Goal: Task Accomplishment & Management: Manage account settings

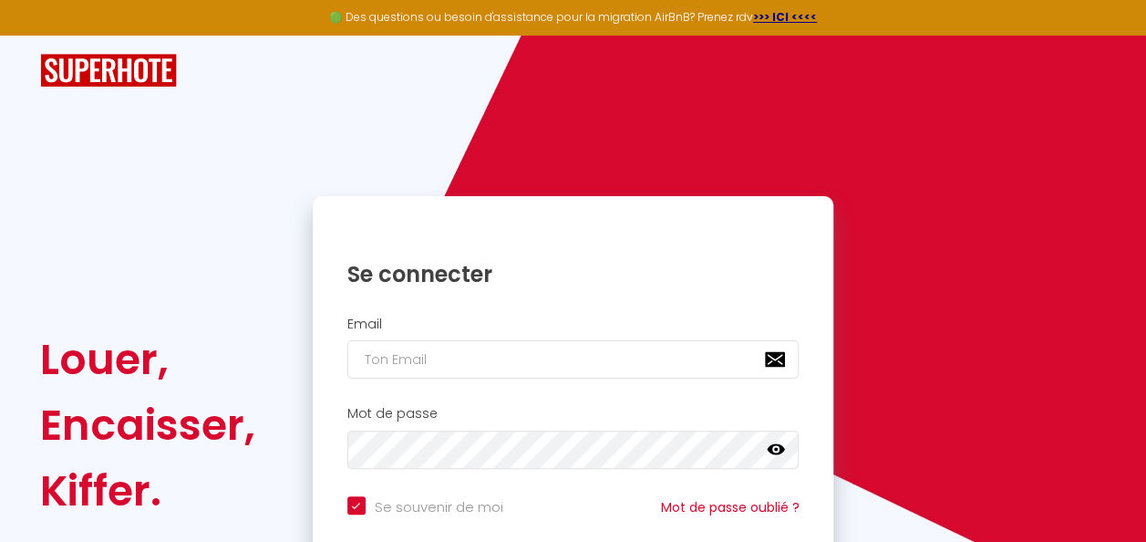
type input "[EMAIL_ADDRESS][DOMAIN_NAME]"
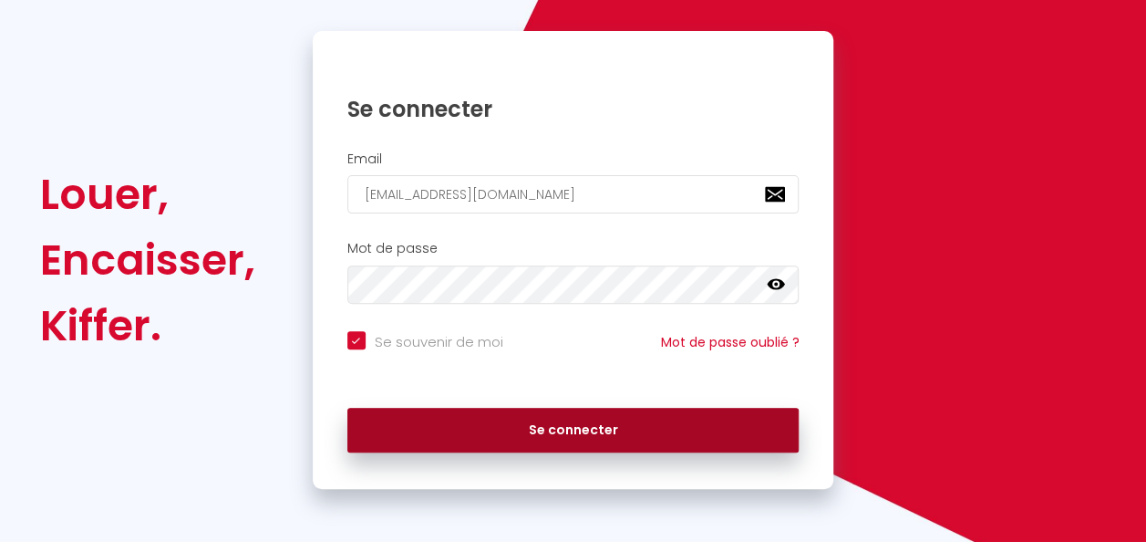
click at [550, 432] on button "Se connecter" at bounding box center [573, 431] width 452 height 46
checkbox input "true"
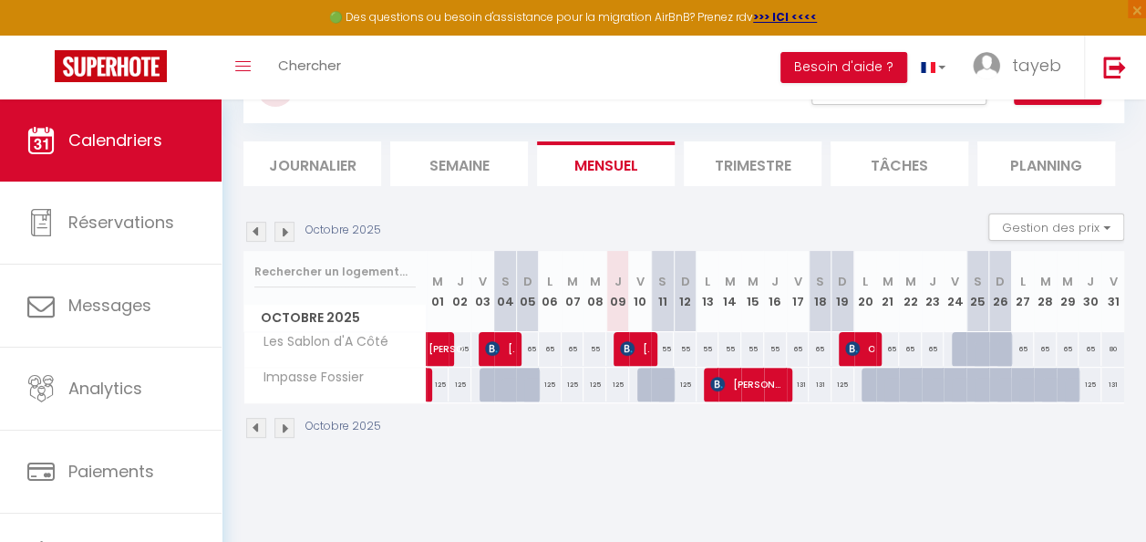
scroll to position [86, 0]
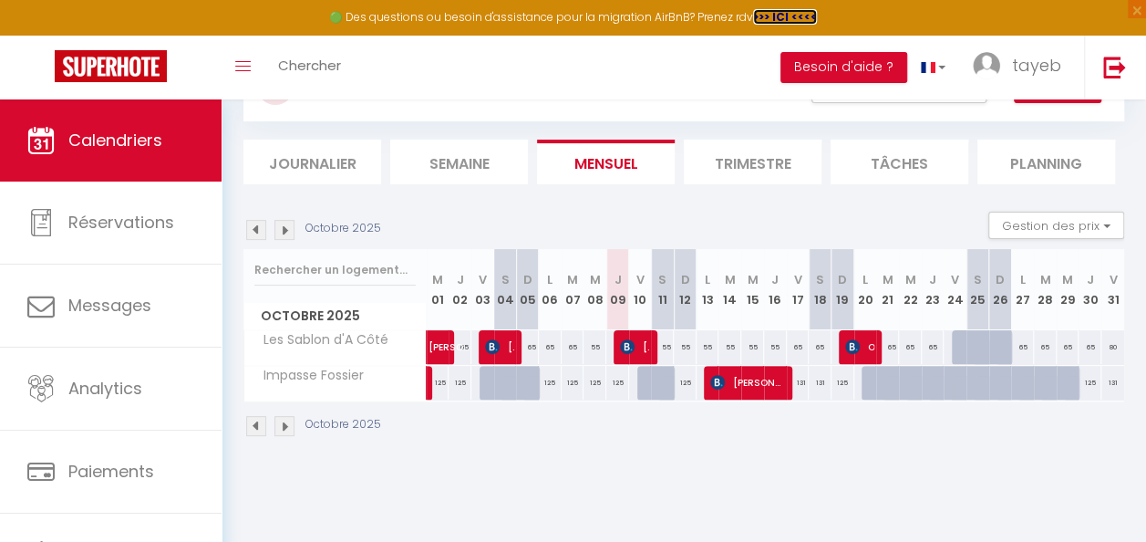
click at [783, 15] on strong ">>> ICI <<<<" at bounding box center [785, 16] width 64 height 15
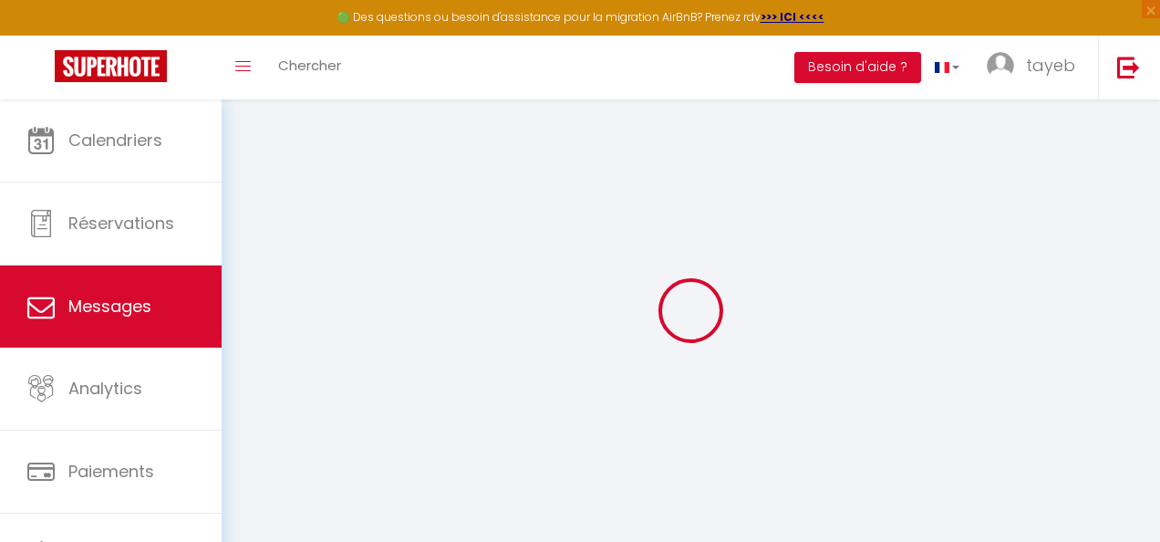
select select "message"
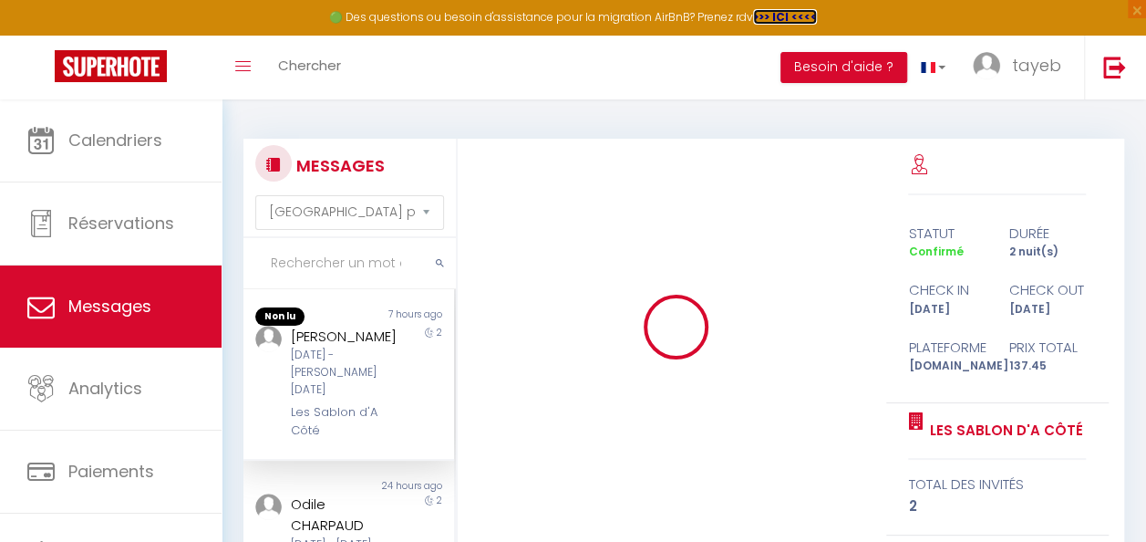
click at [785, 17] on strong ">>> ICI <<<<" at bounding box center [785, 16] width 64 height 15
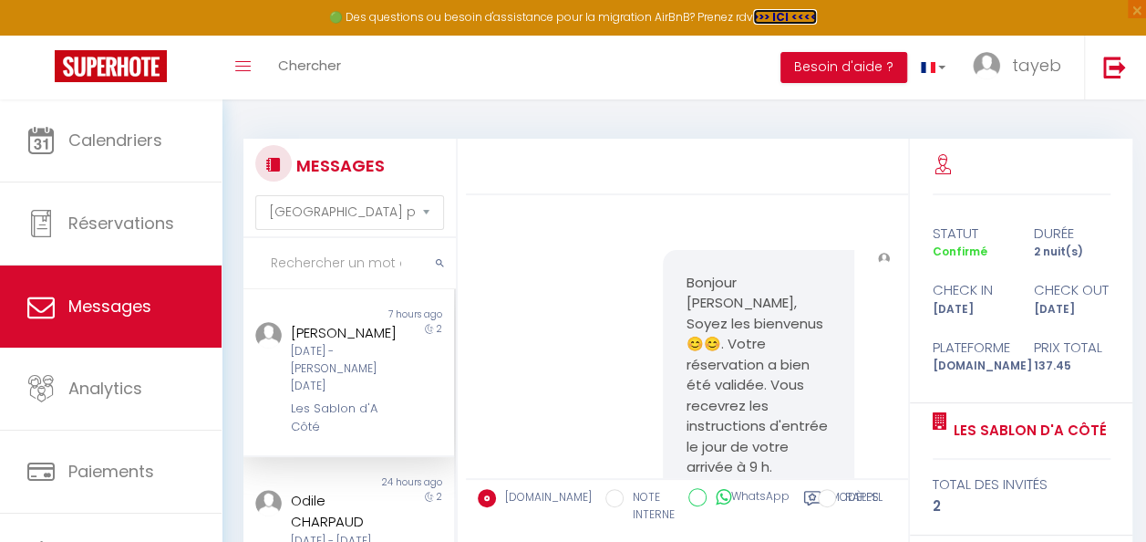
scroll to position [2417, 0]
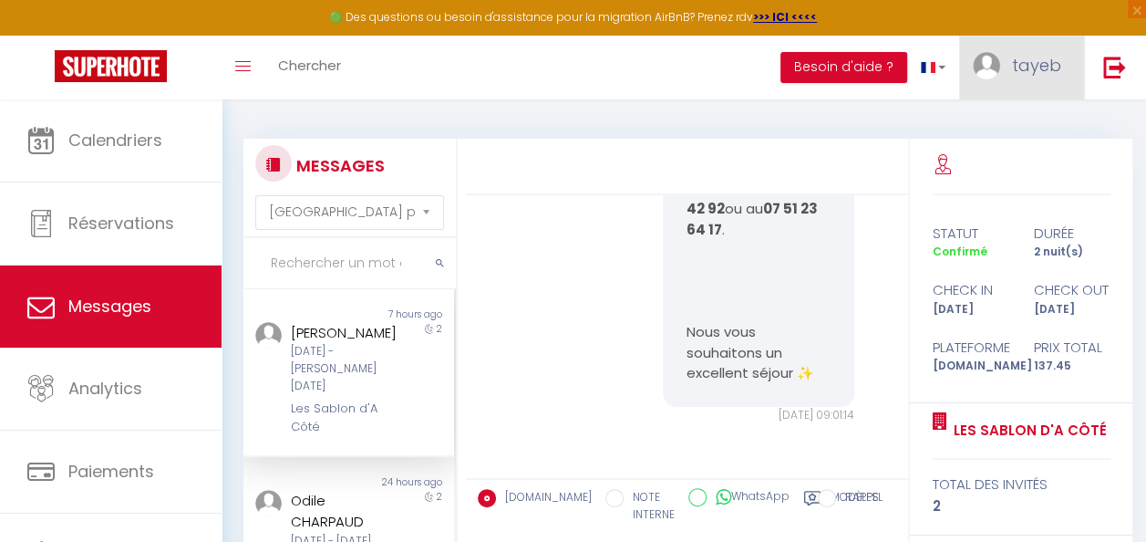
click at [1012, 72] on link "tayeb" at bounding box center [1021, 68] width 125 height 64
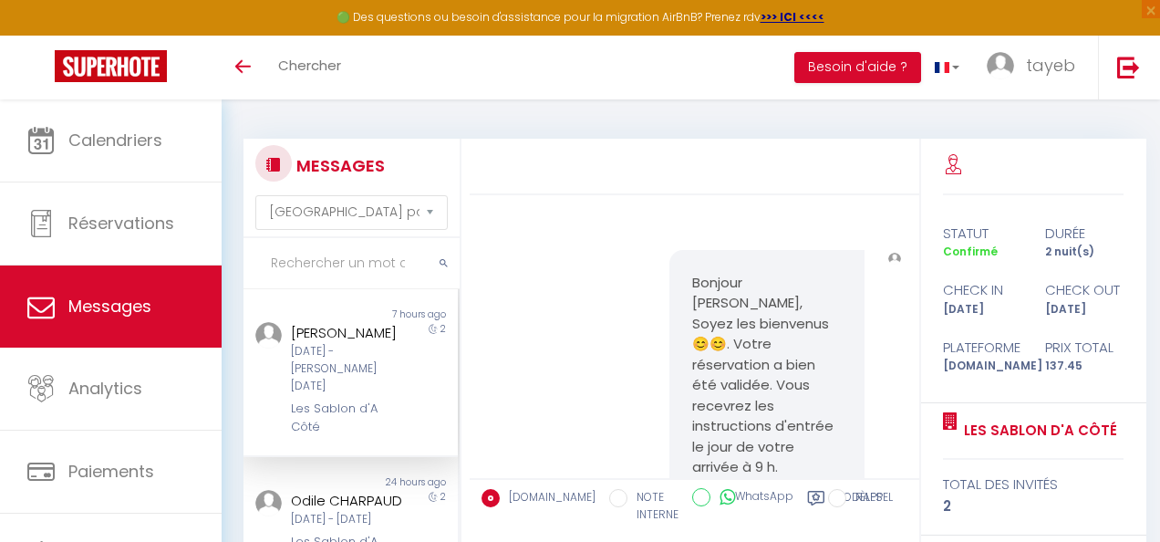
select select "message"
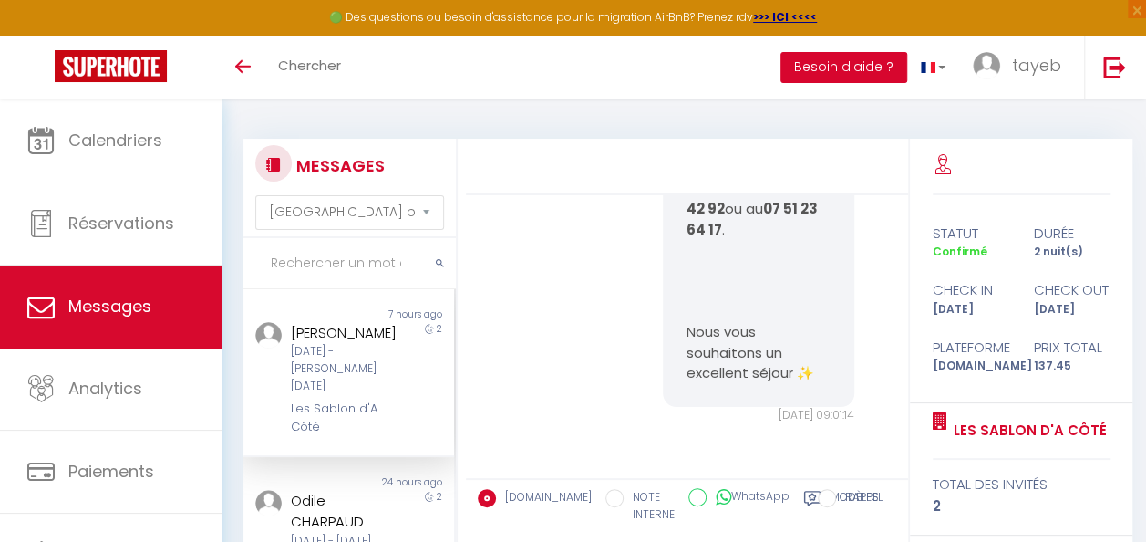
click at [848, 70] on button "Besoin d'aide ?" at bounding box center [843, 67] width 127 height 31
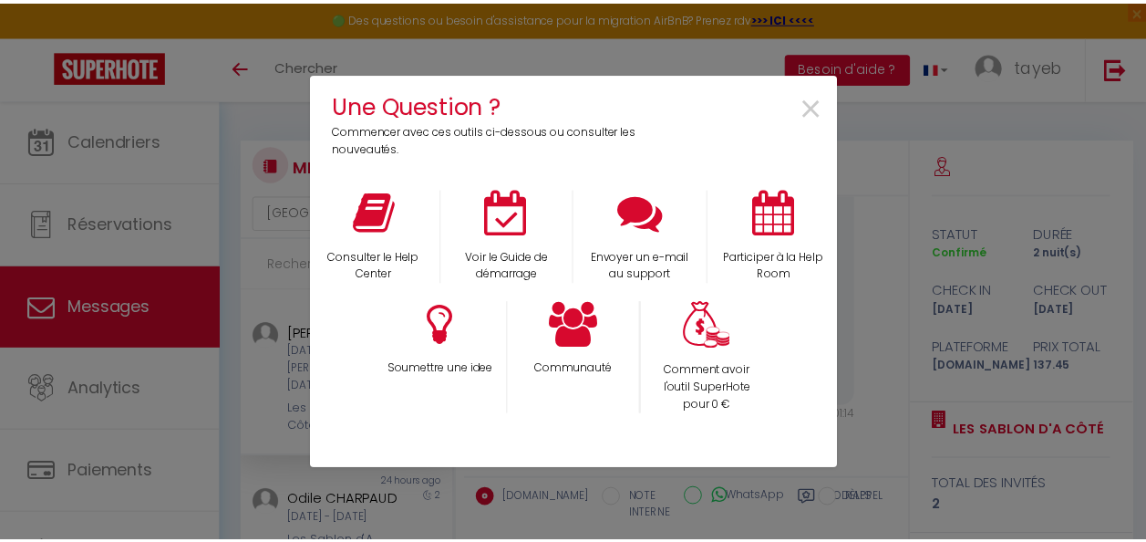
scroll to position [2376, 0]
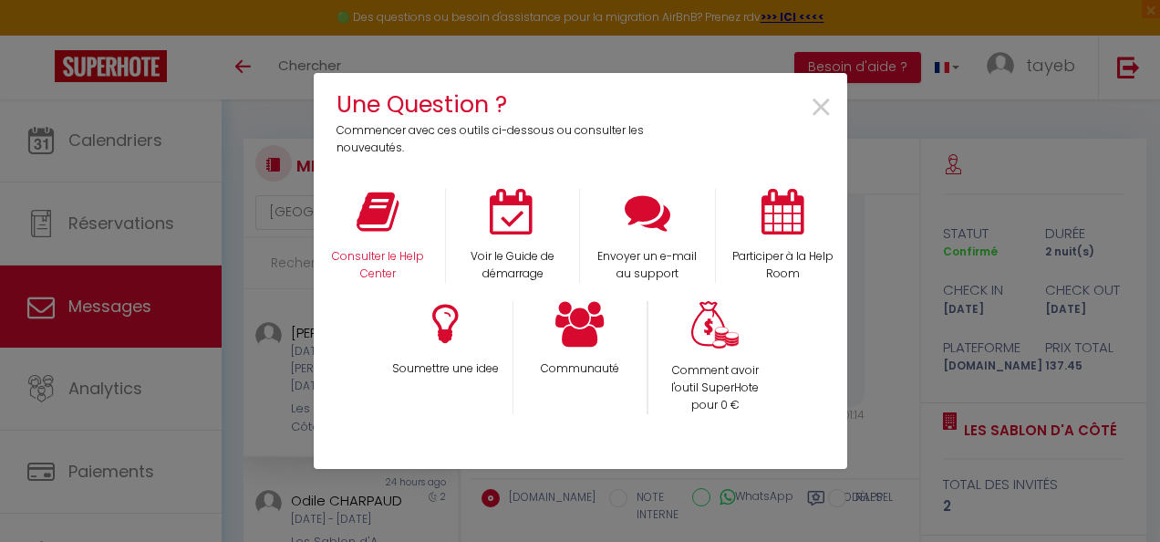
click at [407, 219] on div "Consulter le Help Center" at bounding box center [377, 236] width 135 height 94
click at [415, 212] on div "Consulter le Help Center" at bounding box center [377, 236] width 135 height 94
click at [400, 230] on div "Consulter le Help Center" at bounding box center [377, 236] width 135 height 94
click at [823, 105] on span "×" at bounding box center [821, 107] width 25 height 57
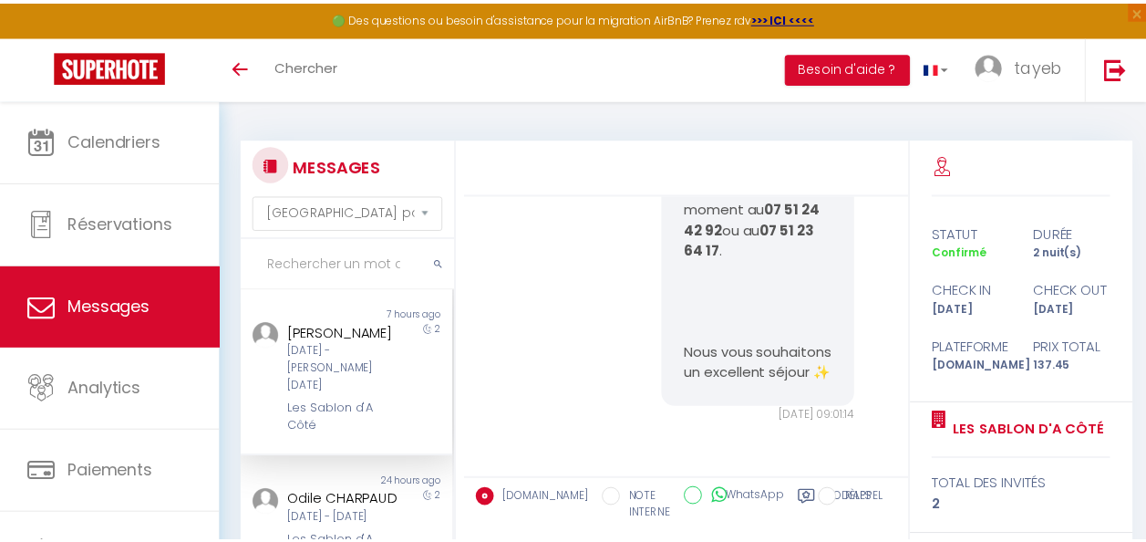
scroll to position [2417, 0]
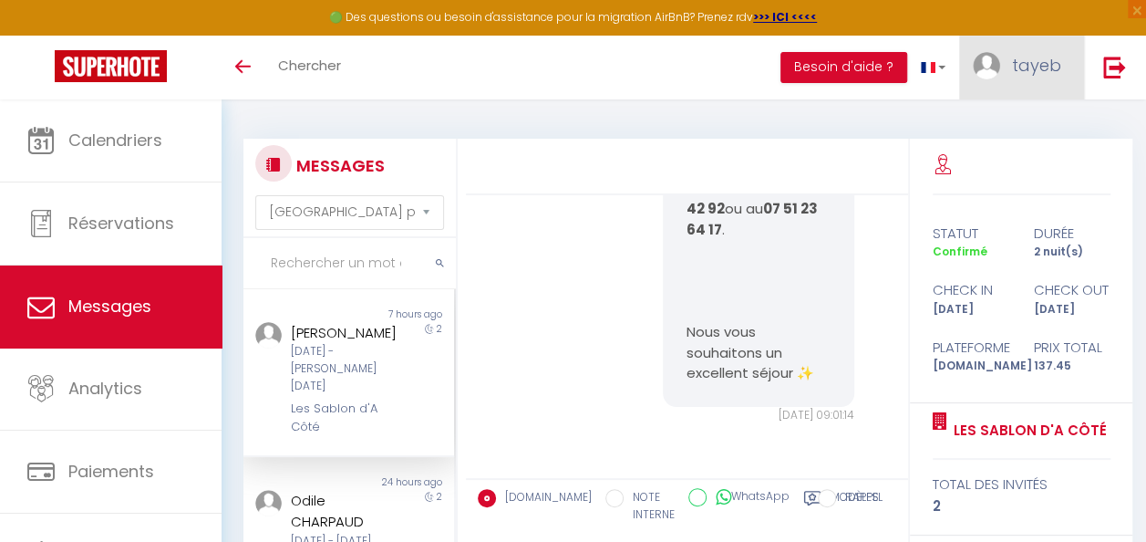
click at [992, 66] on img at bounding box center [986, 65] width 27 height 27
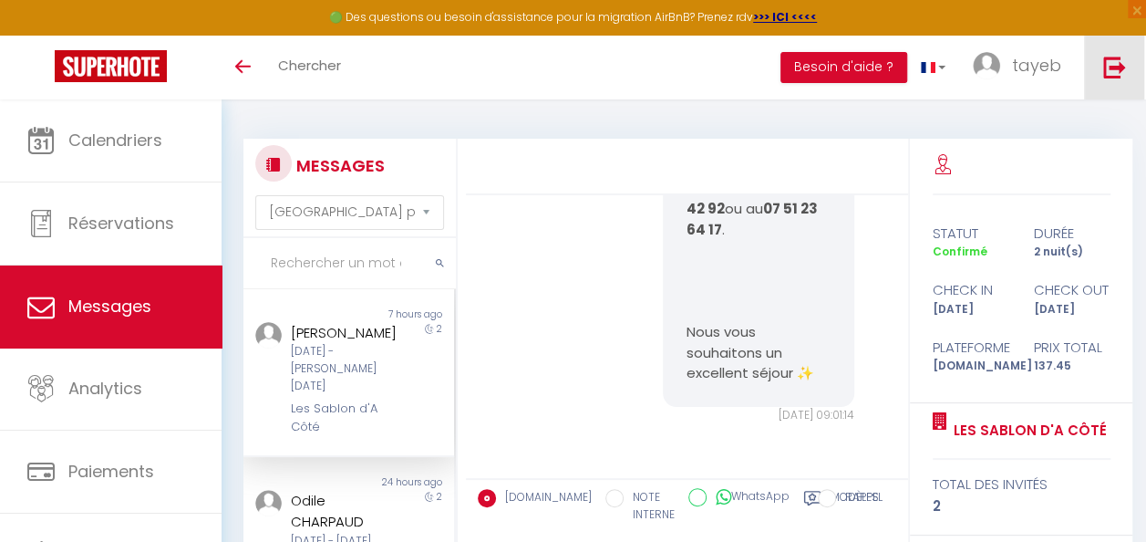
click at [1121, 77] on img at bounding box center [1114, 67] width 23 height 23
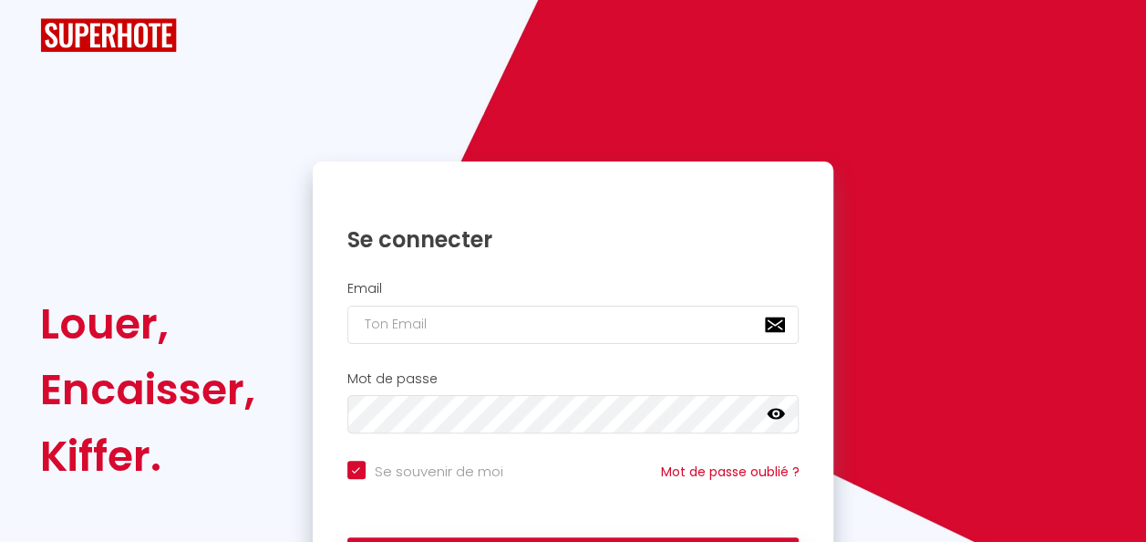
checkbox input "true"
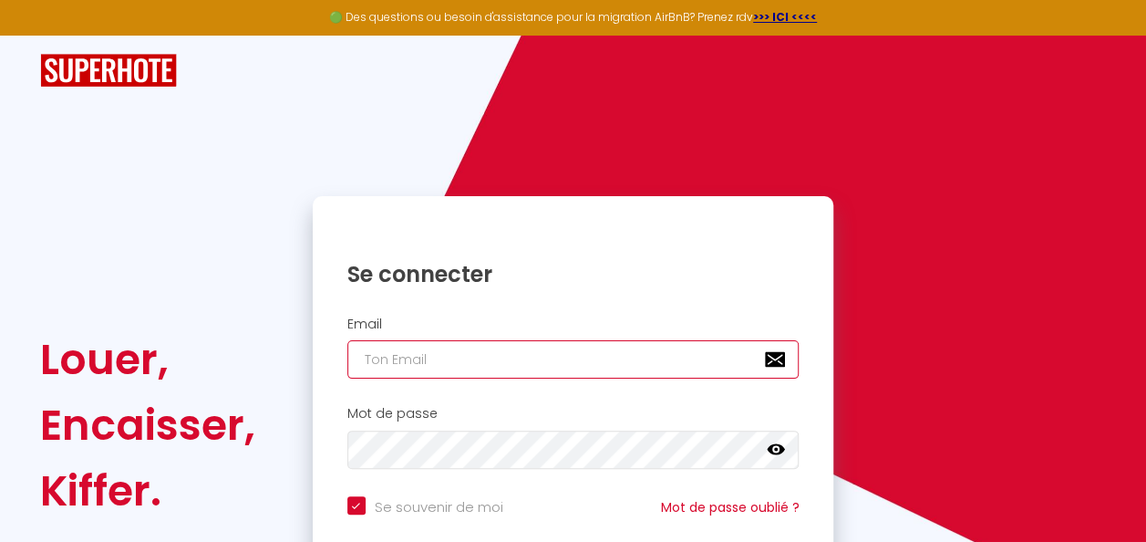
type input "[EMAIL_ADDRESS][DOMAIN_NAME]"
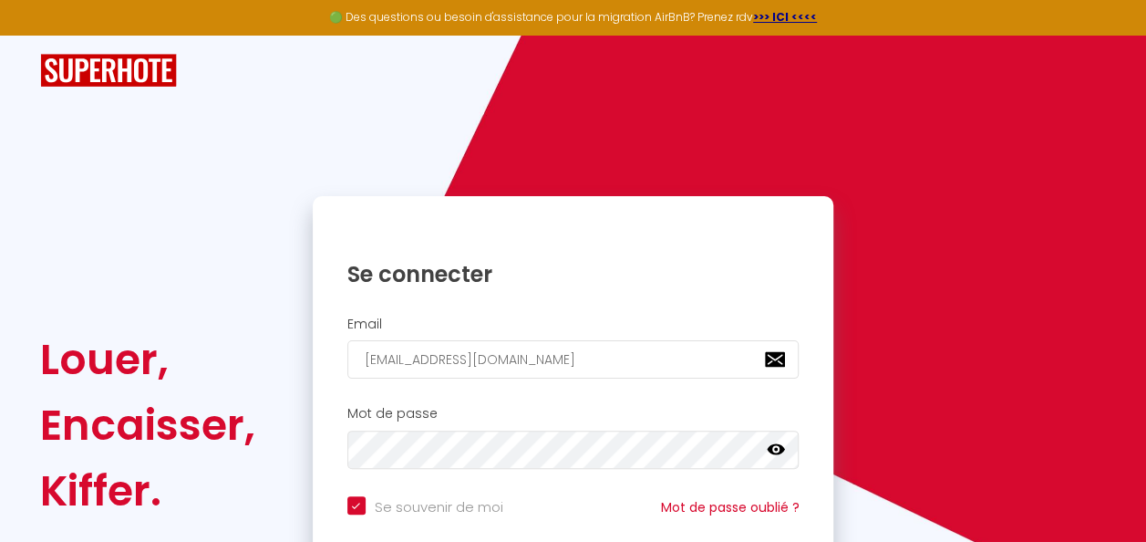
scroll to position [165, 0]
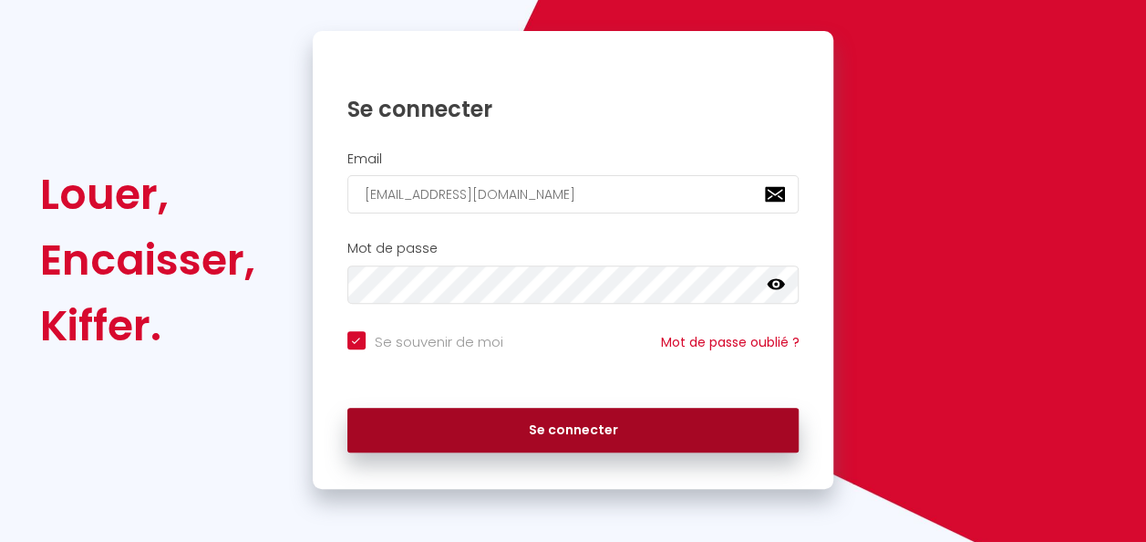
click at [627, 435] on button "Se connecter" at bounding box center [573, 431] width 452 height 46
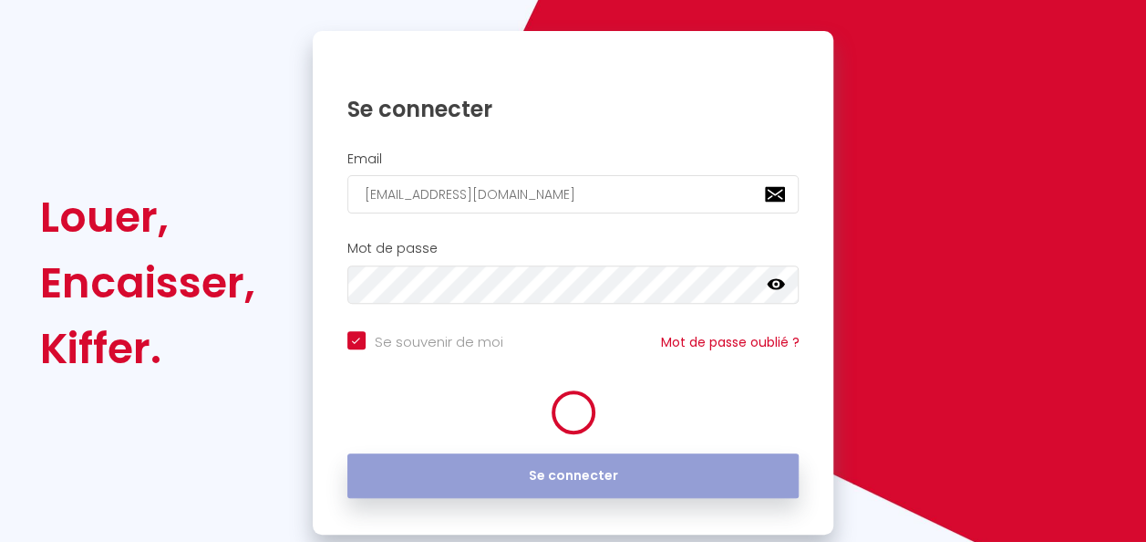
checkbox input "true"
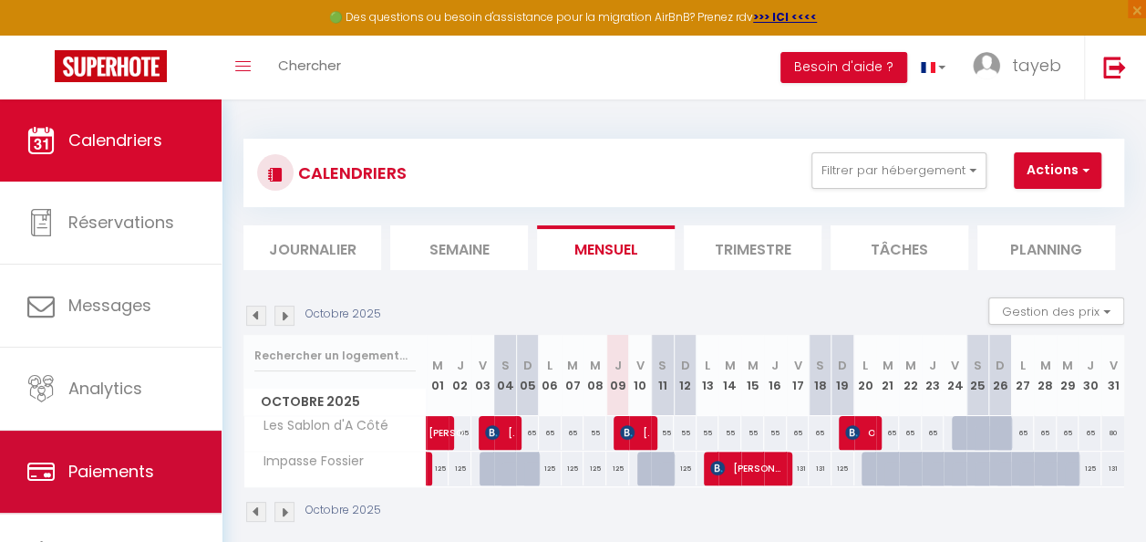
scroll to position [97, 0]
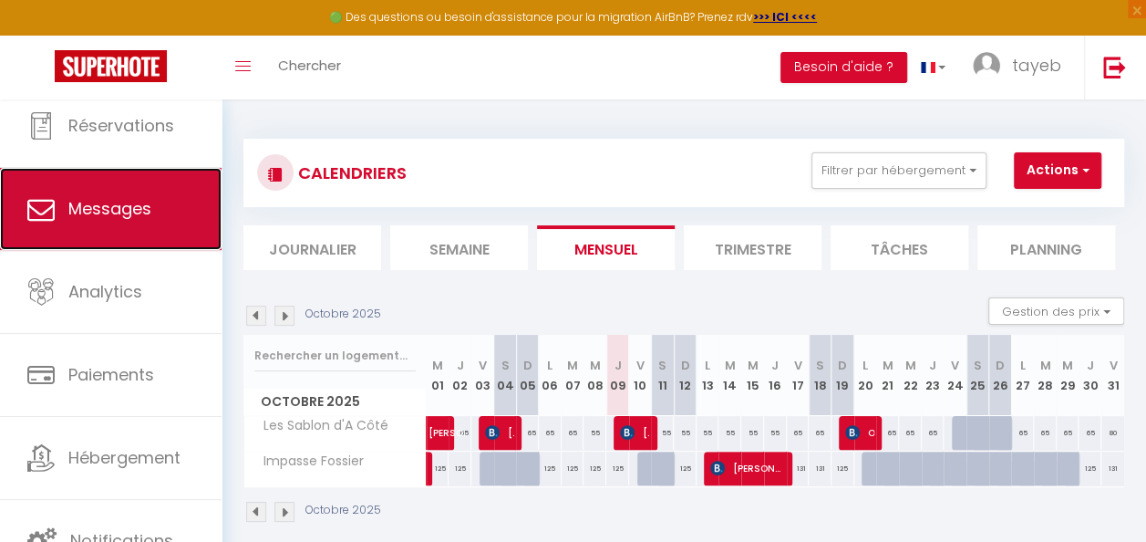
click at [121, 214] on span "Messages" at bounding box center [109, 208] width 83 height 23
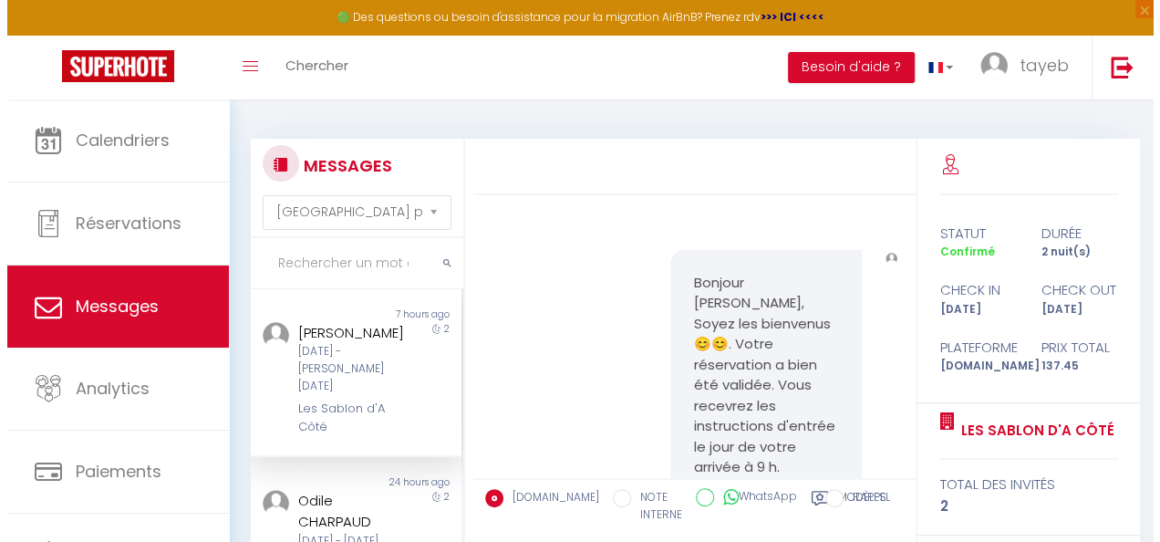
scroll to position [2417, 0]
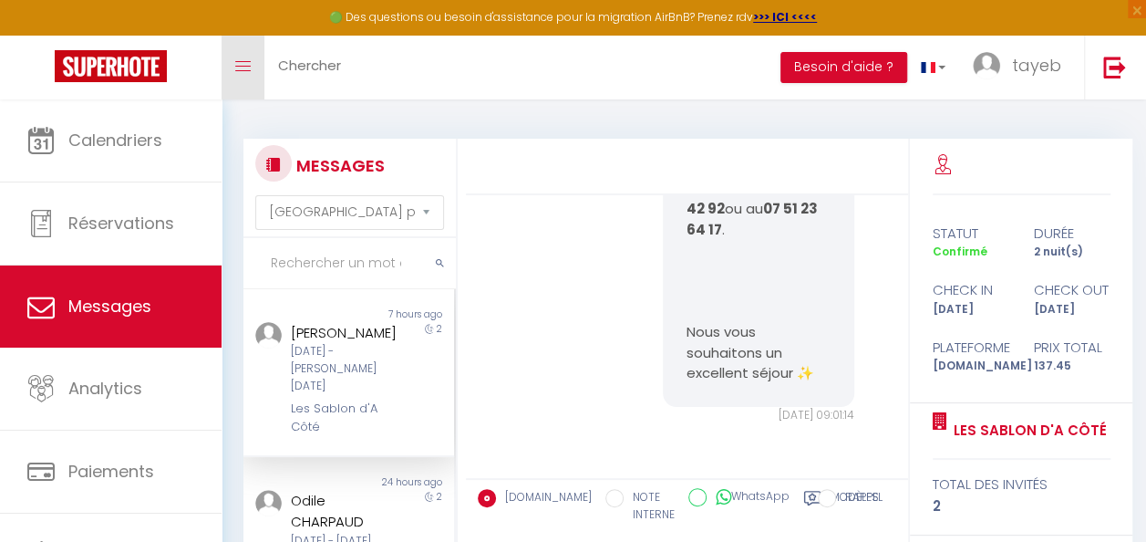
click at [243, 73] on link "Toggle menubar" at bounding box center [243, 68] width 43 height 64
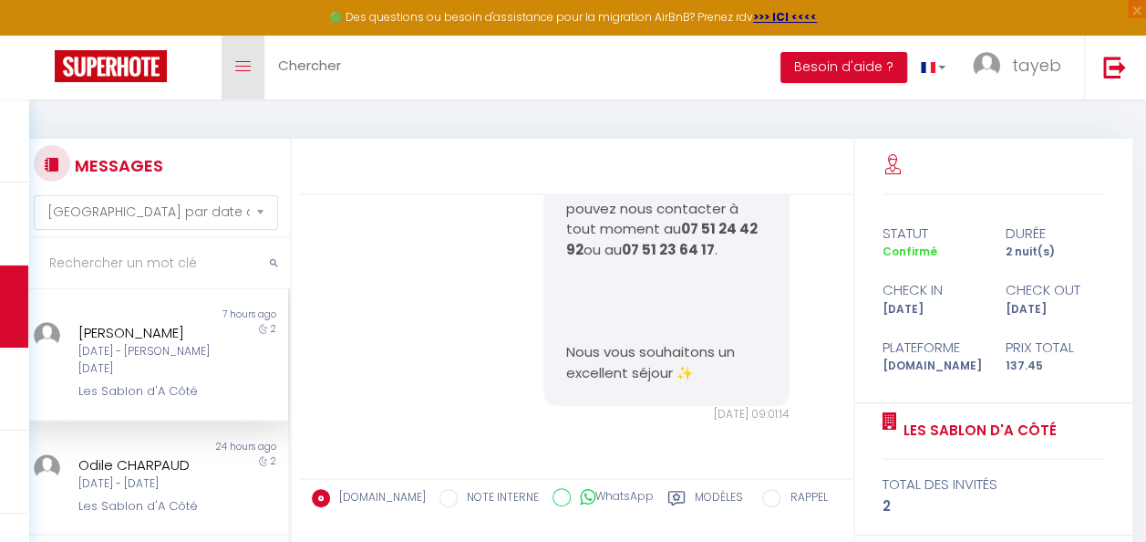
click at [243, 73] on link "Toggle menubar" at bounding box center [243, 68] width 43 height 64
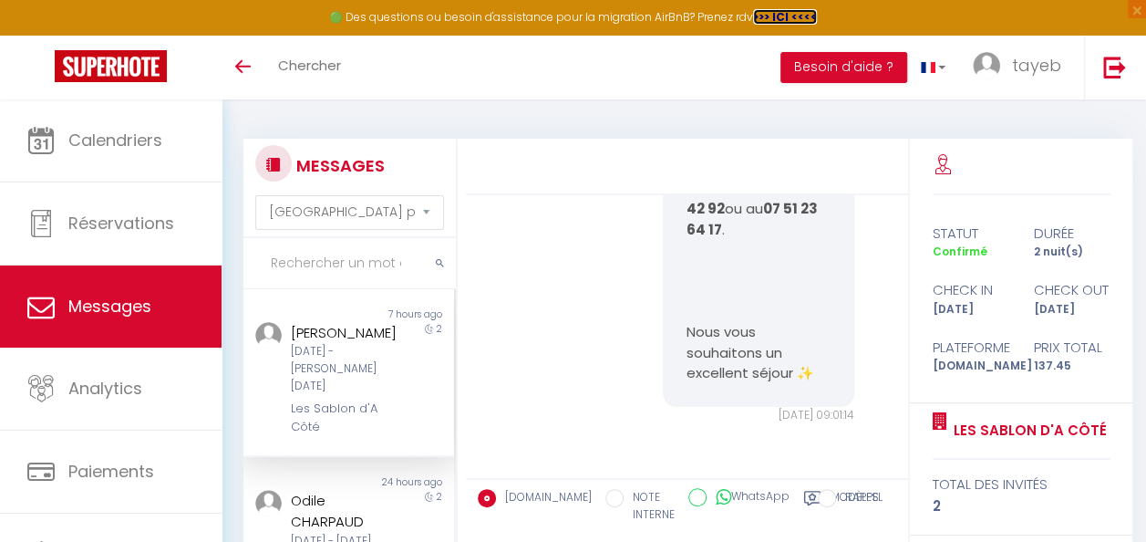
click at [782, 18] on strong ">>> ICI <<<<" at bounding box center [785, 16] width 64 height 15
click at [777, 15] on strong ">>> ICI <<<<" at bounding box center [785, 16] width 64 height 15
click at [780, 15] on strong ">>> ICI <<<<" at bounding box center [785, 16] width 64 height 15
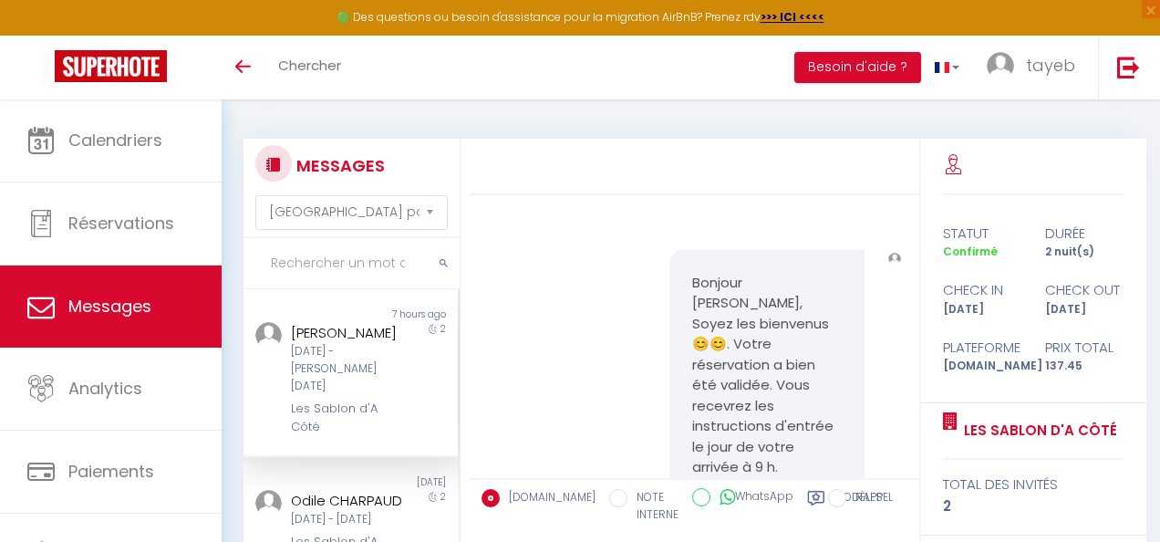
select select "message"
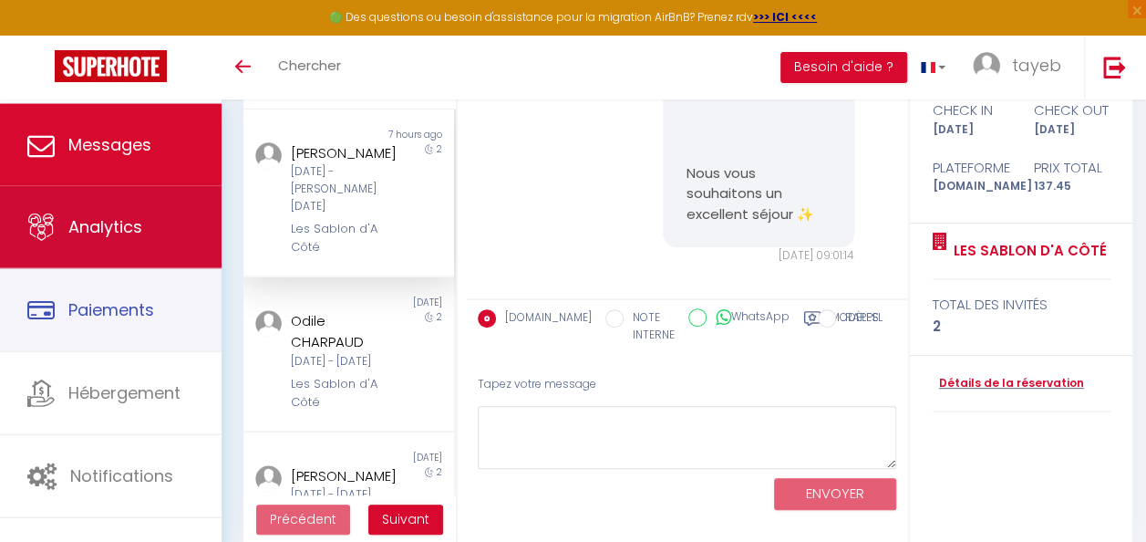
scroll to position [201, 0]
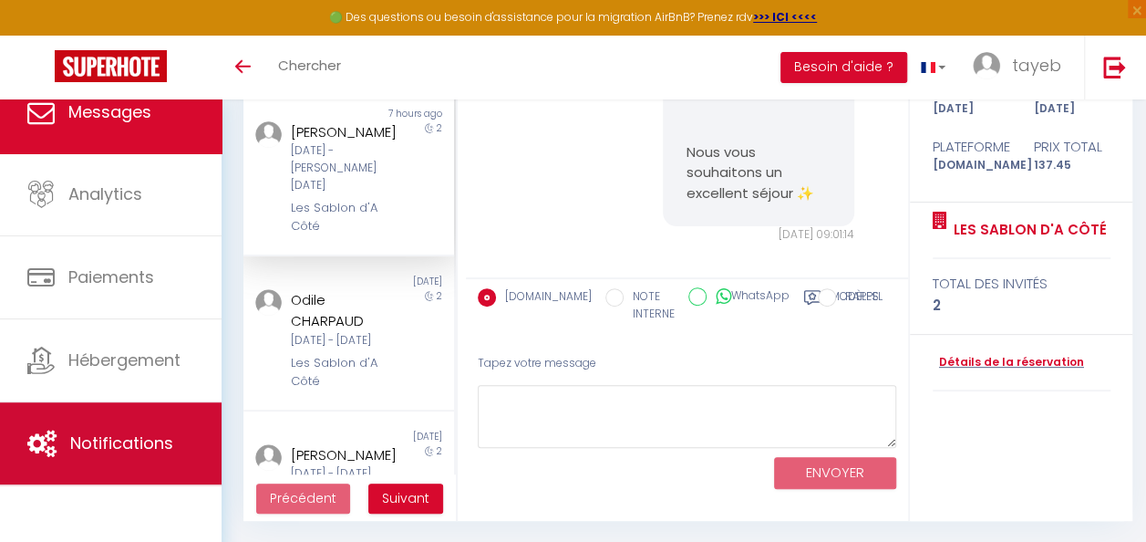
click at [137, 414] on link "Notifications" at bounding box center [111, 443] width 222 height 82
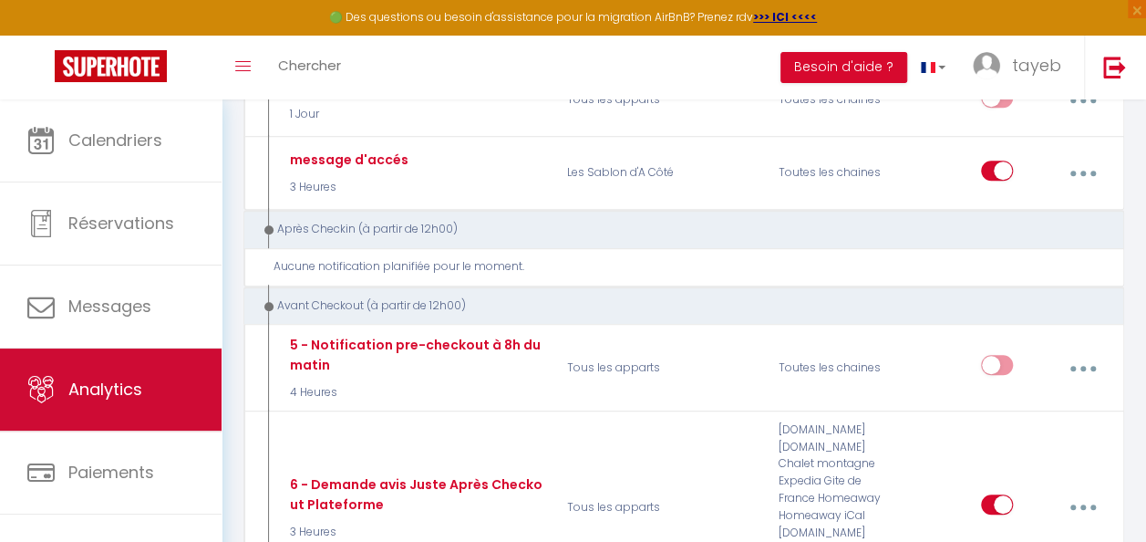
scroll to position [363, 0]
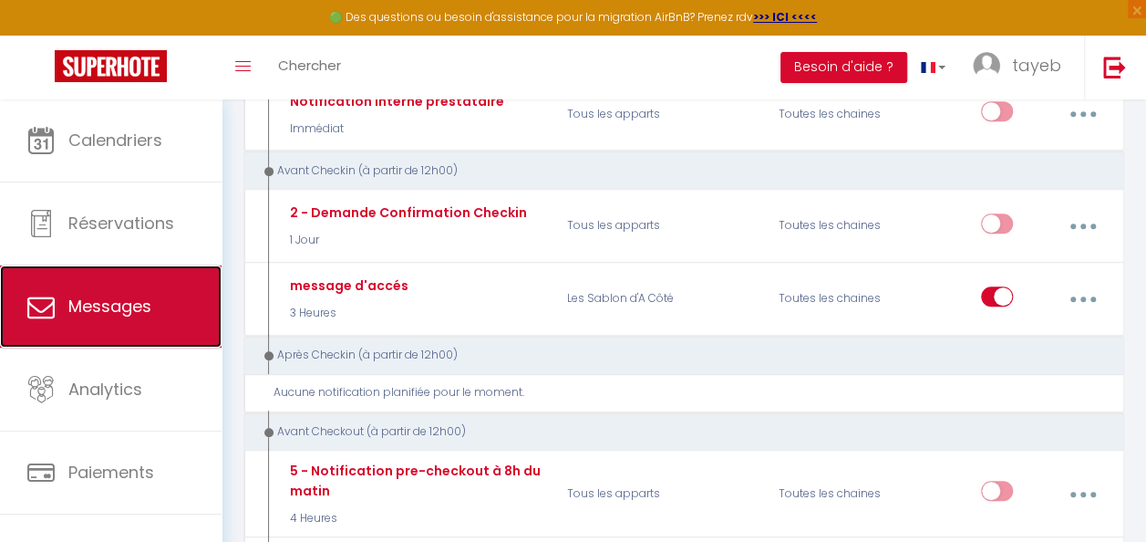
click at [133, 311] on span "Messages" at bounding box center [109, 305] width 83 height 23
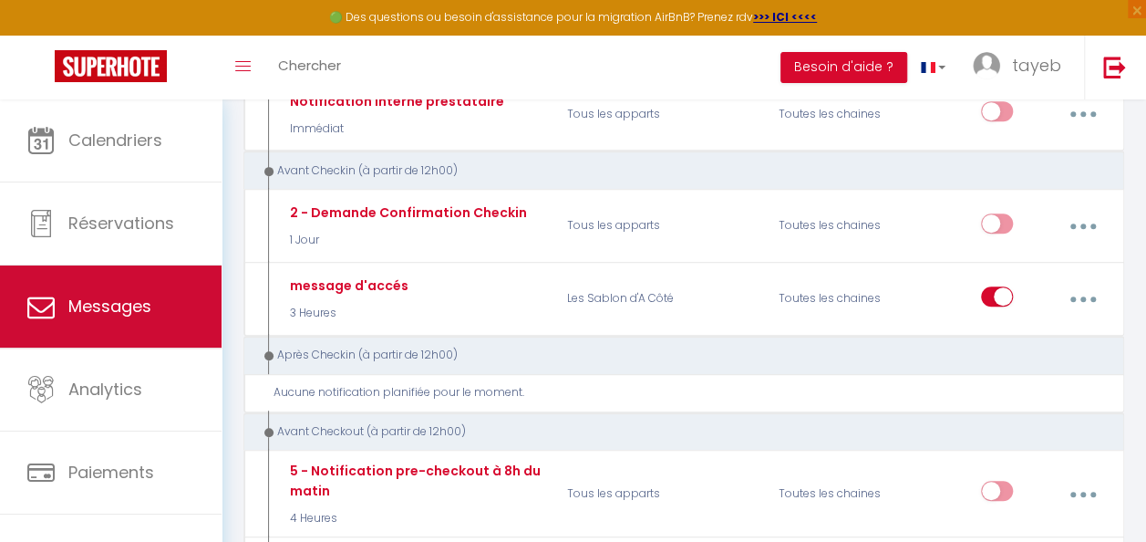
select select "message"
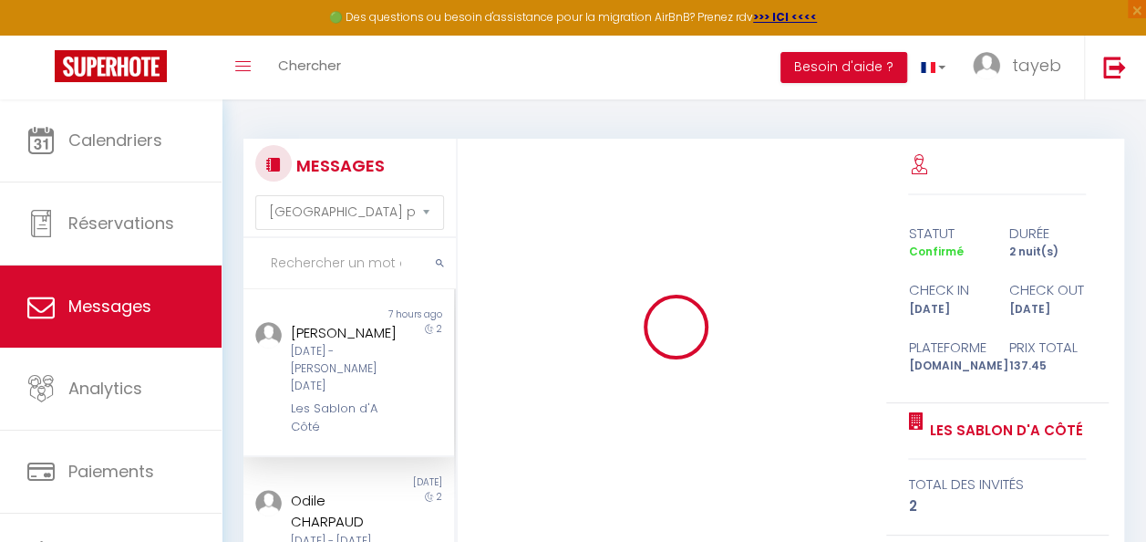
scroll to position [2417, 0]
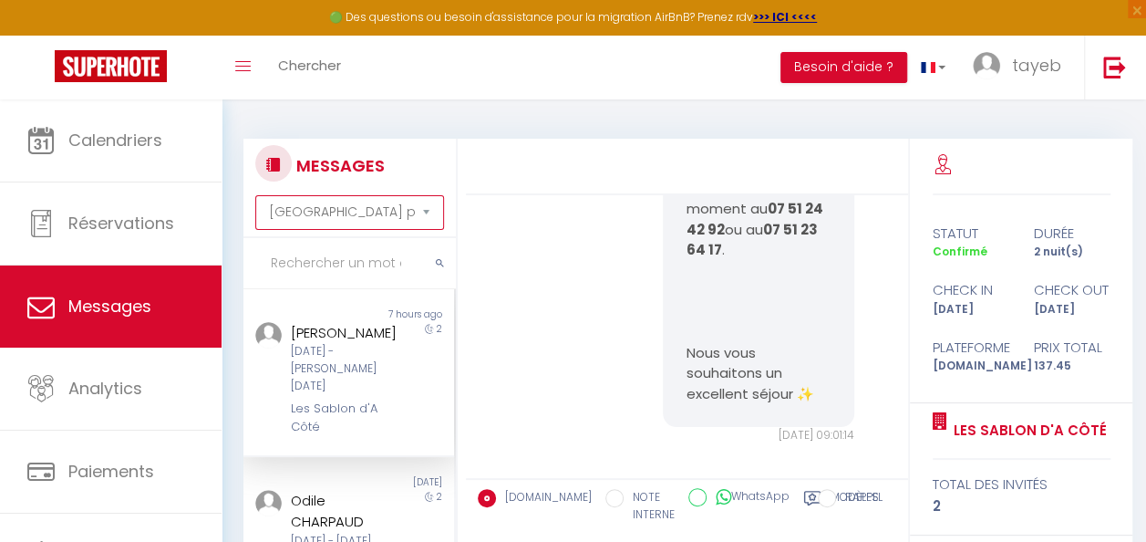
click at [327, 220] on select "Trier par date de réservation Trier par date de message" at bounding box center [349, 212] width 189 height 35
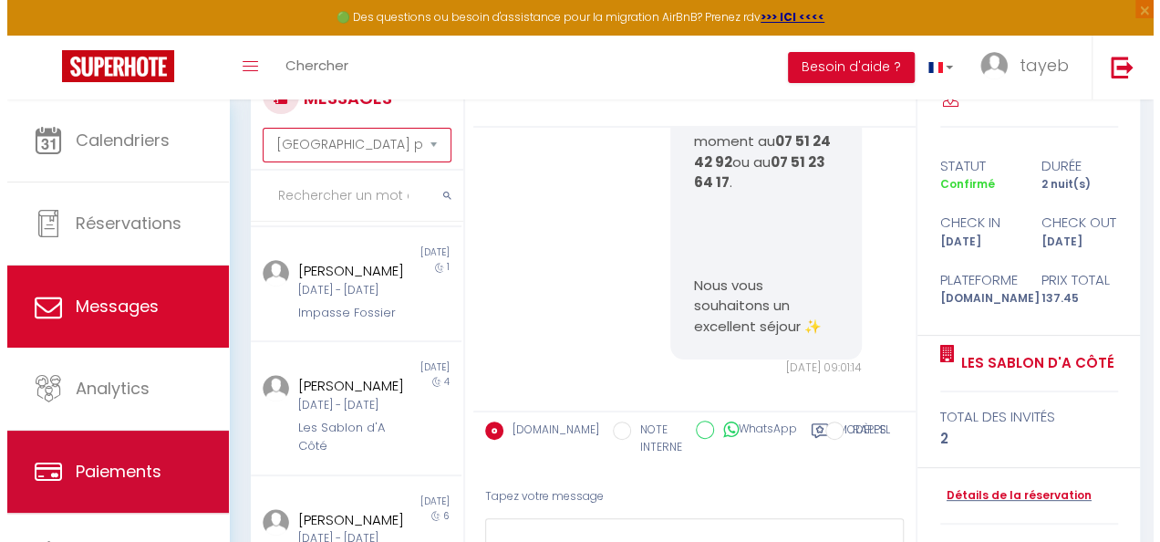
scroll to position [0, 0]
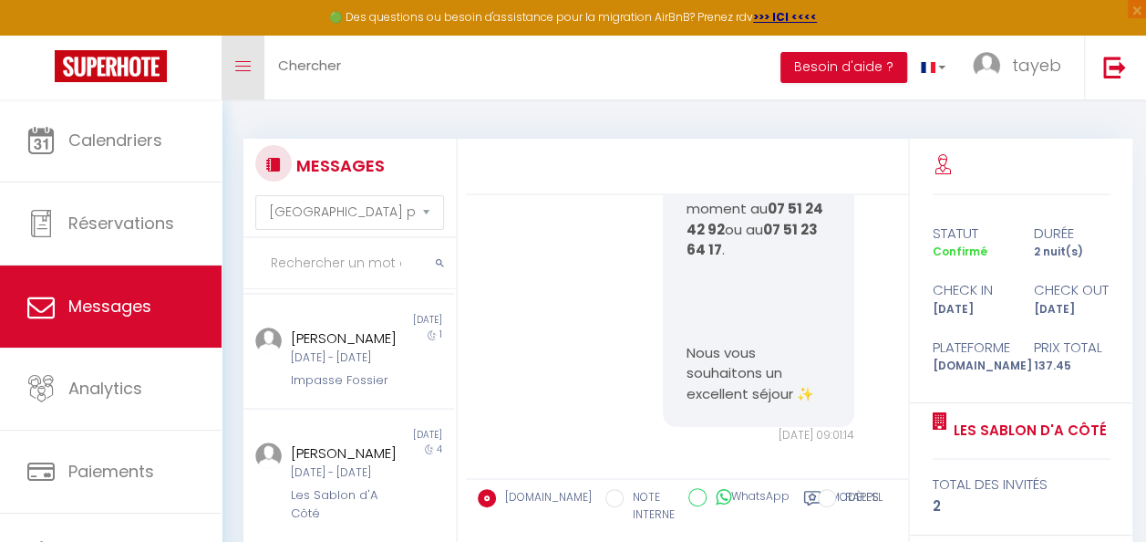
click at [255, 68] on link "Toggle menubar" at bounding box center [243, 68] width 43 height 64
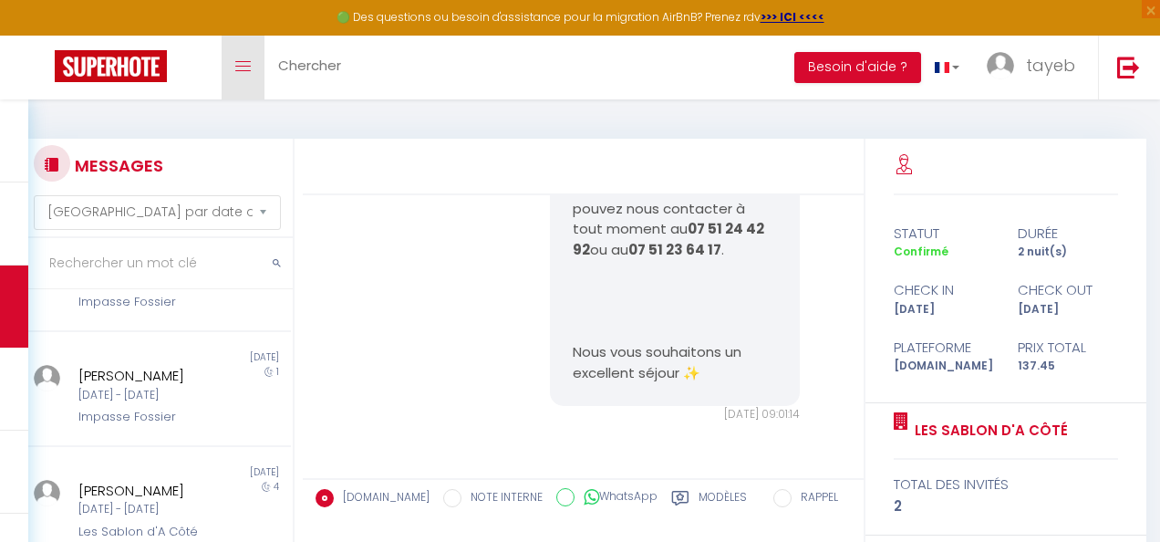
scroll to position [1946, 0]
click at [883, 60] on button "Besoin d'aide ?" at bounding box center [843, 67] width 127 height 31
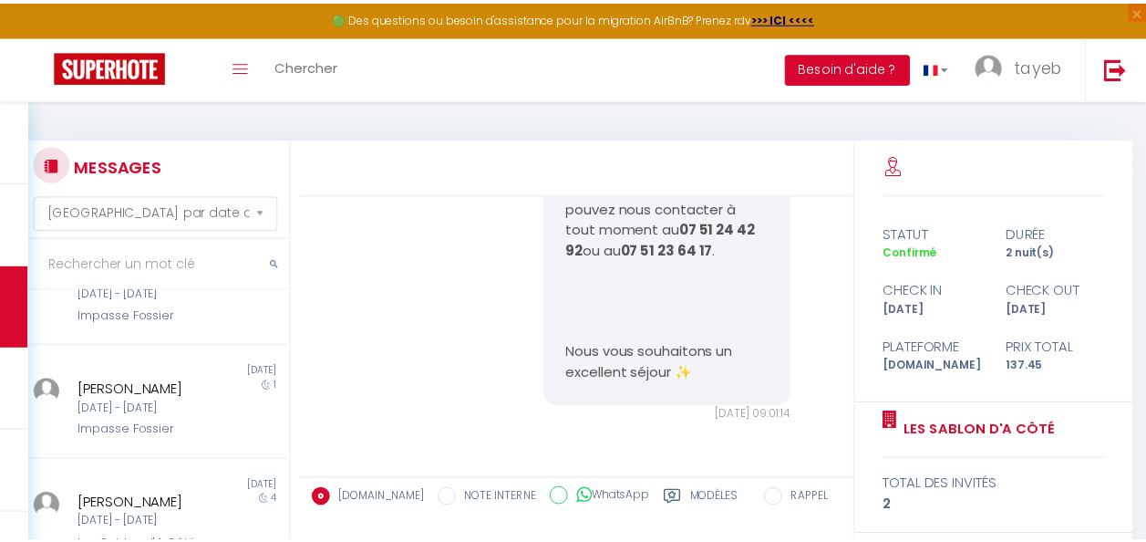
scroll to position [1925, 0]
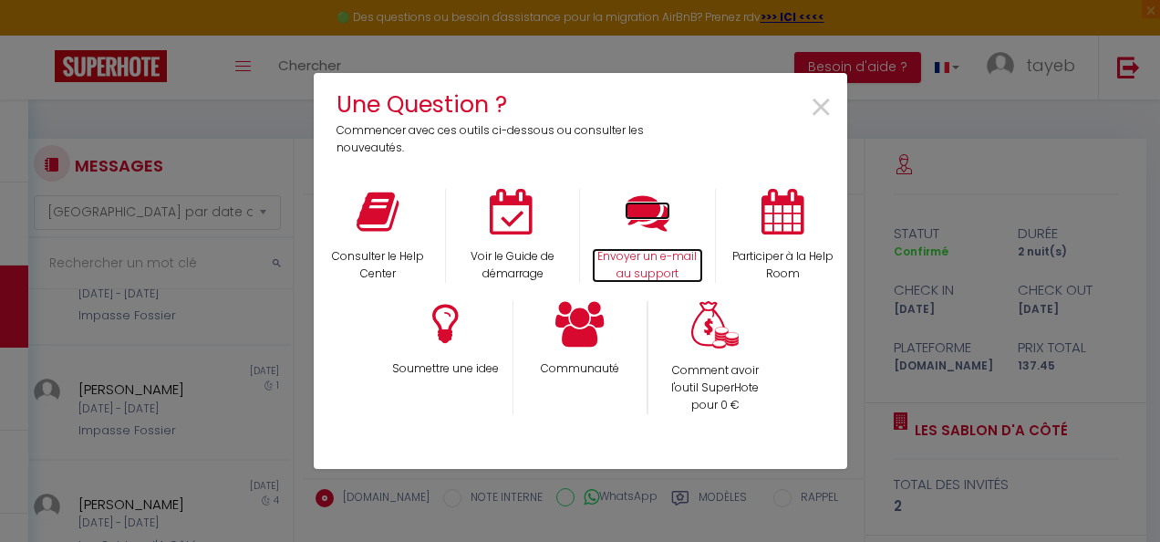
click at [649, 213] on icon at bounding box center [648, 212] width 46 height 46
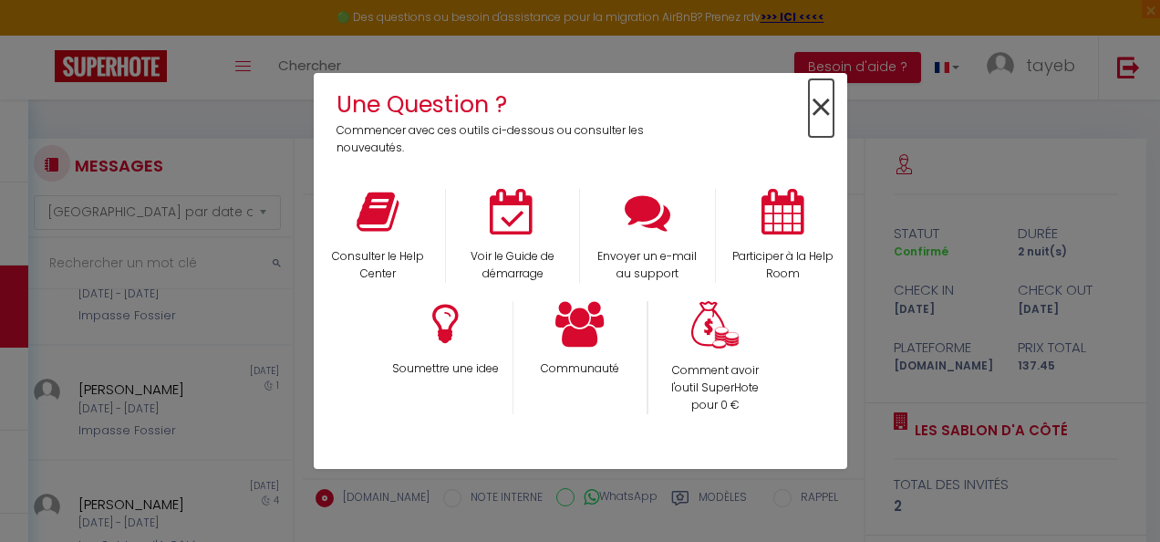
click at [826, 99] on span "×" at bounding box center [821, 107] width 25 height 57
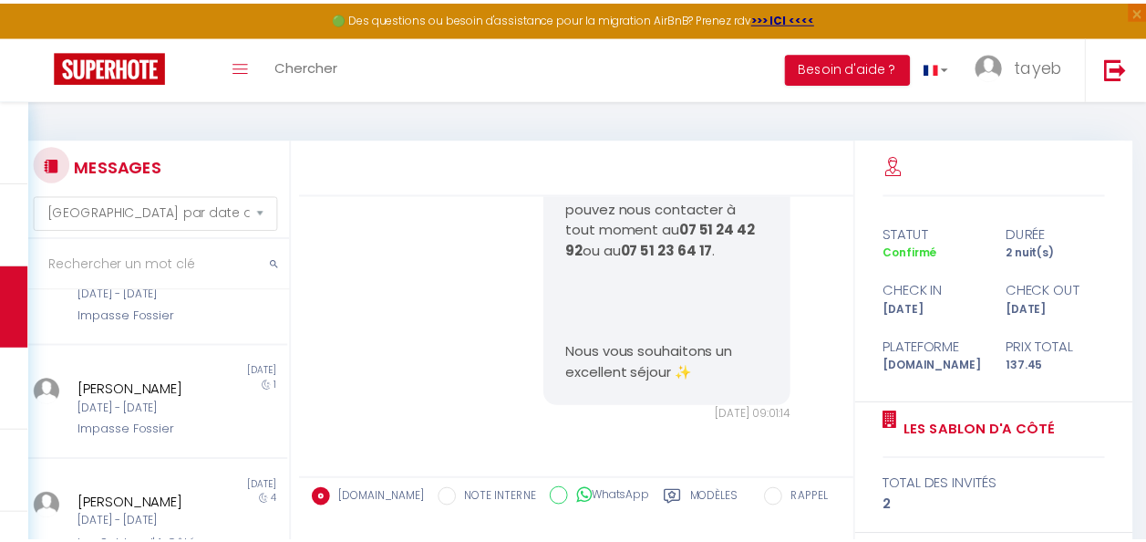
scroll to position [1946, 0]
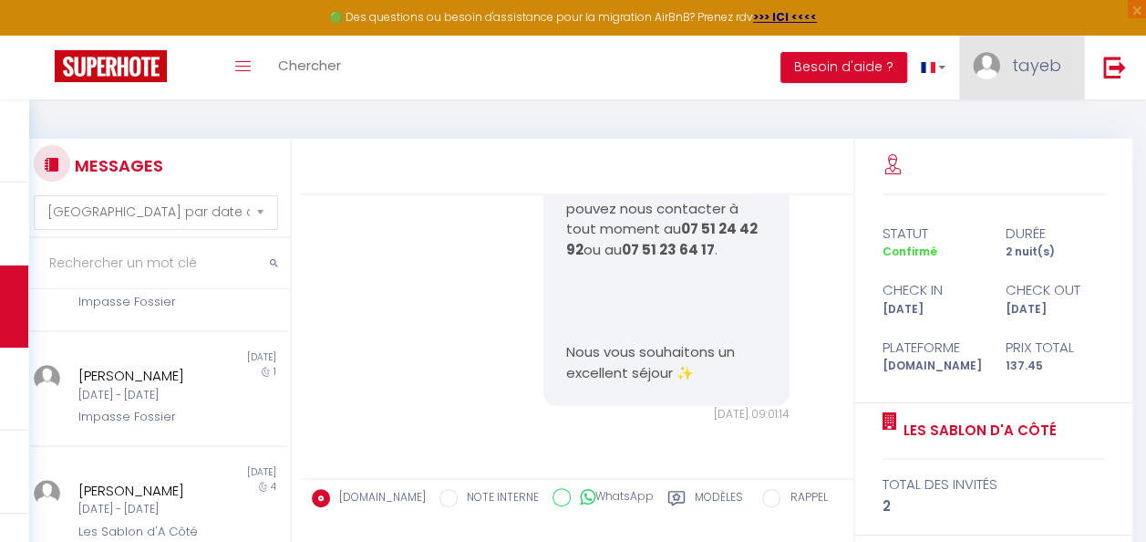
click at [991, 76] on img at bounding box center [986, 65] width 27 height 27
click at [1001, 120] on link "Paramètres" at bounding box center [1011, 126] width 135 height 31
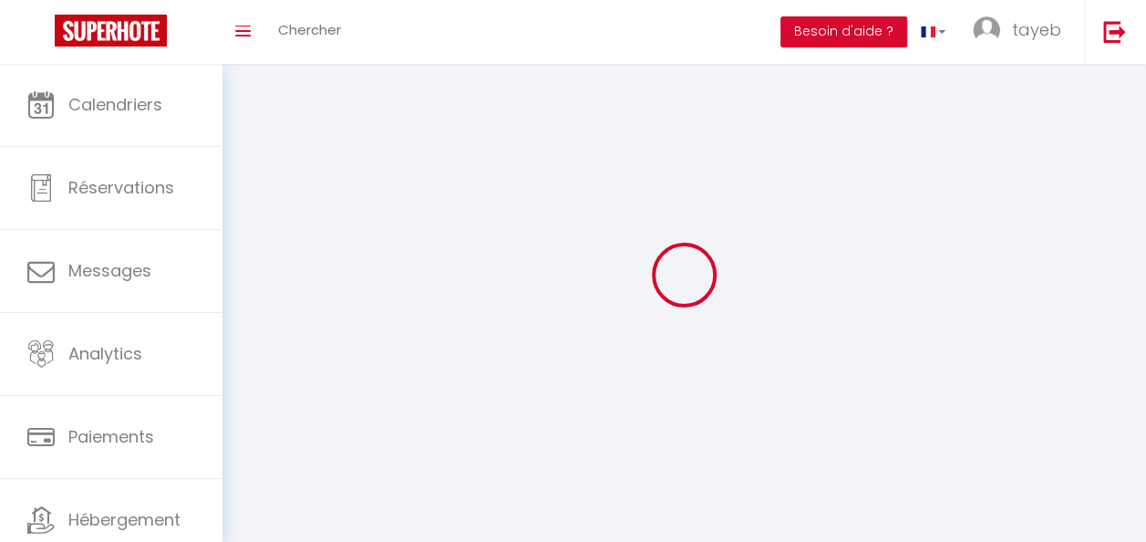
type input "tayeb"
type input "Gharnati"
type input "0751244292"
type input "14 rue saint jacques , appartement numéro 604"
type input "80000"
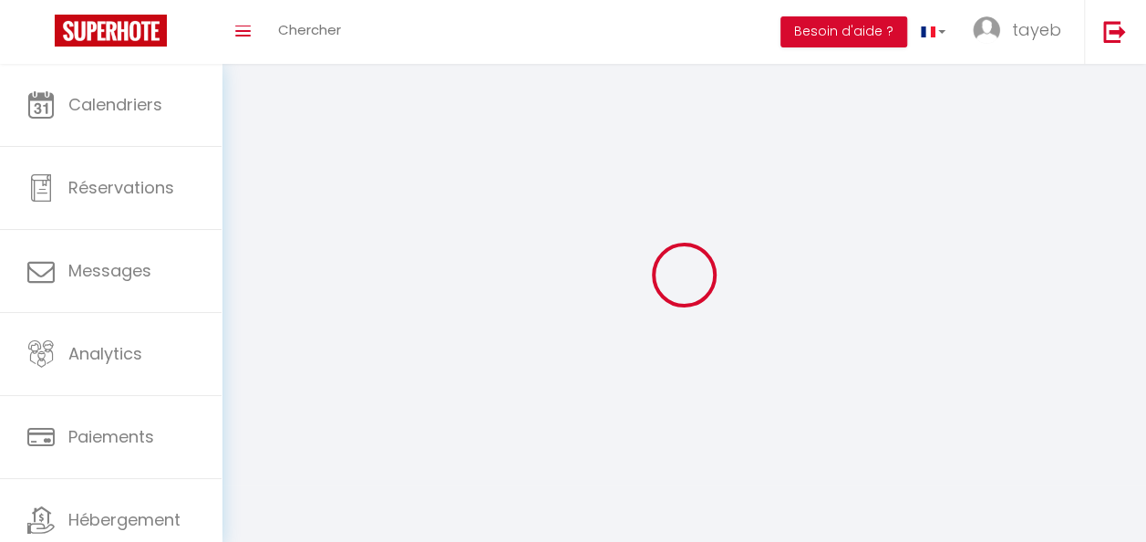
type input "Amiens"
type input "AGOJMXVzCVJEYytx5eurXVpxx"
type input "7bVfVBrHZzNAvpD6E81xeg3pa"
select select "28"
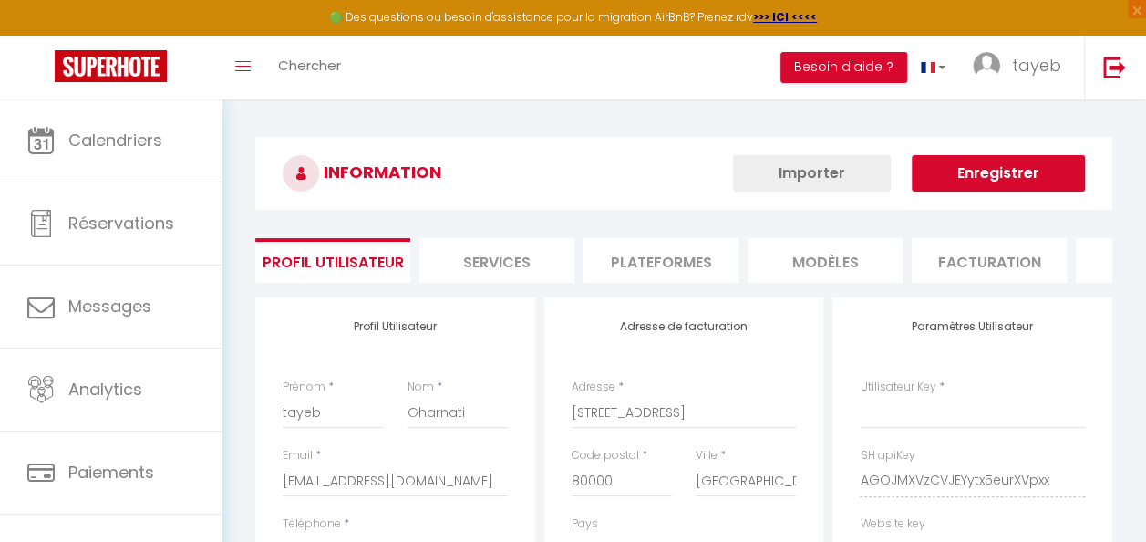
type input "AGOJMXVzCVJEYytx5eurXVpxx"
type input "7bVfVBrHZzNAvpD6E81xeg3pa"
type input "https://app.superhote.com/#/get-available-rentals/7bVfVBrHZzNAvpD6E81xeg3pa"
select select "fr"
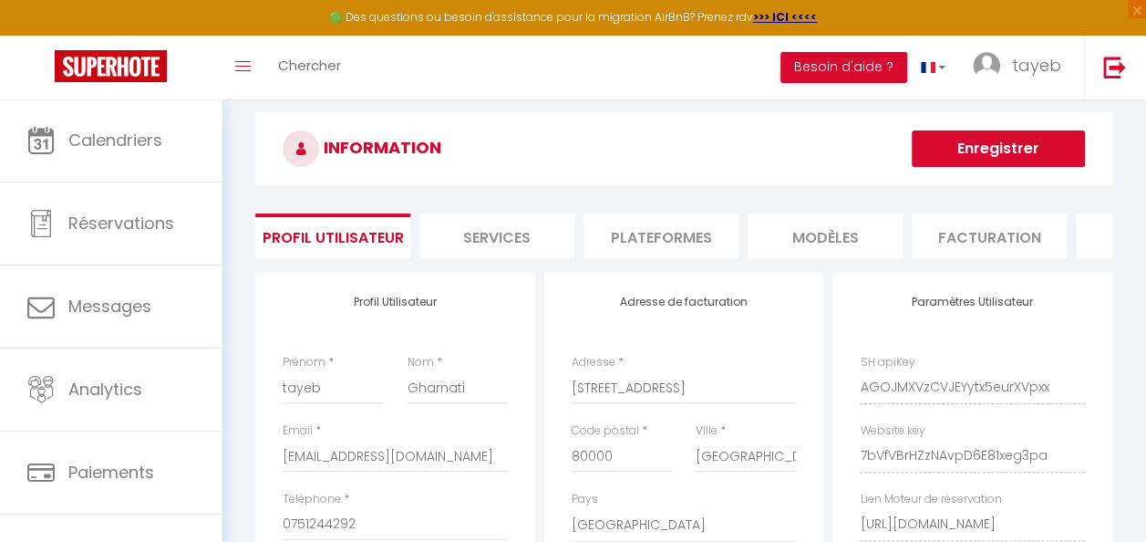
click at [681, 243] on li "Plateformes" at bounding box center [661, 235] width 155 height 45
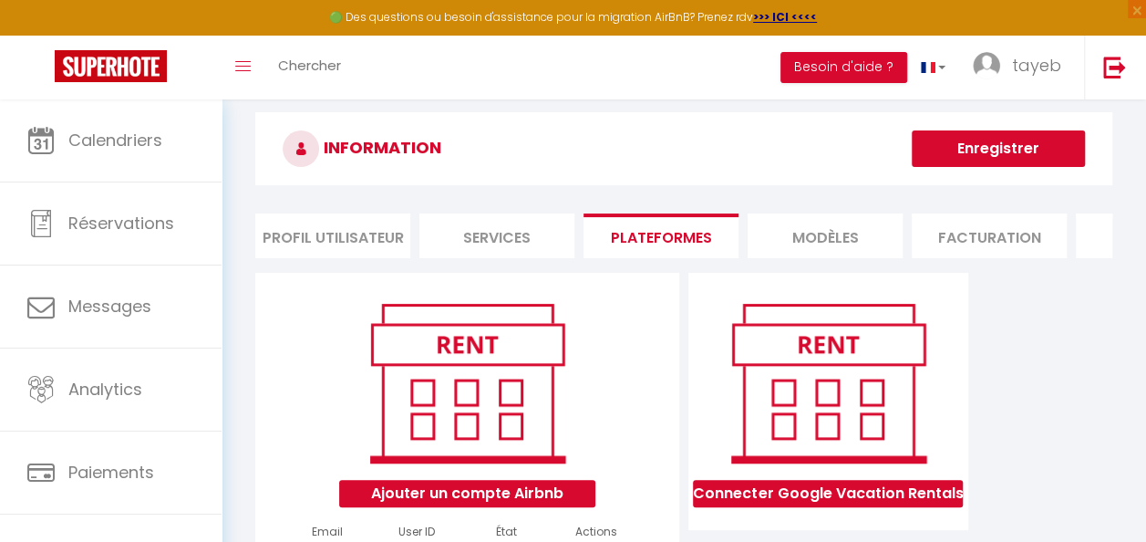
scroll to position [201, 0]
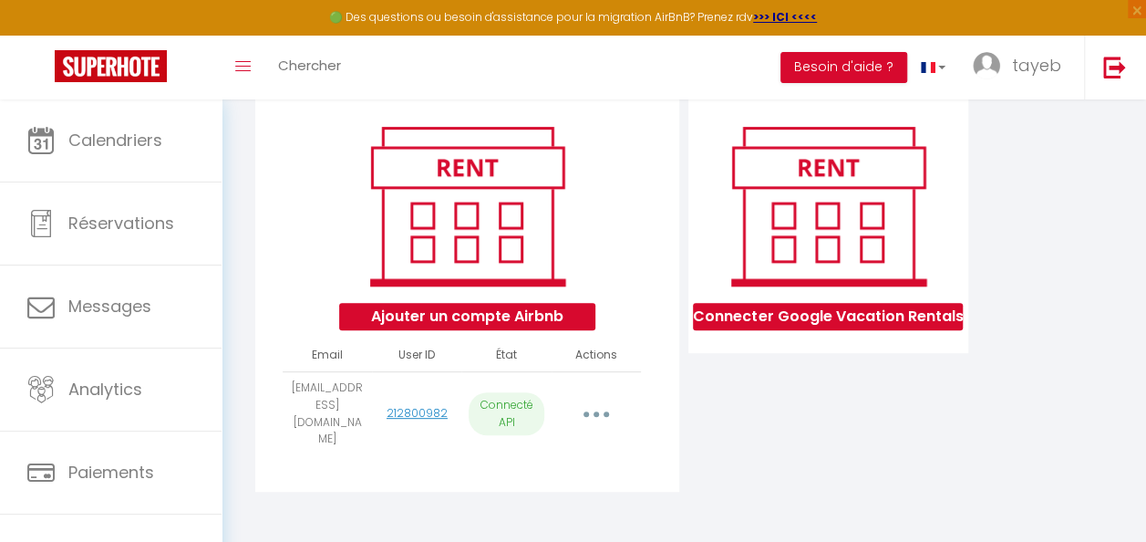
click at [601, 420] on button "button" at bounding box center [596, 414] width 48 height 35
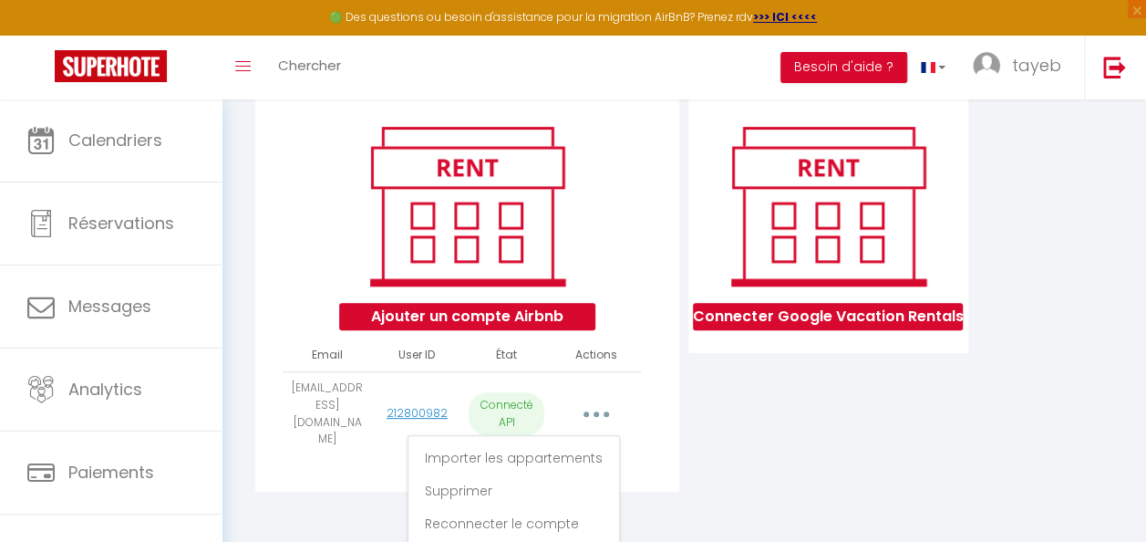
scroll to position [206, 0]
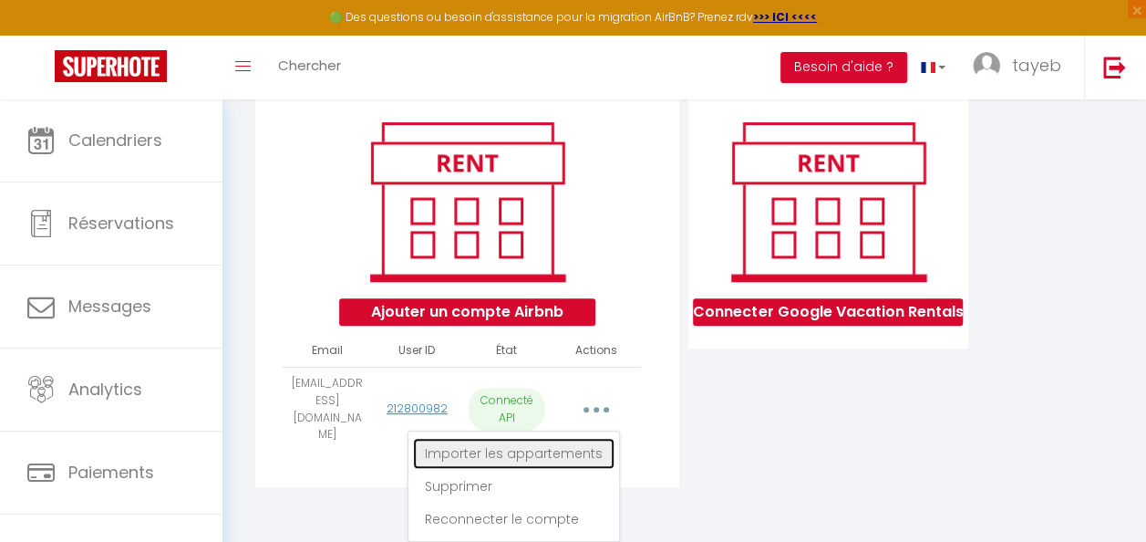
click at [554, 461] on link "Importer les appartements" at bounding box center [513, 453] width 201 height 31
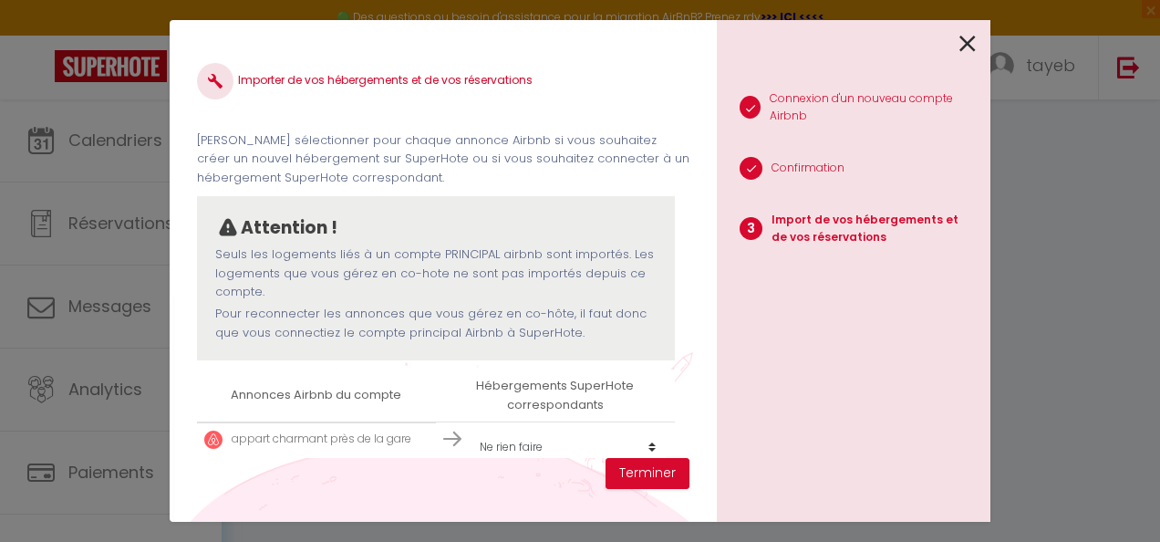
scroll to position [26, 0]
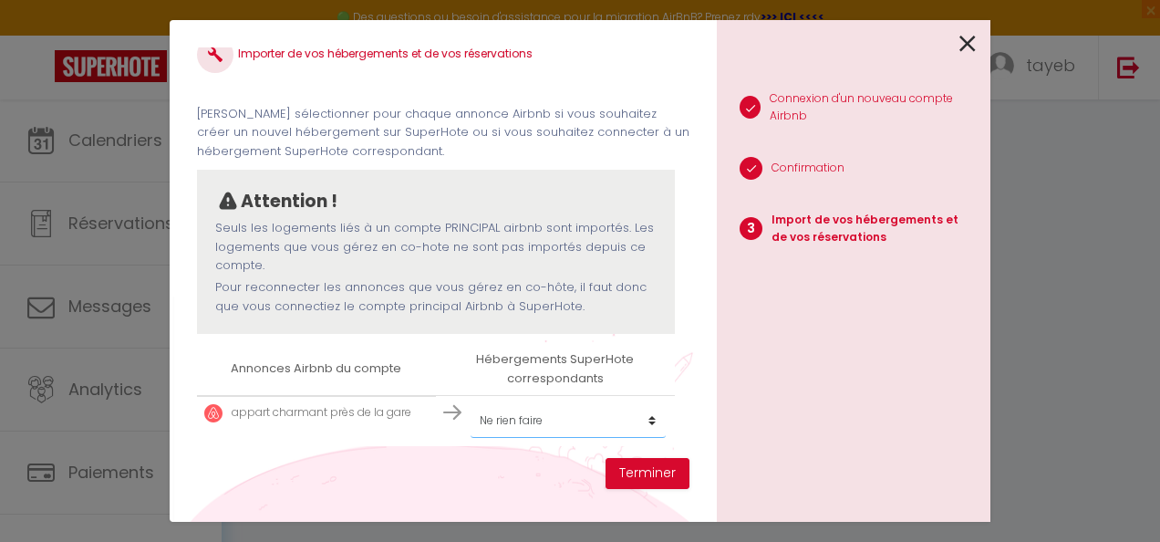
click at [507, 421] on select "Créer un nouvel hébergement Ne rien faire Impasse Fossier Les Sablon d'A Côté" at bounding box center [567, 420] width 195 height 35
click at [476, 418] on select "Créer un nouvel hébergement Ne rien faire Impasse Fossier Les Sablon d'A Côté" at bounding box center [567, 420] width 195 height 35
select select "63662"
click at [470, 403] on select "Créer un nouvel hébergement Ne rien faire Impasse Fossier Les Sablon d'A Côté" at bounding box center [567, 420] width 195 height 35
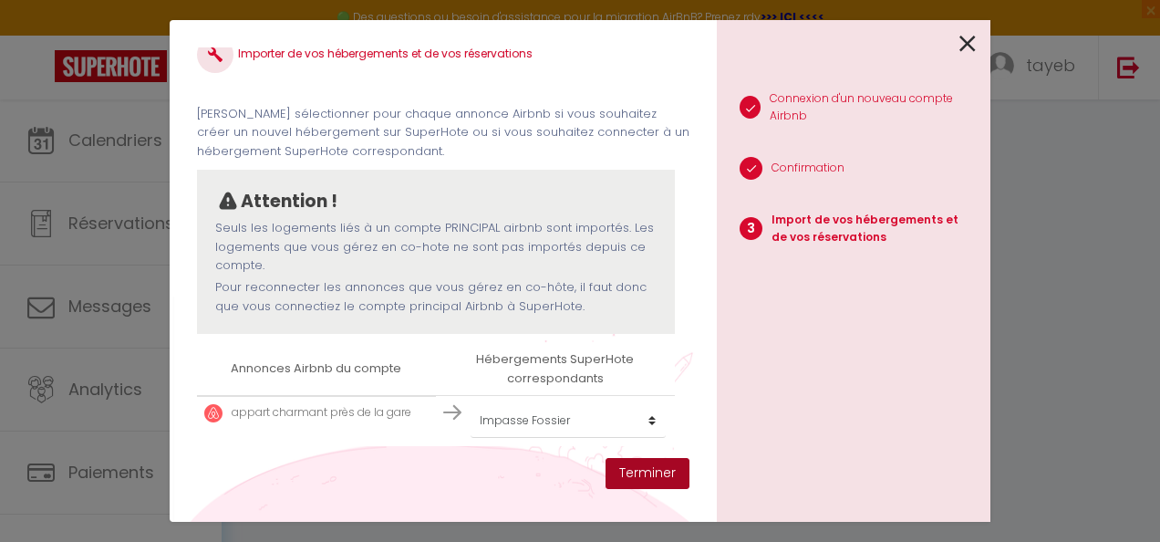
click at [637, 467] on button "Terminer" at bounding box center [647, 473] width 84 height 31
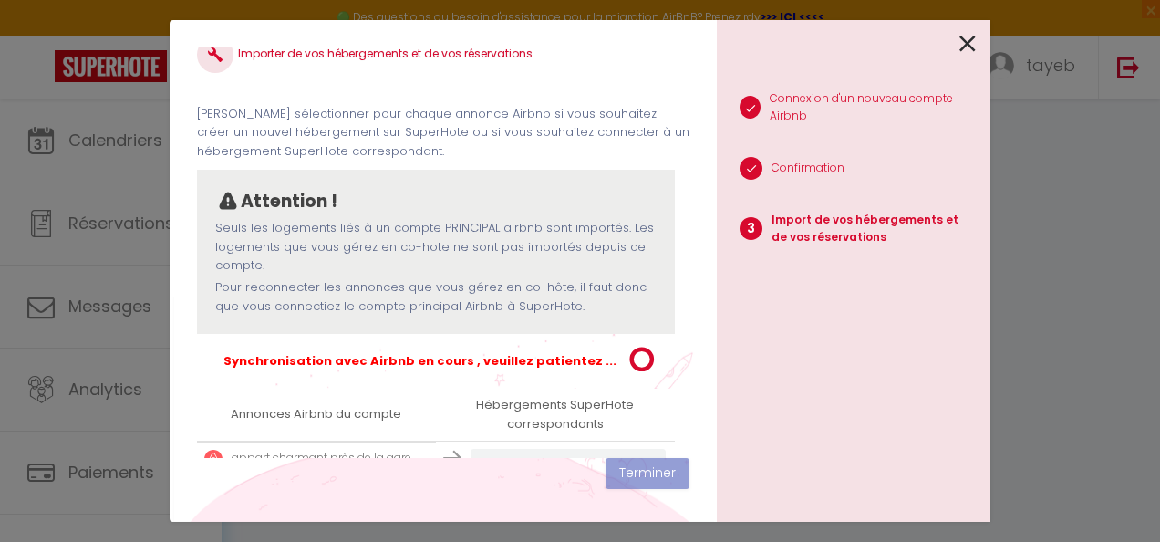
scroll to position [72, 0]
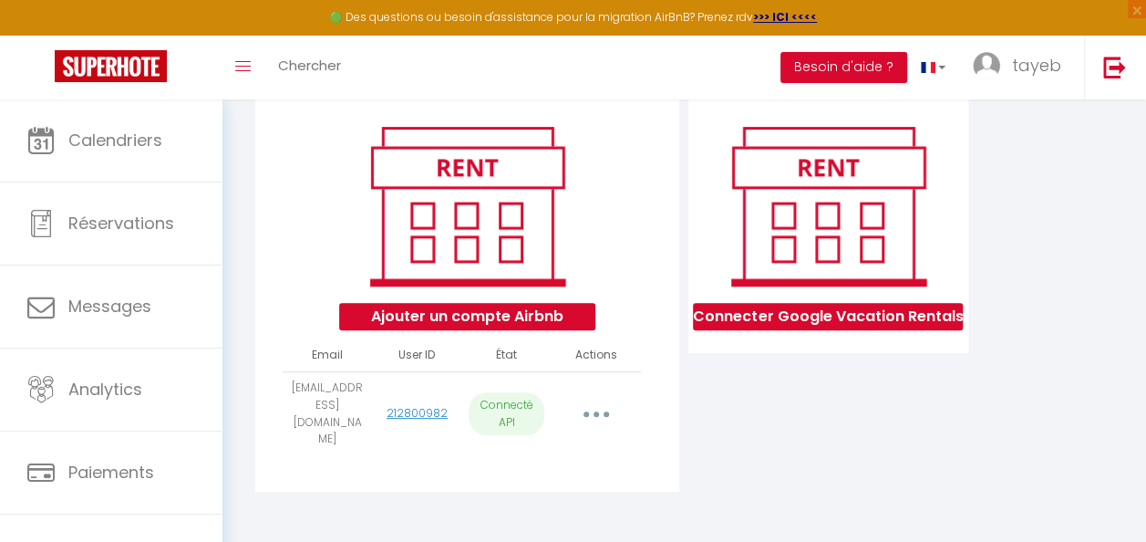
click at [609, 413] on button "button" at bounding box center [596, 414] width 48 height 35
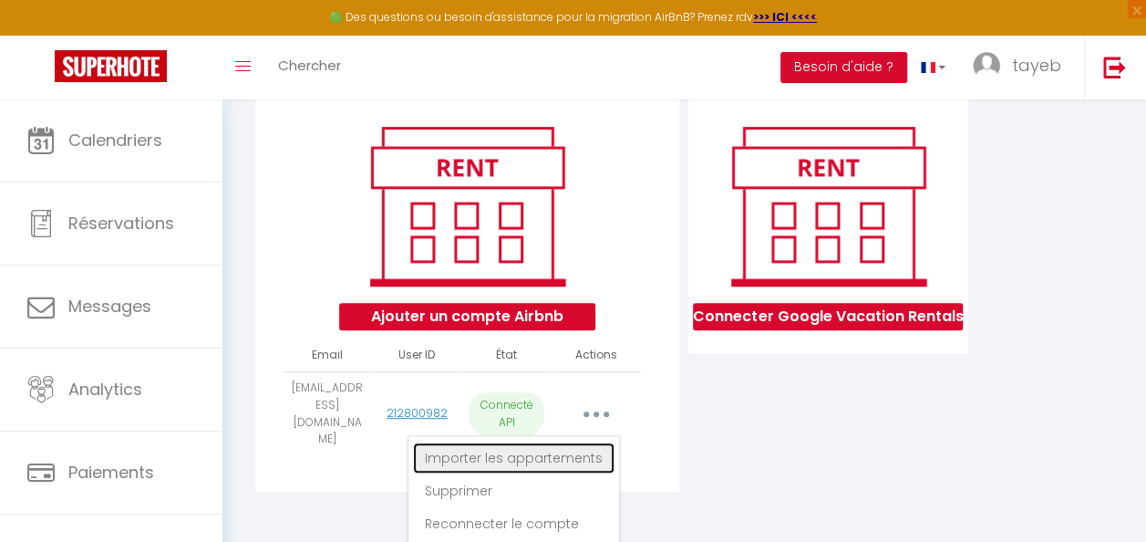
click at [547, 459] on link "Importer les appartements" at bounding box center [513, 457] width 201 height 31
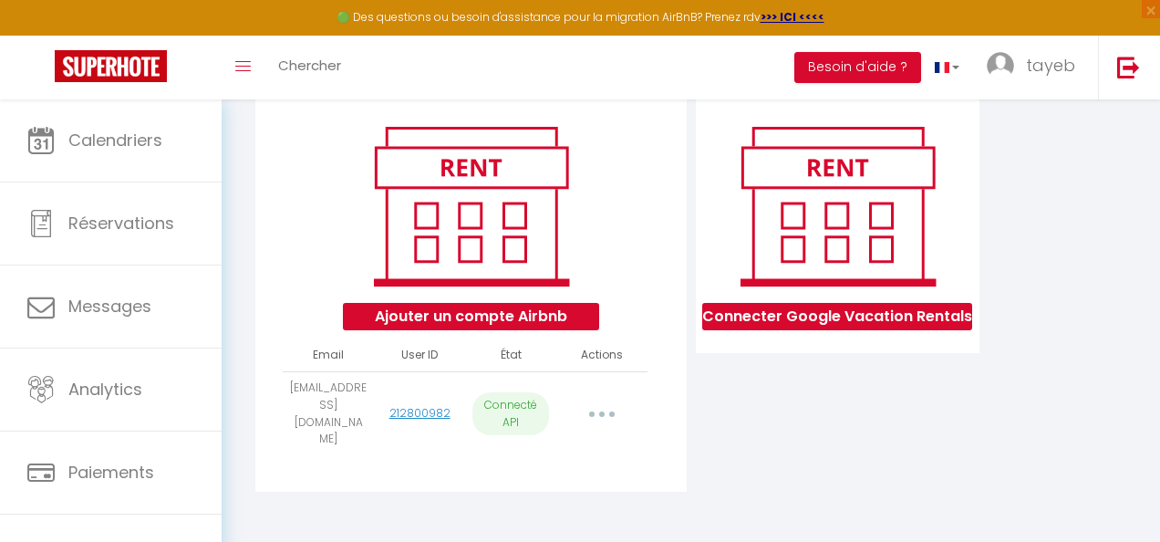
scroll to position [53, 0]
select select "63662"
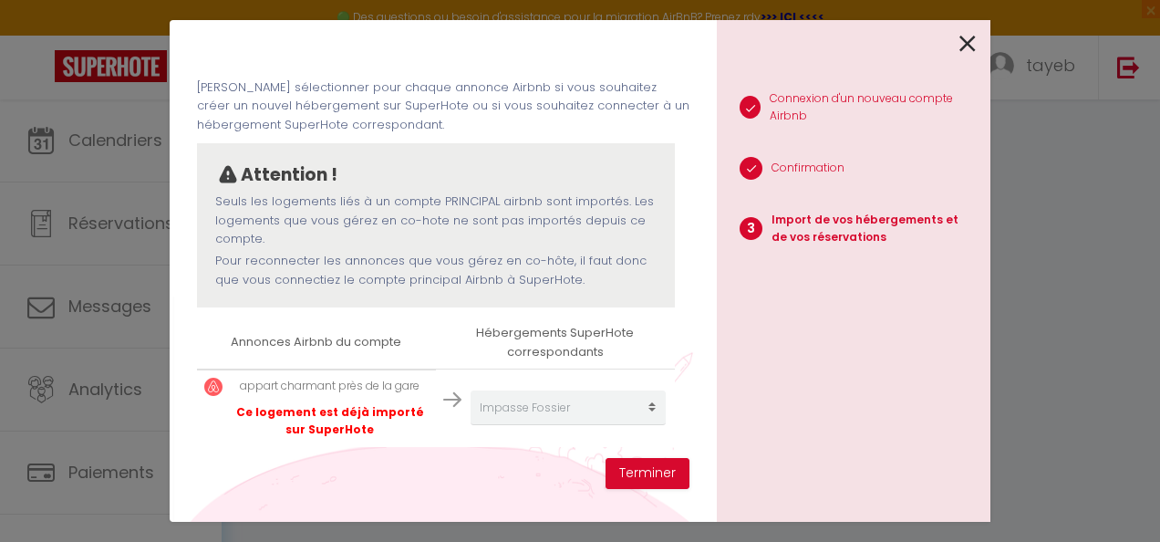
click at [348, 336] on th "Annonces Airbnb du compte" at bounding box center [316, 342] width 239 height 52
click at [336, 421] on p "Ce logement est déjà importé sur SuperHote" at bounding box center [330, 421] width 197 height 35
click at [350, 436] on p "Ce logement est déjà importé sur SuperHote" at bounding box center [330, 421] width 197 height 35
click at [368, 385] on p "appart charmant près de la gare" at bounding box center [330, 385] width 197 height 17
click at [662, 470] on button "Terminer" at bounding box center [647, 473] width 84 height 31
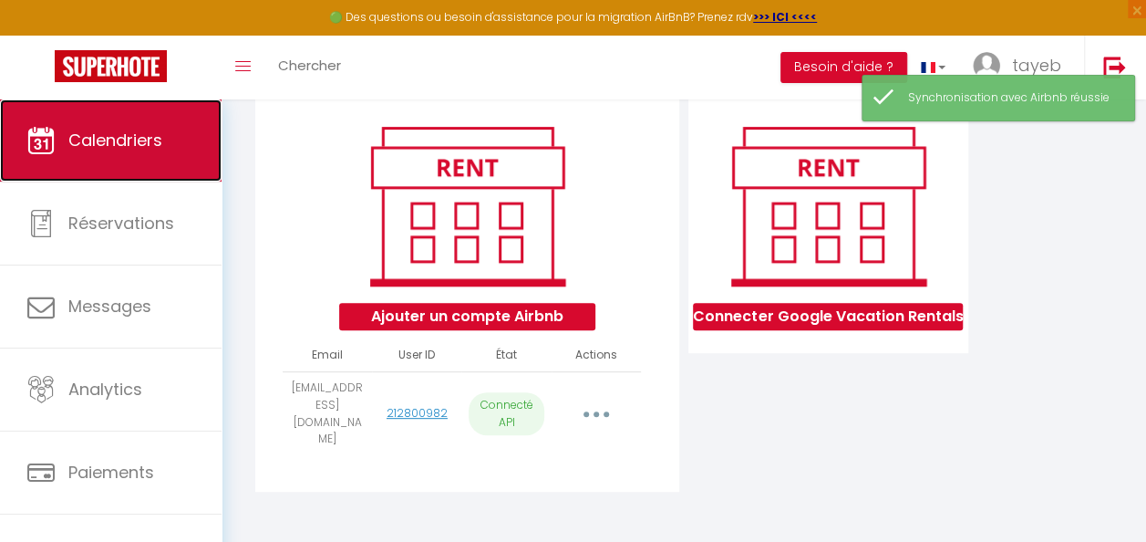
click at [151, 137] on span "Calendriers" at bounding box center [115, 140] width 94 height 23
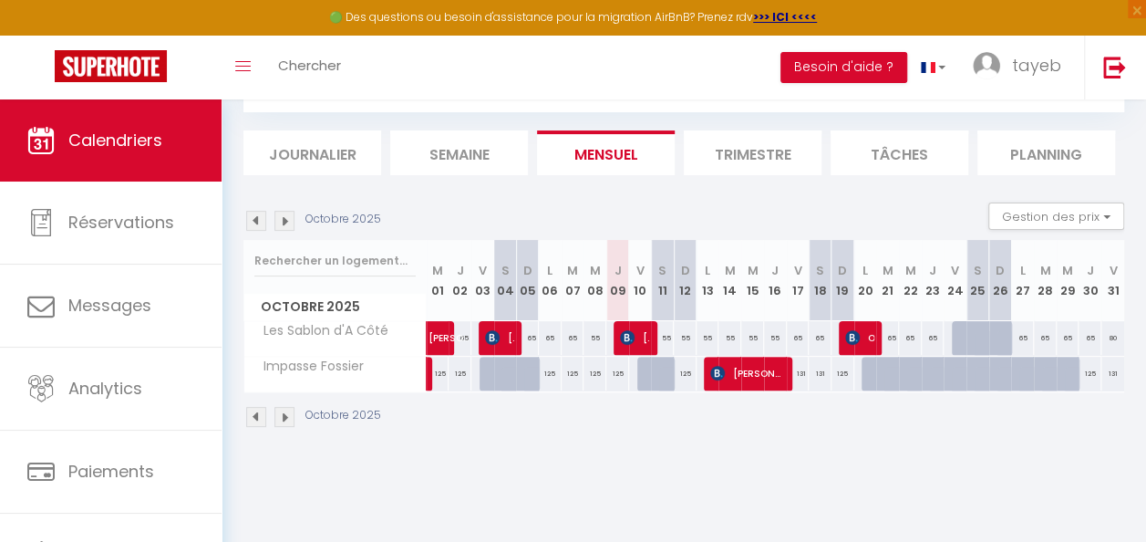
scroll to position [99, 0]
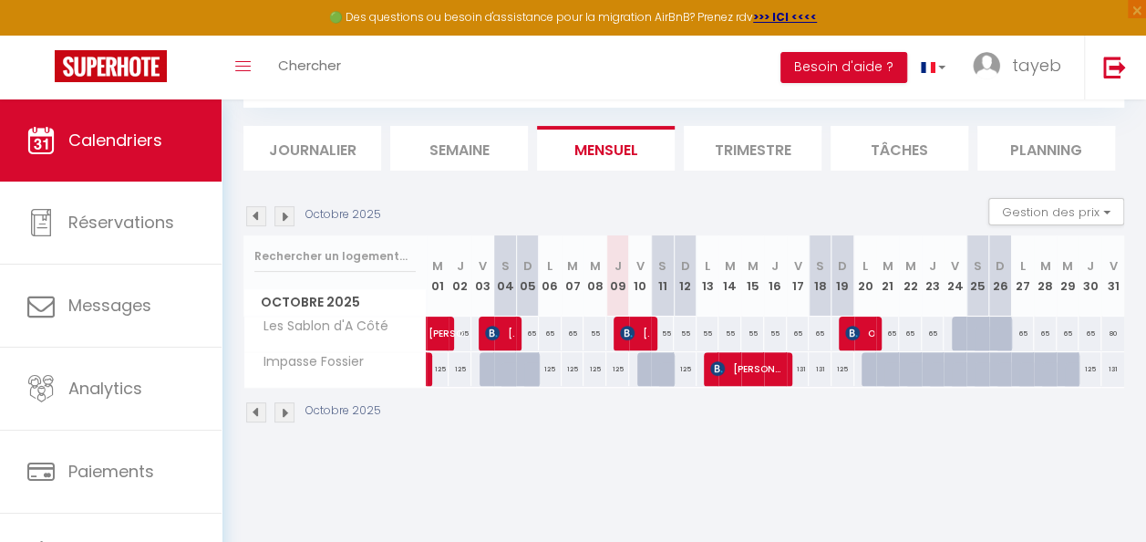
click at [281, 408] on img at bounding box center [284, 412] width 20 height 20
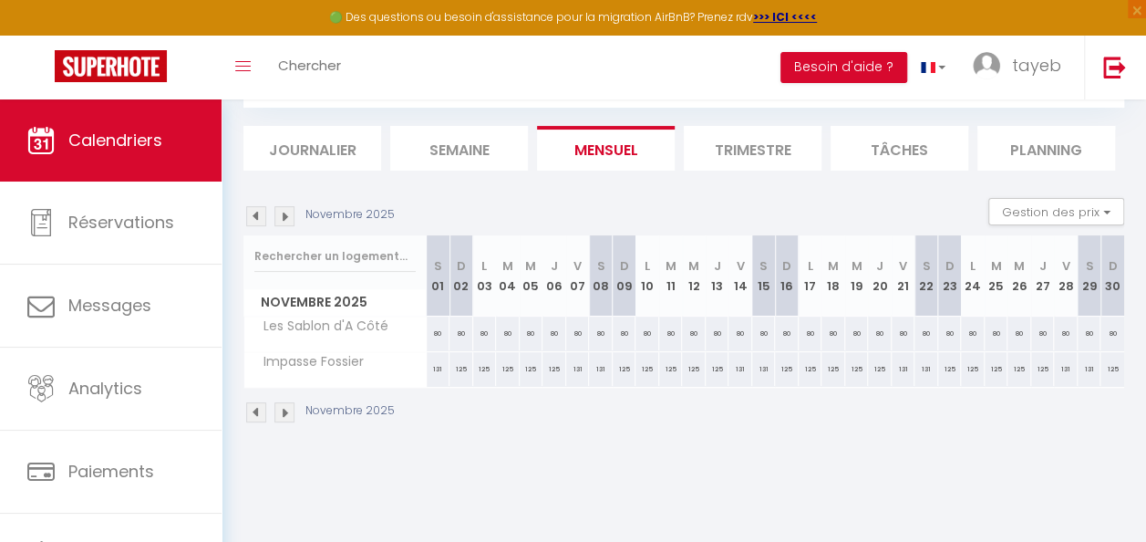
click at [434, 159] on li "Semaine" at bounding box center [459, 148] width 138 height 45
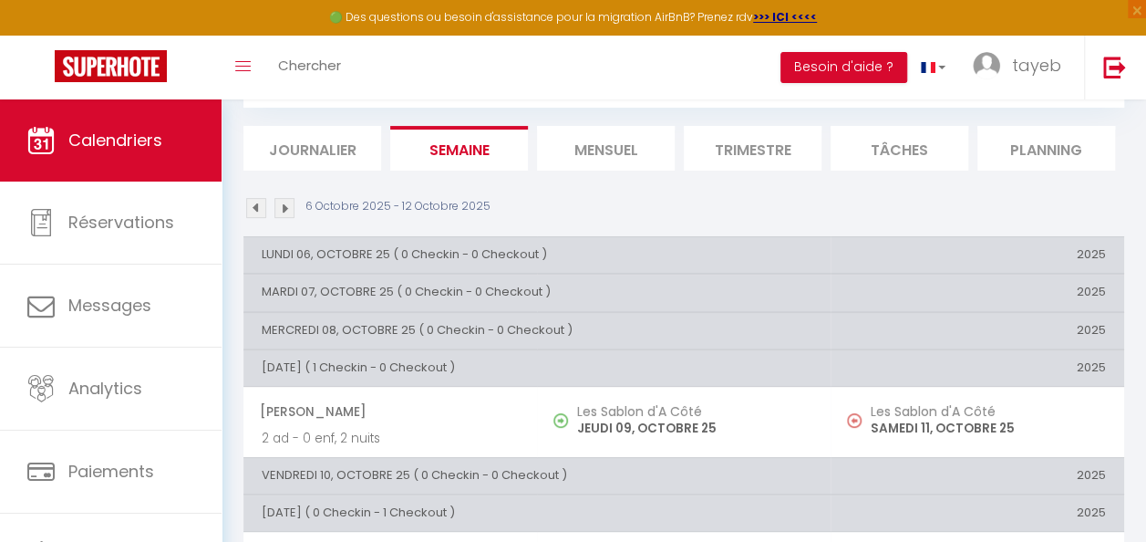
click at [334, 157] on li "Journalier" at bounding box center [312, 148] width 138 height 45
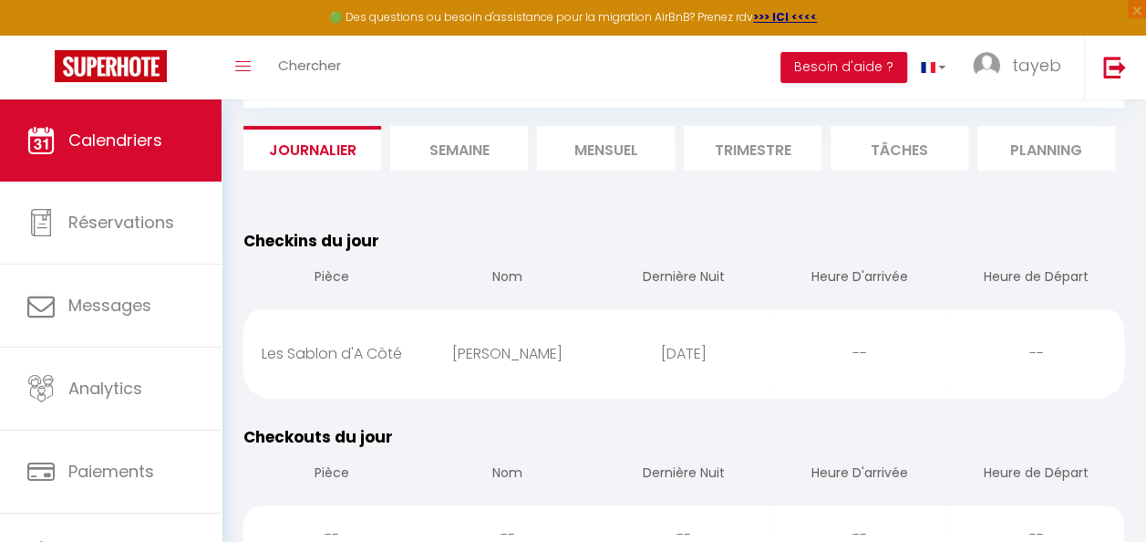
click at [602, 142] on li "Mensuel" at bounding box center [606, 148] width 138 height 45
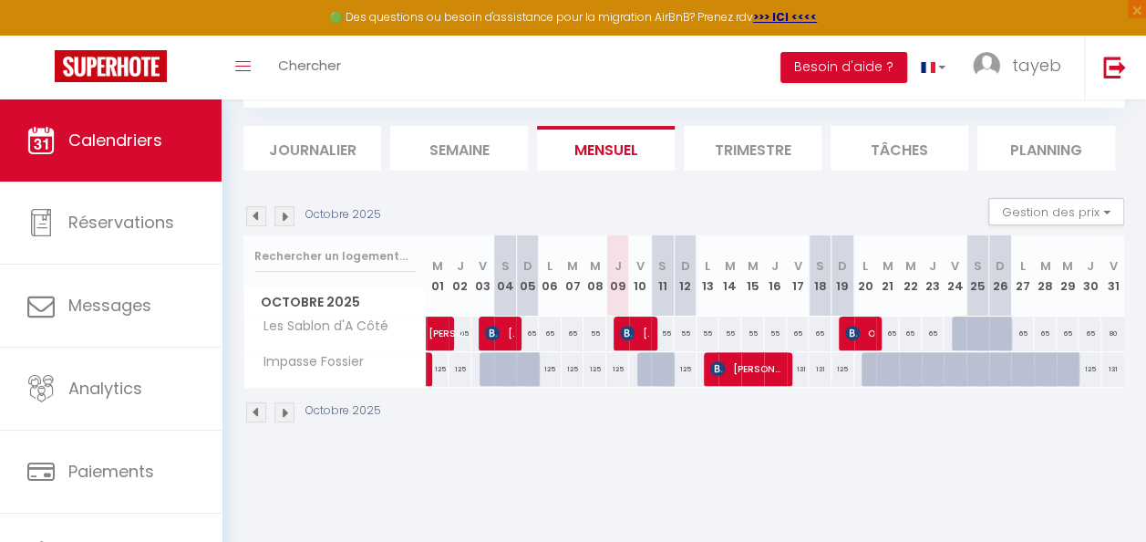
click at [615, 368] on div "125" at bounding box center [617, 369] width 23 height 34
type input "125"
type input "Jeu 09 Octobre 2025"
type input "Ven 10 Octobre 2025"
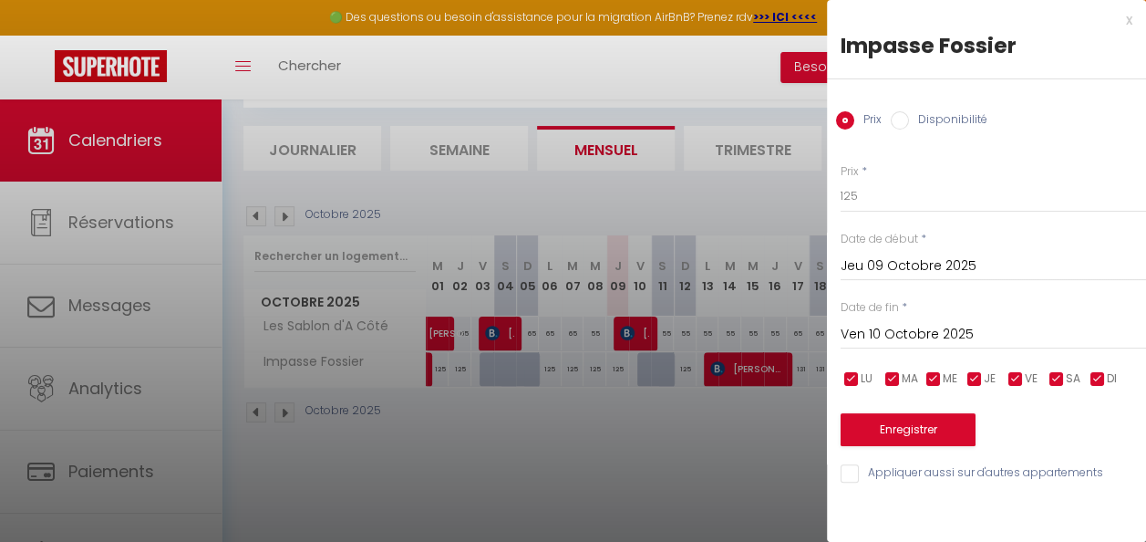
click at [1134, 18] on div "x Impasse Fossier Prix Disponibilité Prix * 125 Statut * Disponible Indisponibl…" at bounding box center [986, 251] width 319 height 502
click at [1127, 21] on div "x" at bounding box center [979, 20] width 305 height 22
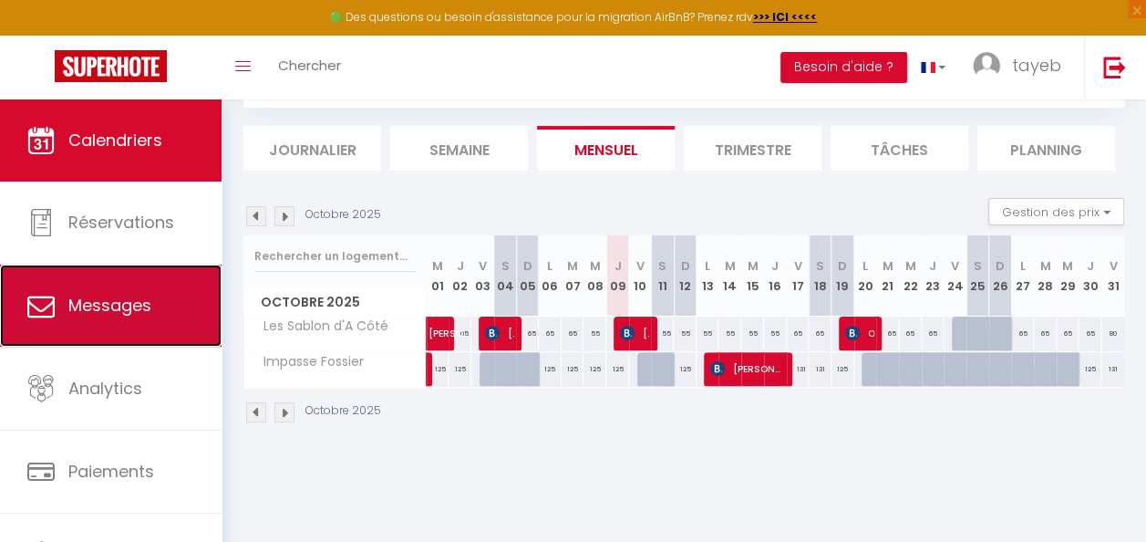
click at [31, 323] on link "Messages" at bounding box center [111, 305] width 222 height 82
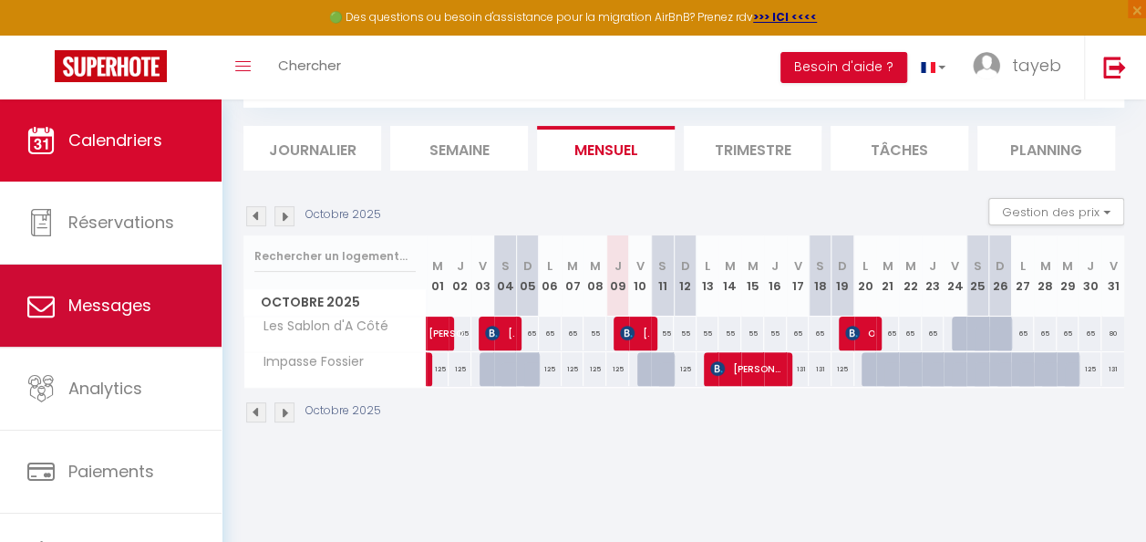
select select "message"
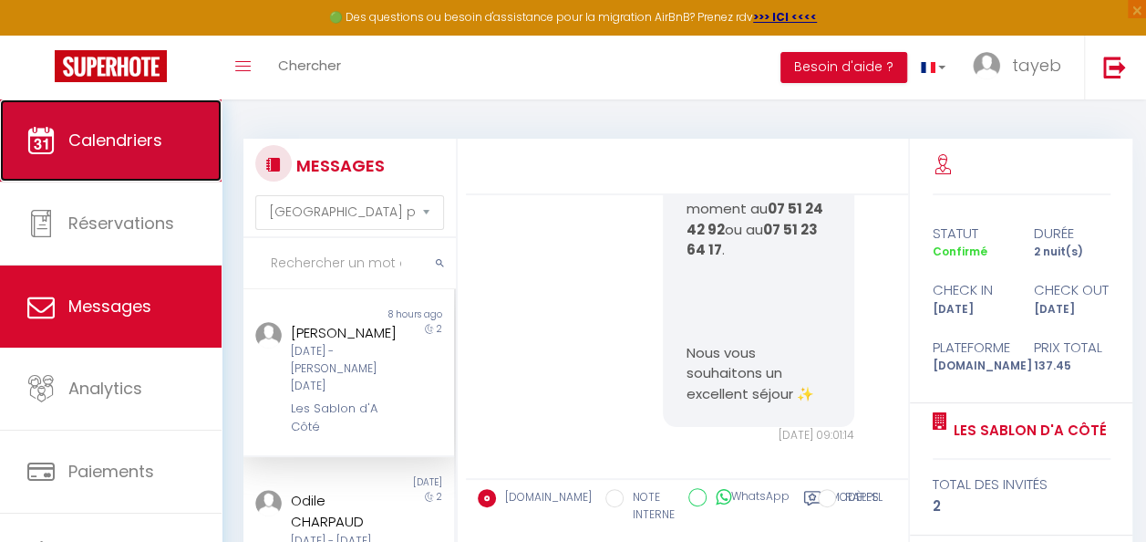
click at [104, 142] on span "Calendriers" at bounding box center [115, 140] width 94 height 23
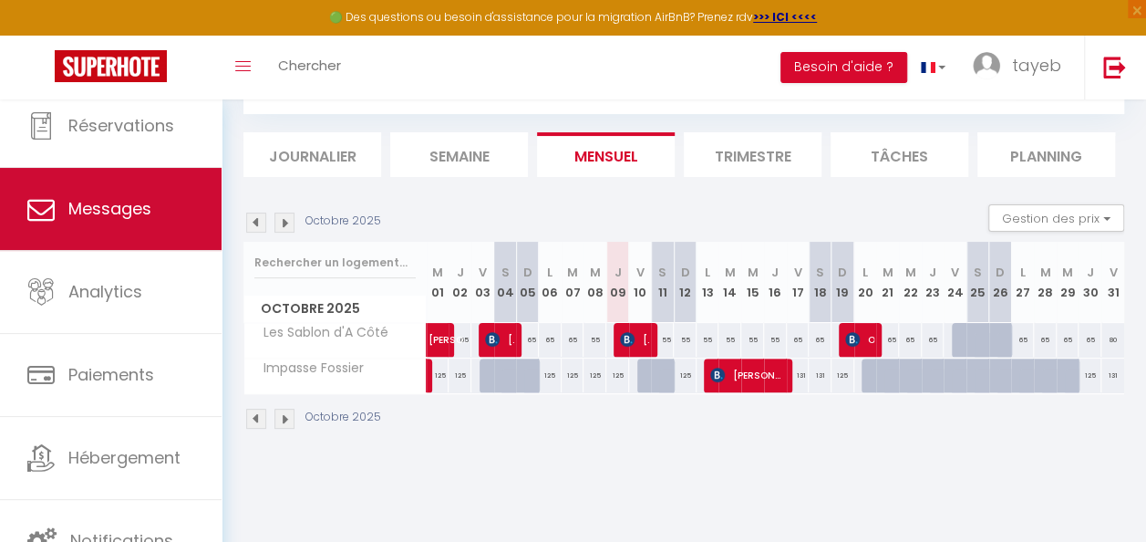
scroll to position [99, 0]
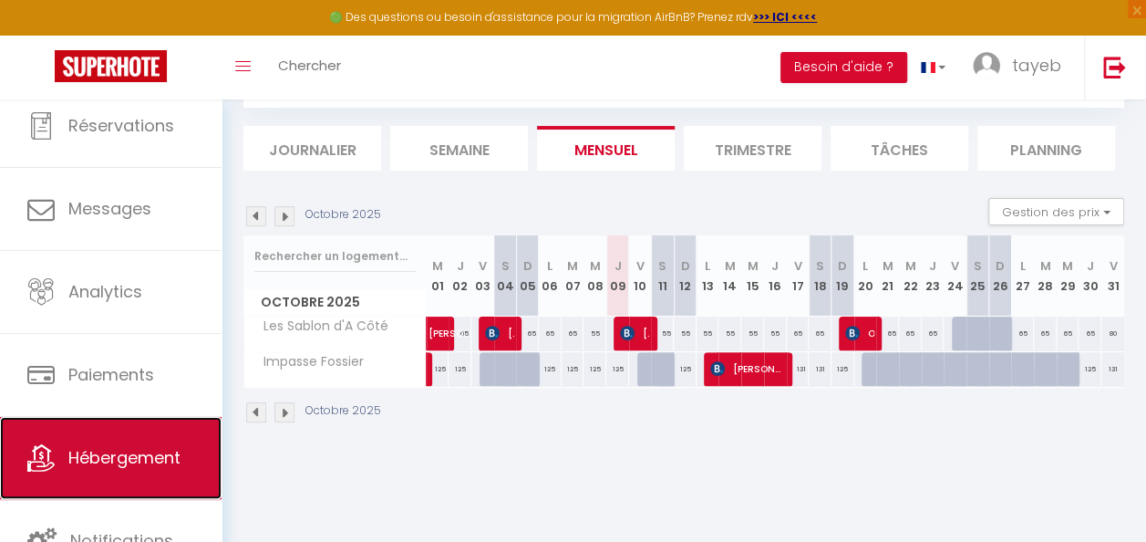
click at [140, 460] on span "Hébergement" at bounding box center [124, 457] width 112 height 23
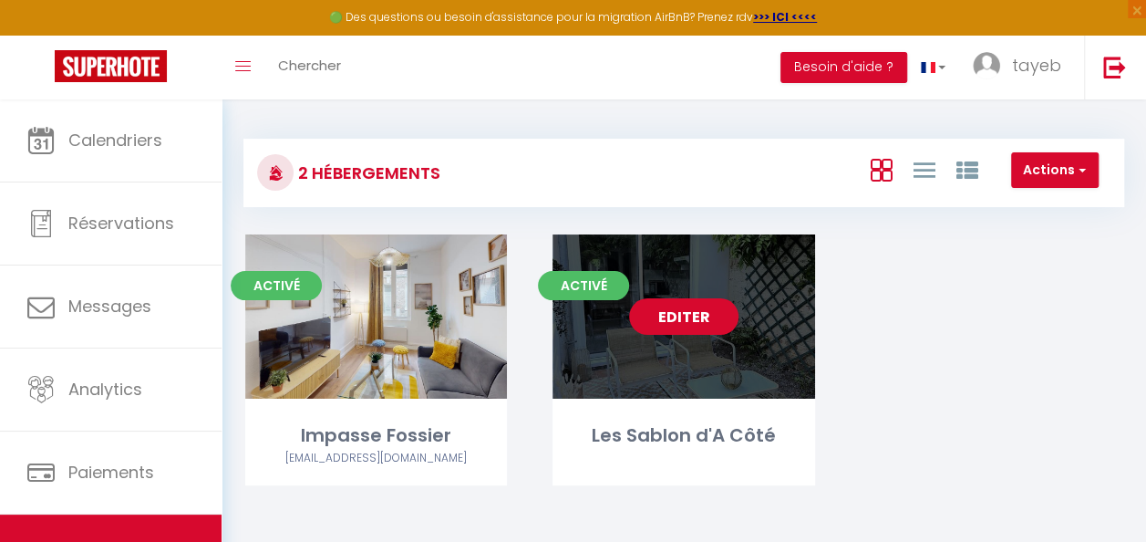
click at [677, 321] on link "Editer" at bounding box center [683, 316] width 109 height 36
select select "3"
select select "2"
select select "1"
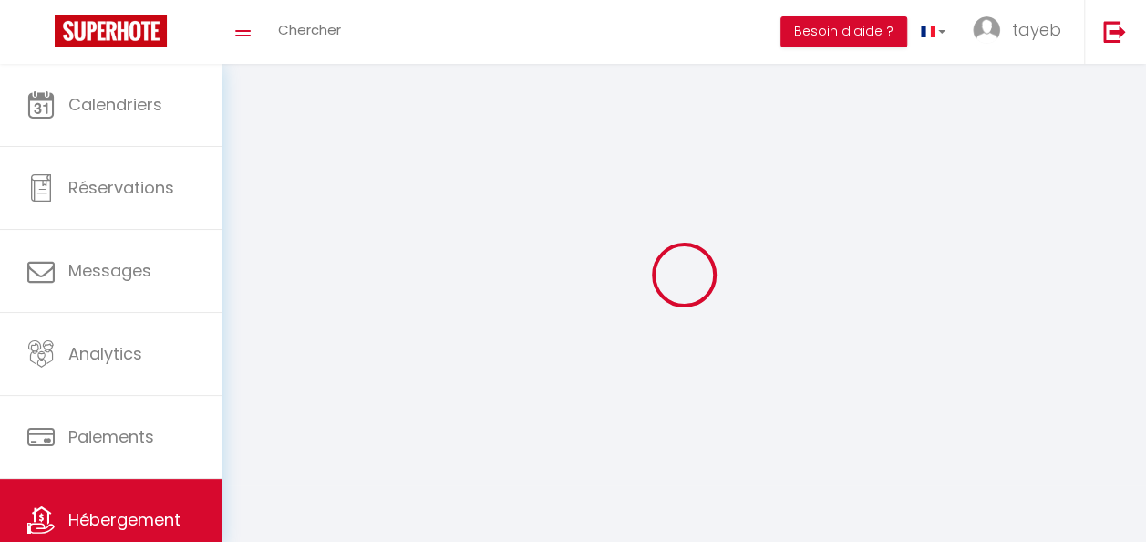
select select
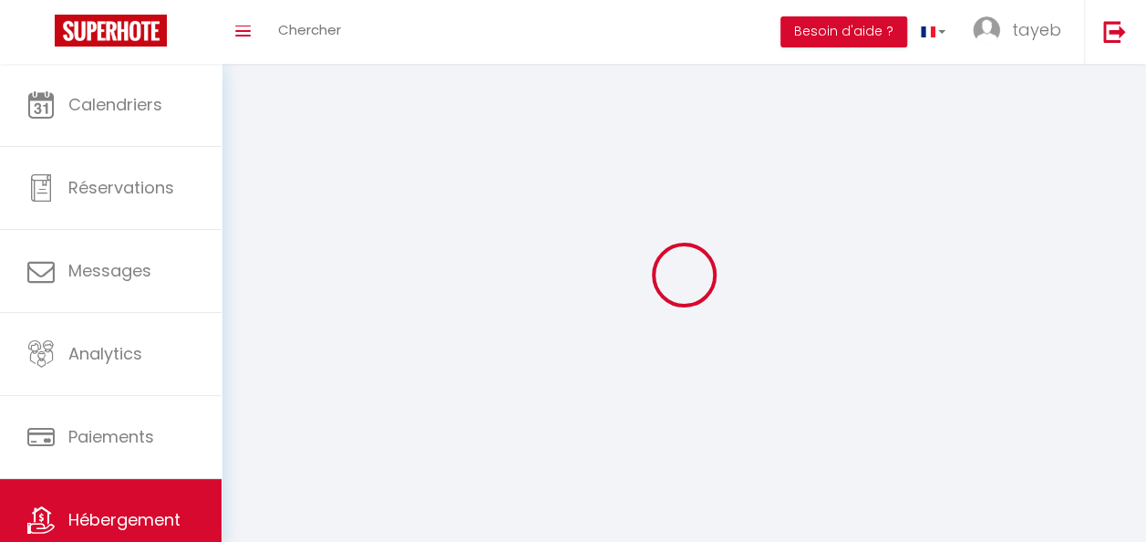
select select
checkbox input "false"
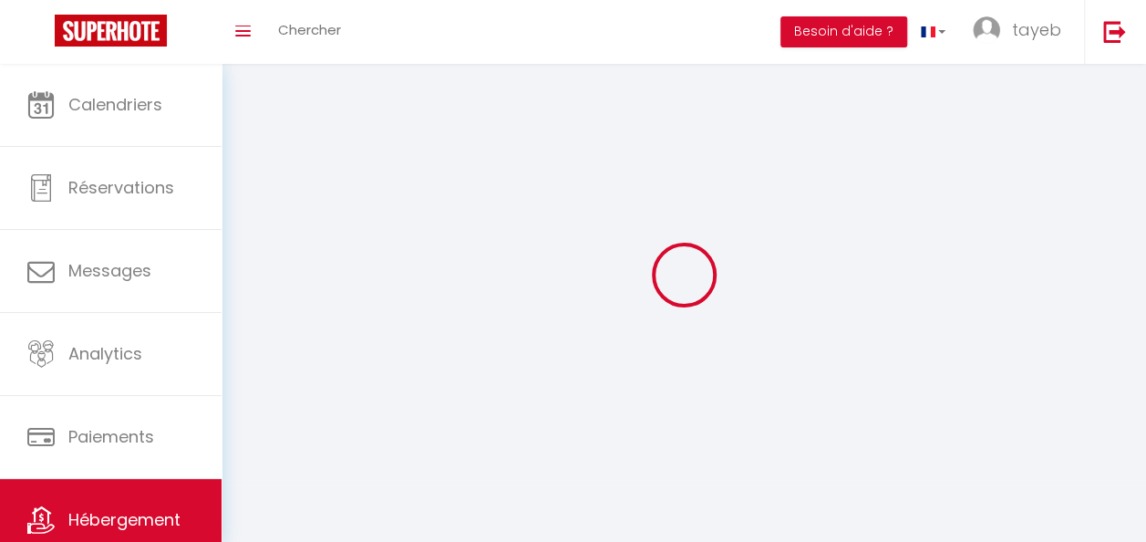
checkbox input "false"
select select
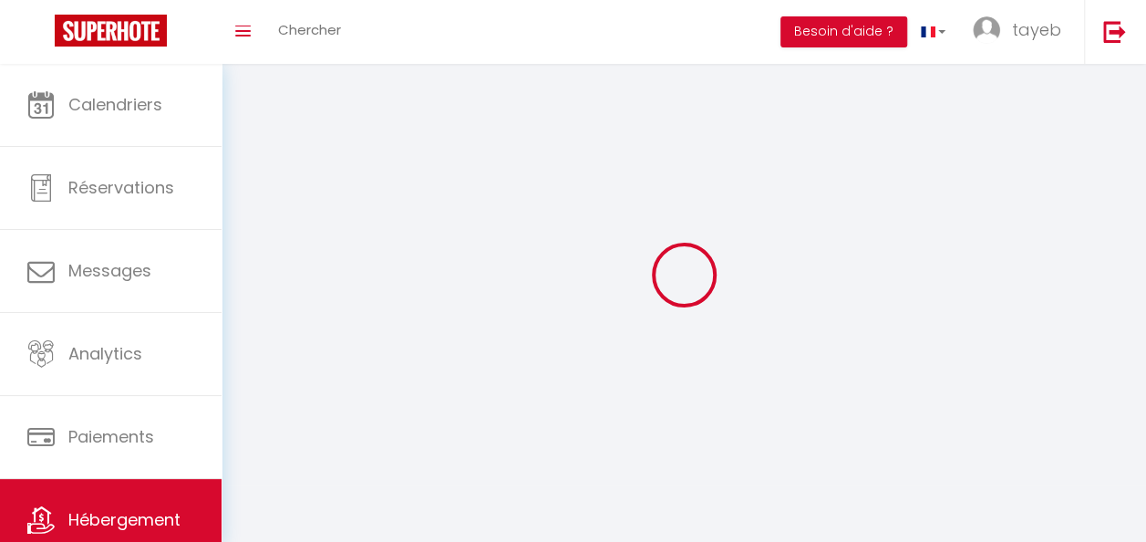
select select
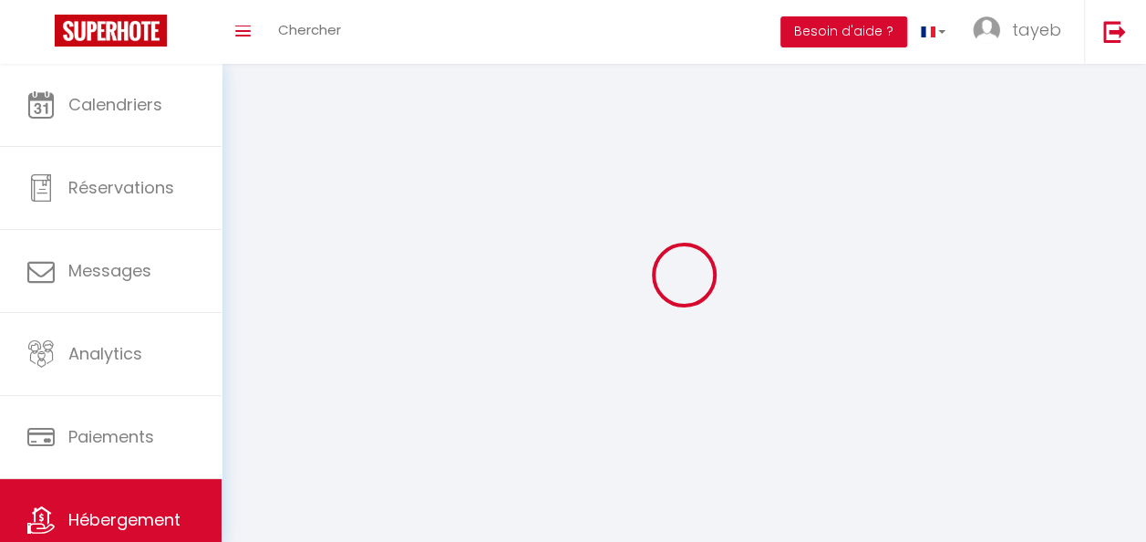
checkbox input "false"
select select
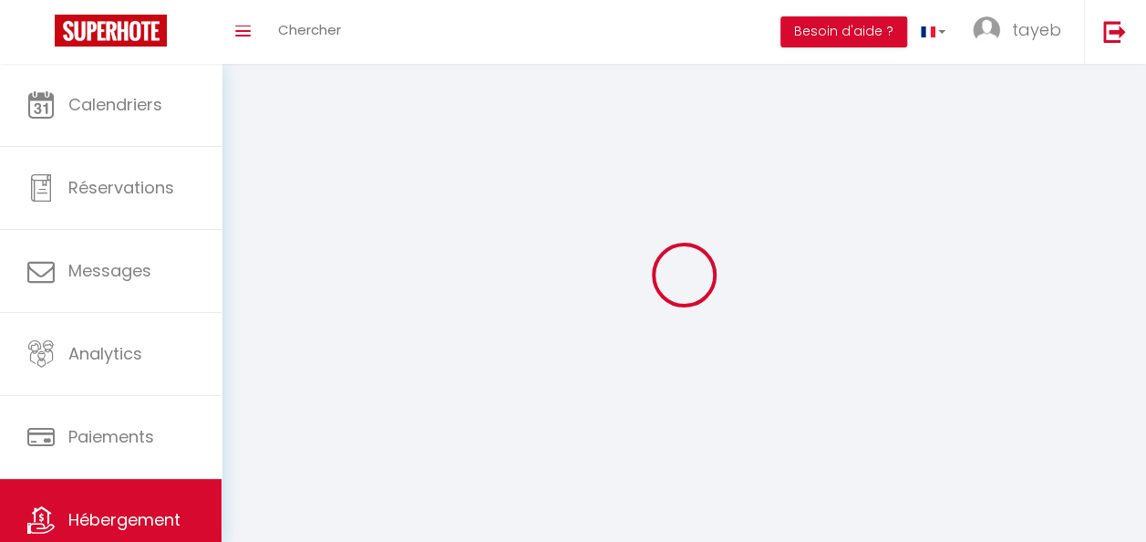
select select
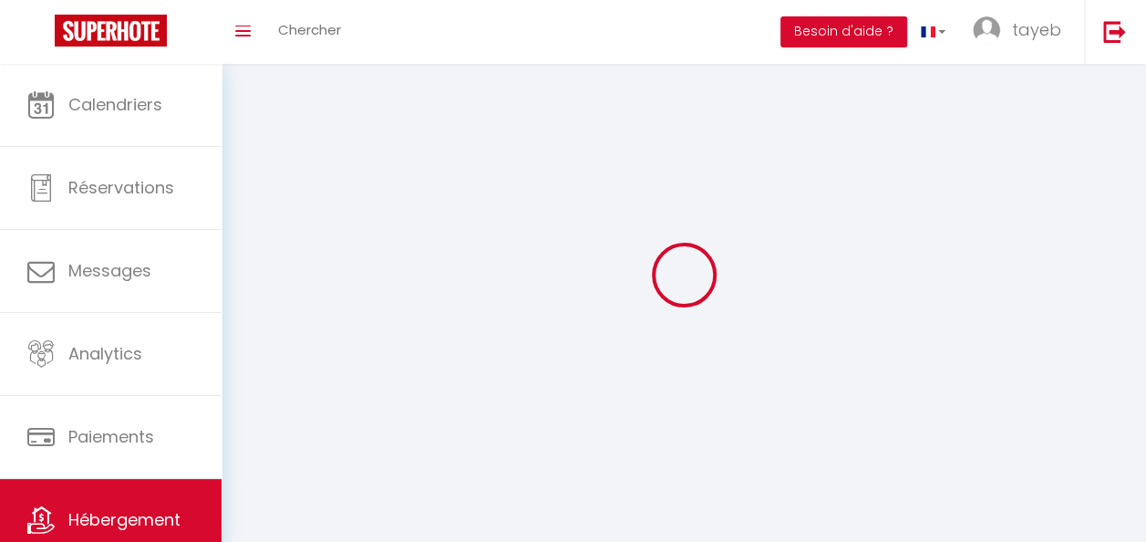
select select
checkbox input "false"
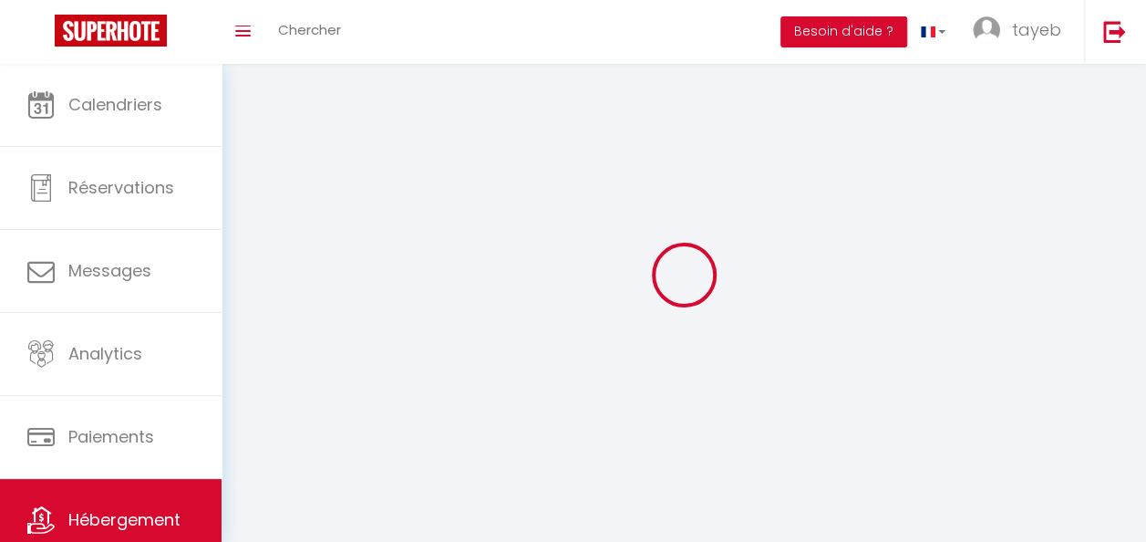
checkbox input "false"
select select
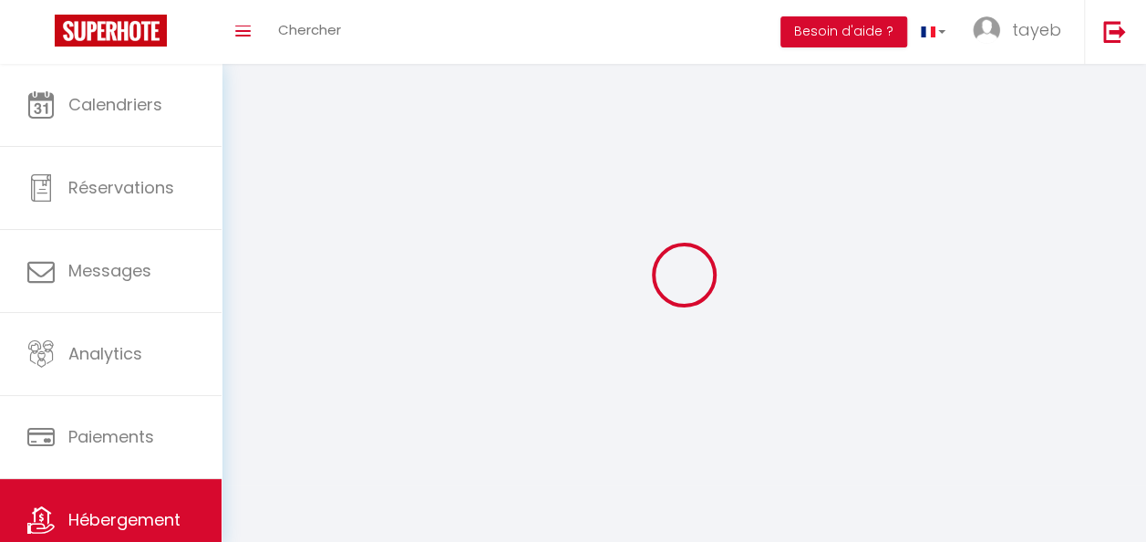
select select
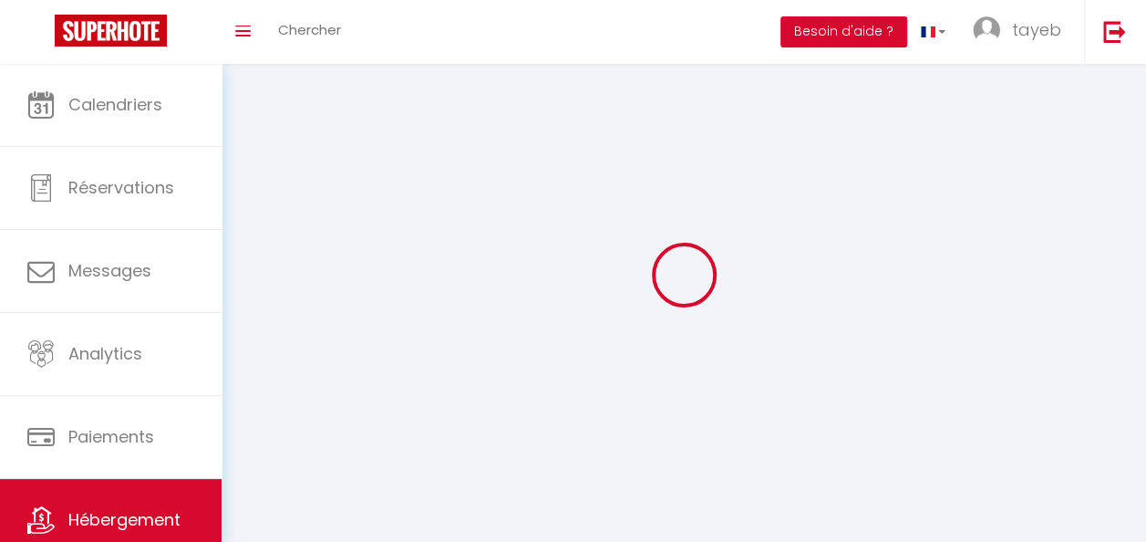
checkbox input "false"
select select
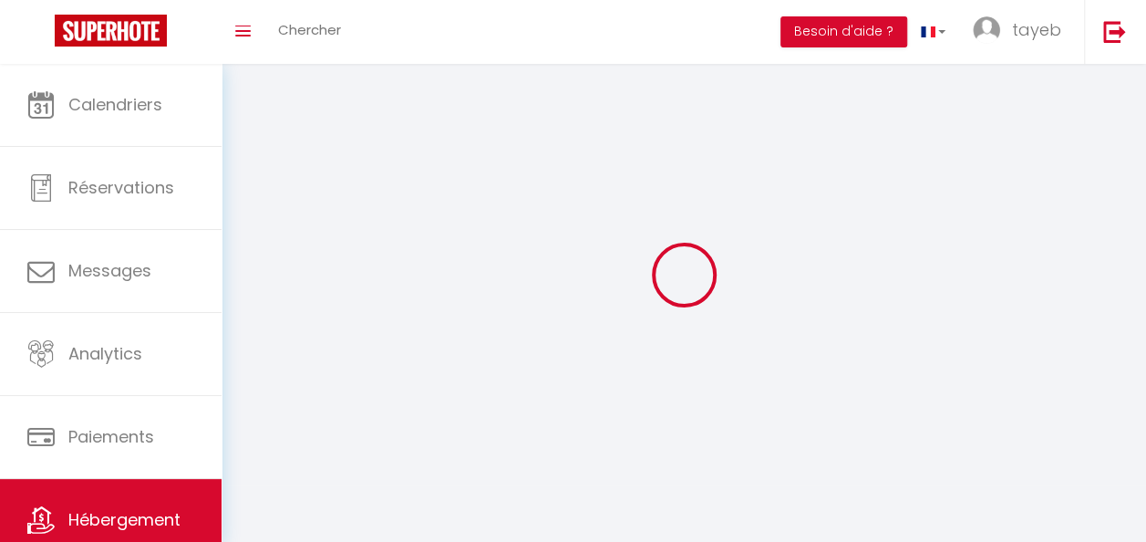
select select
select select "28"
select select
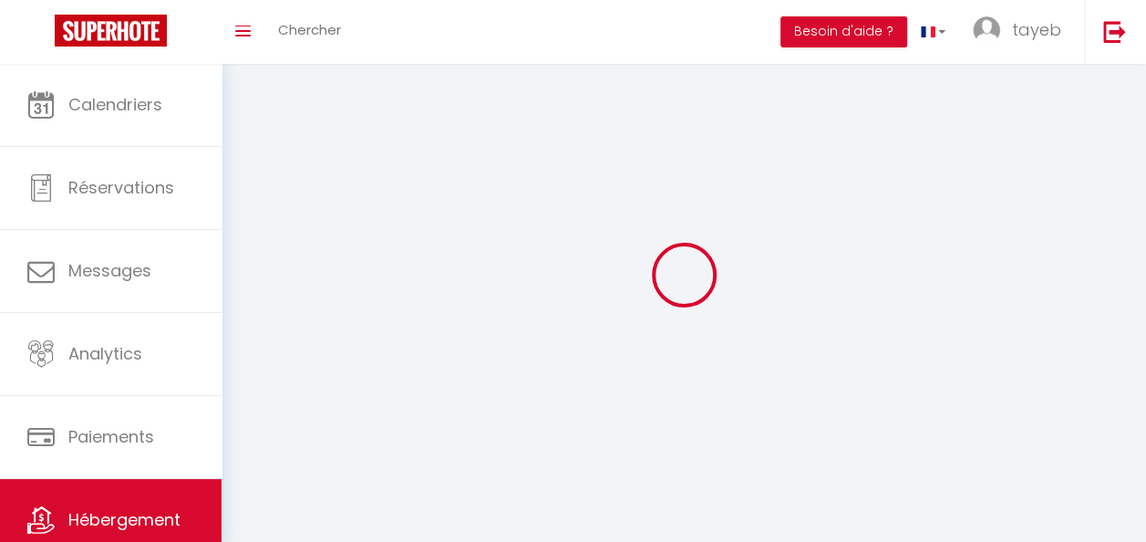
select select
checkbox input "false"
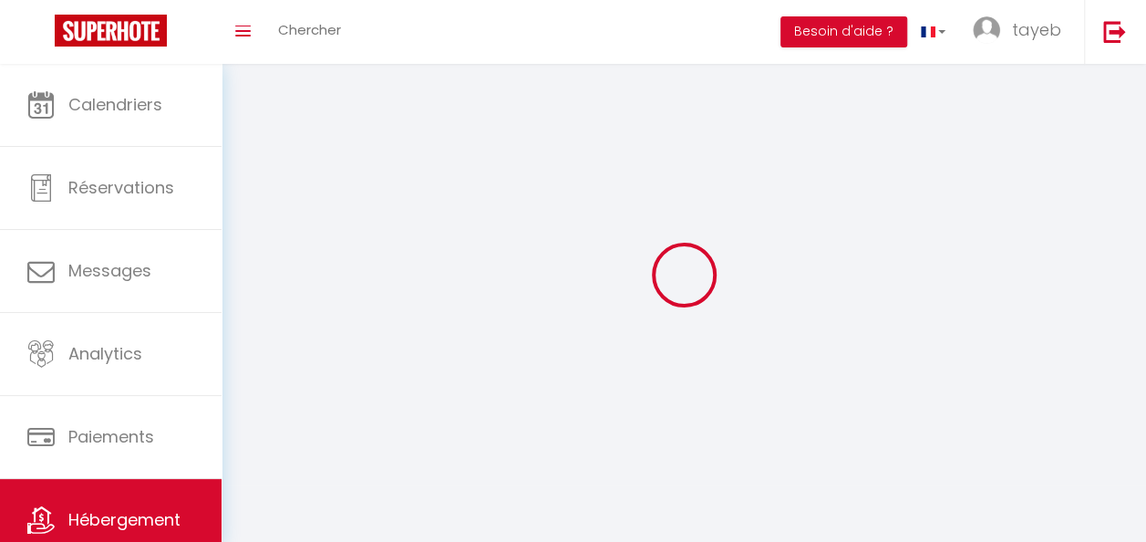
checkbox input "false"
select select
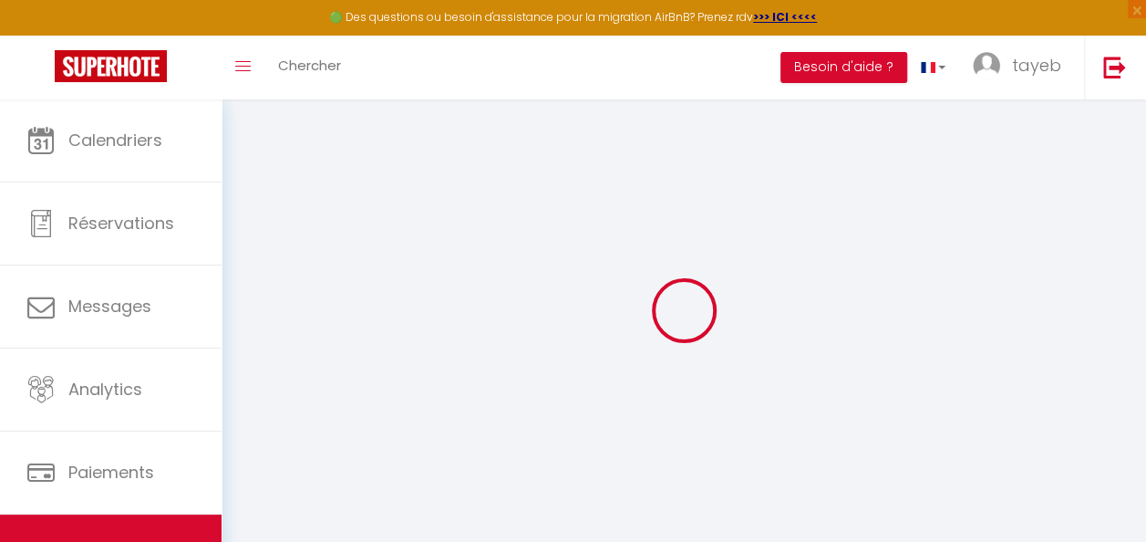
select select
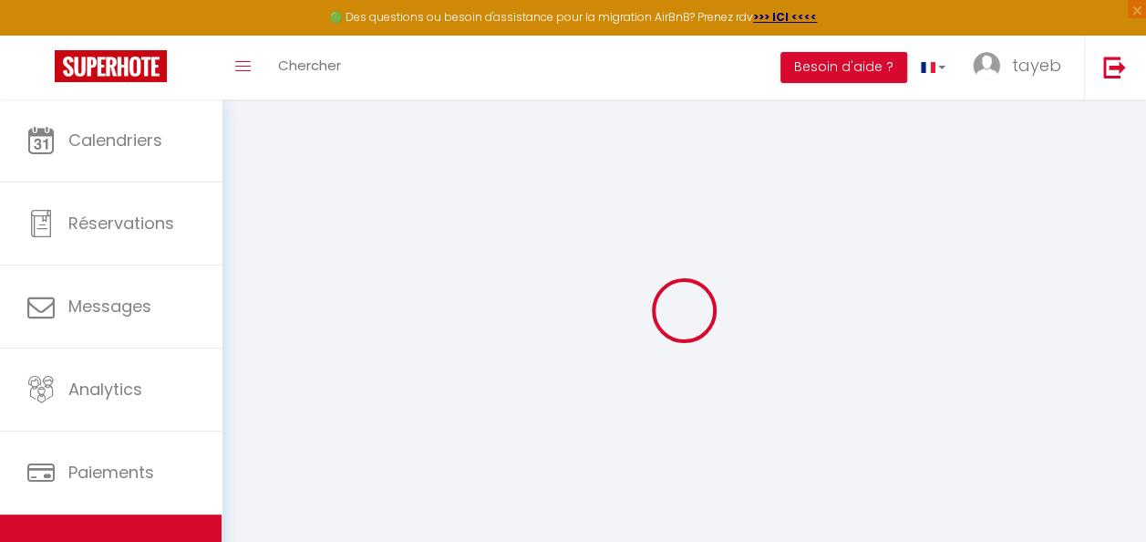
select select
checkbox input "false"
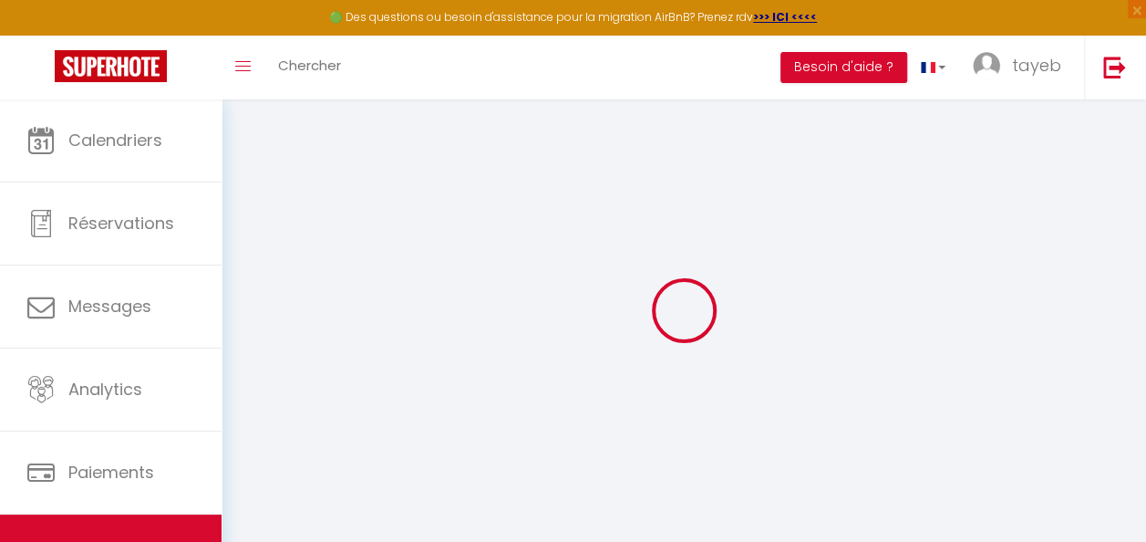
select select
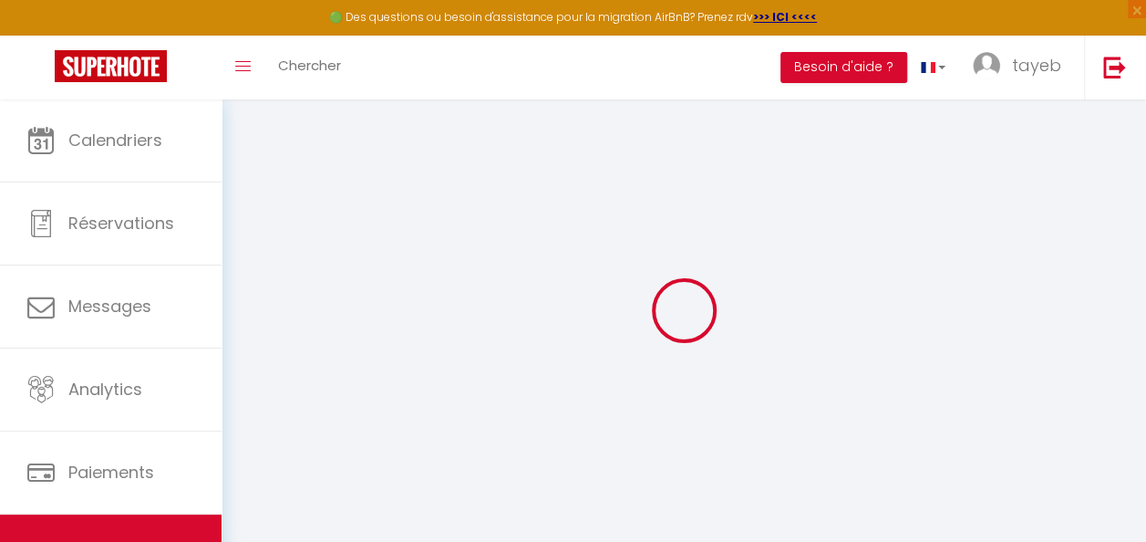
select select
checkbox input "false"
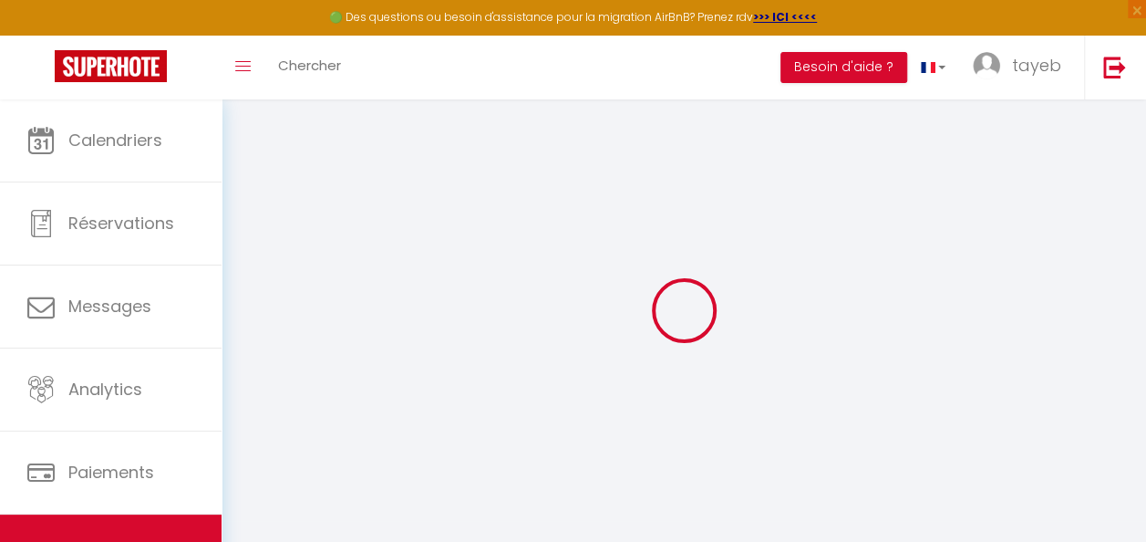
checkbox input "false"
select select
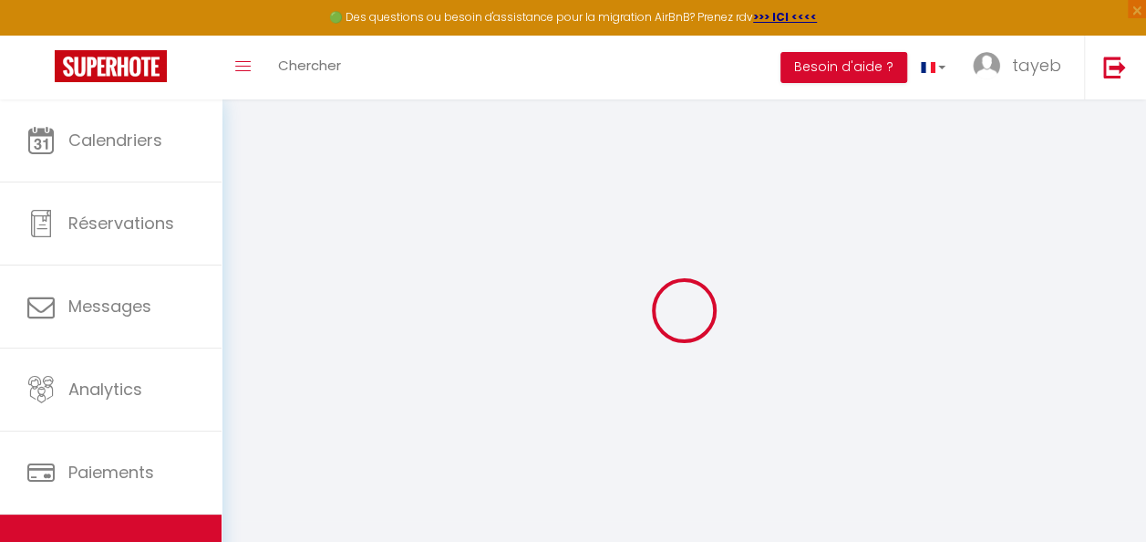
select select
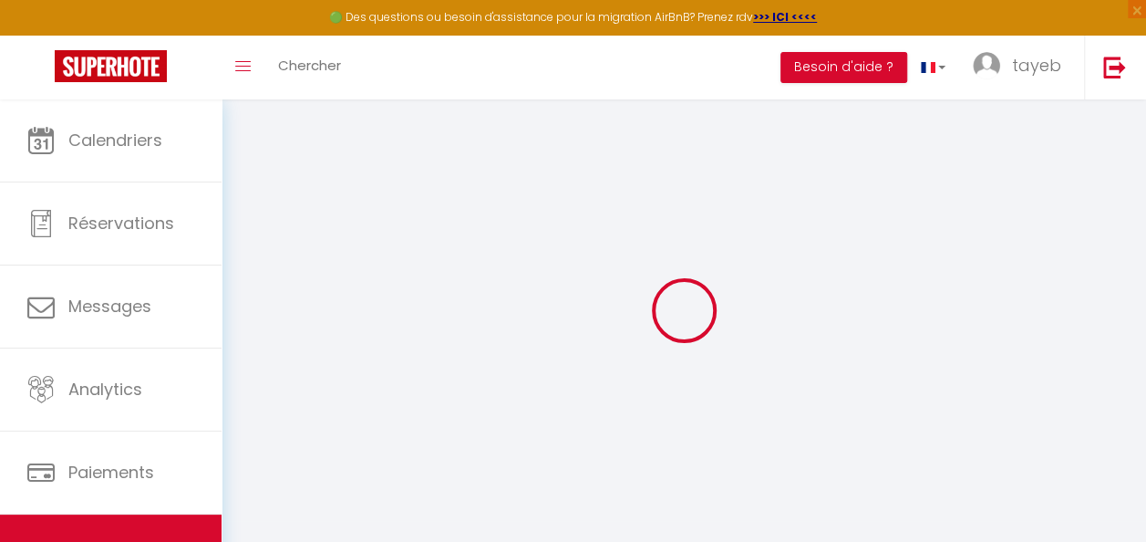
checkbox input "false"
select select
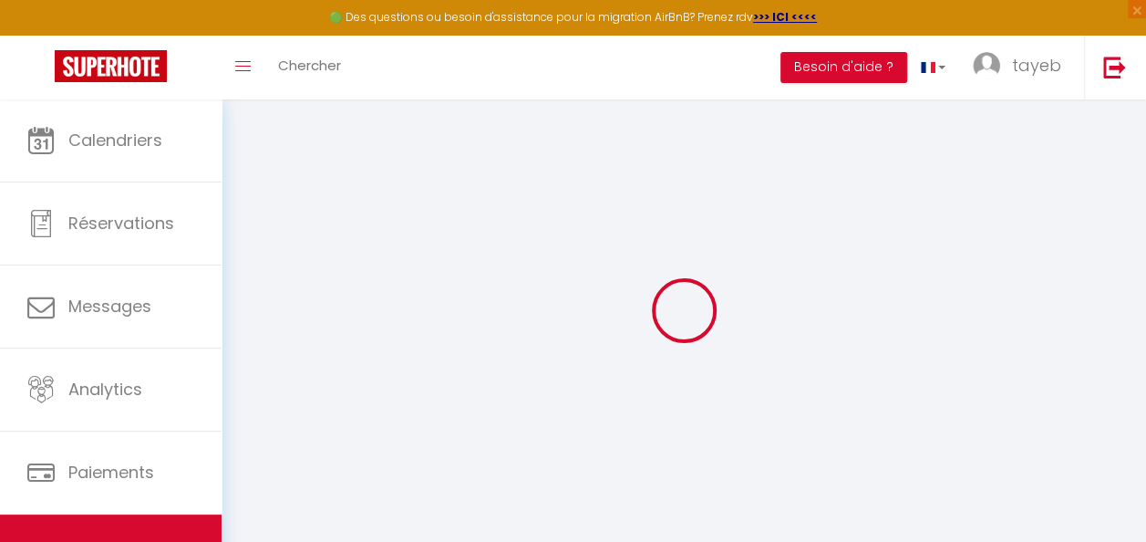
select select
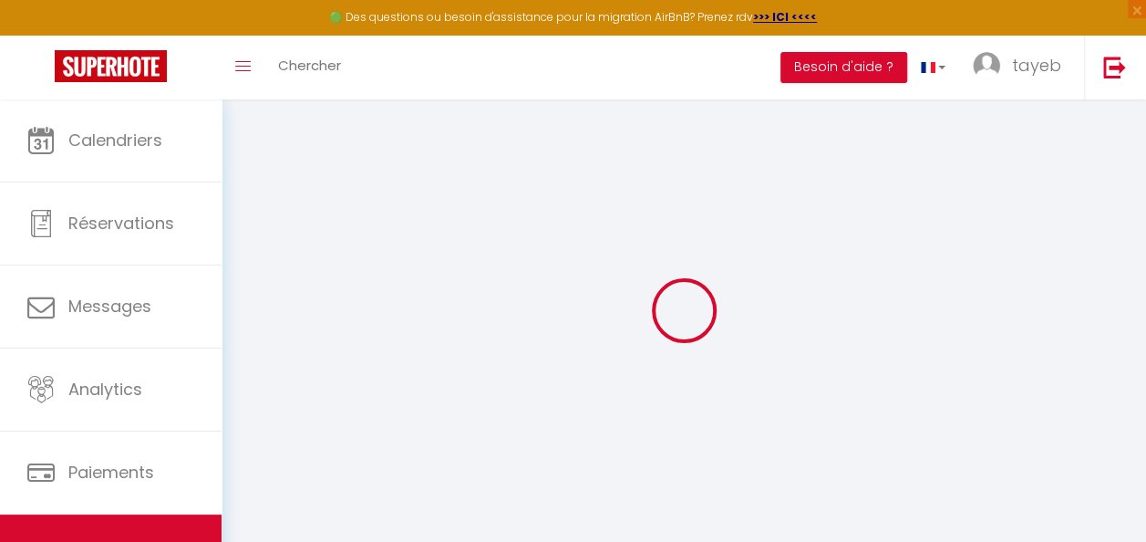
select select
checkbox input "false"
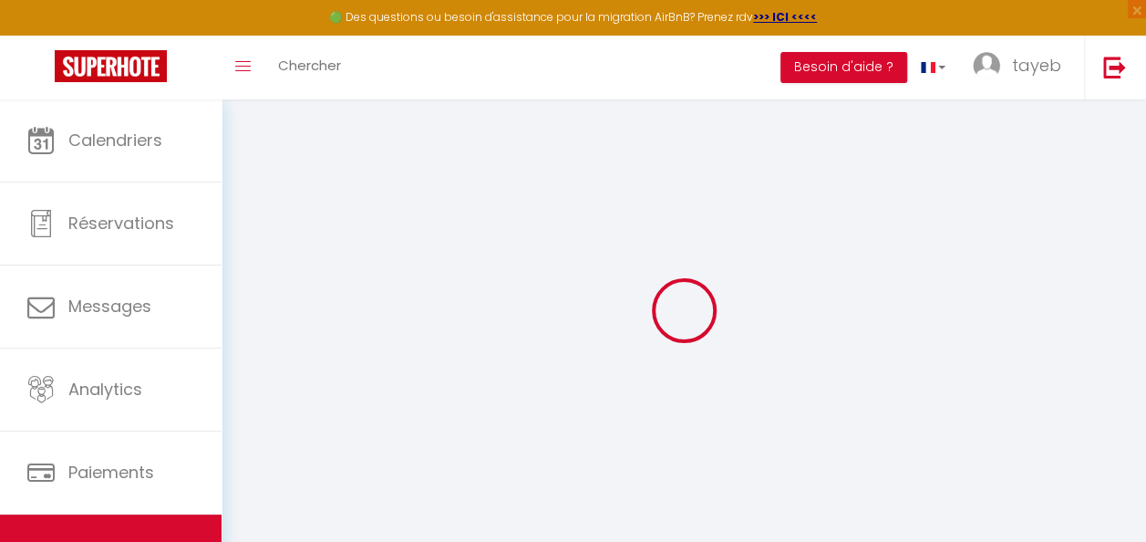
checkbox input "false"
select select
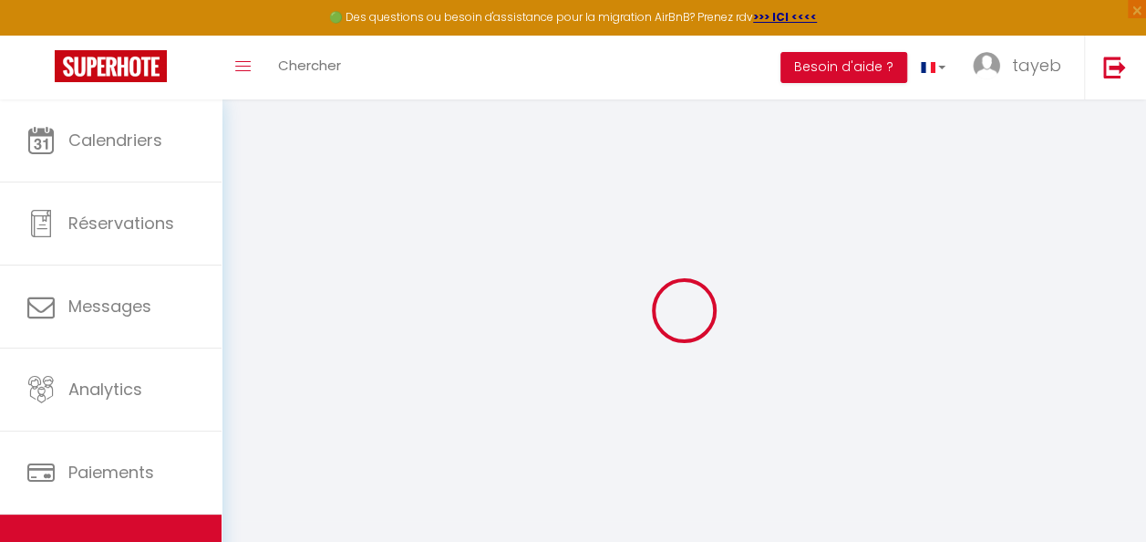
select select
checkbox input "false"
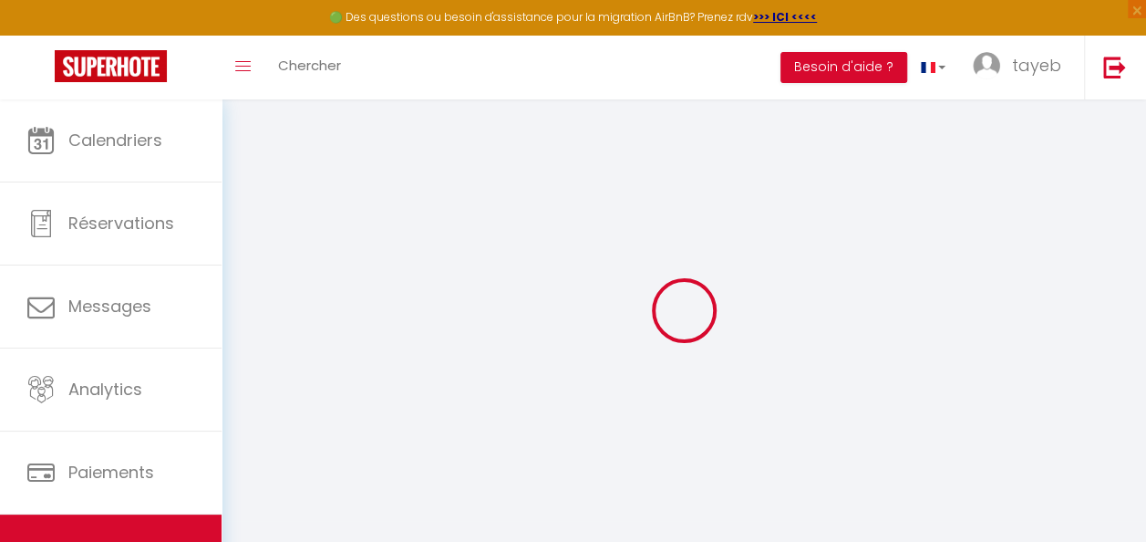
checkbox input "false"
select select
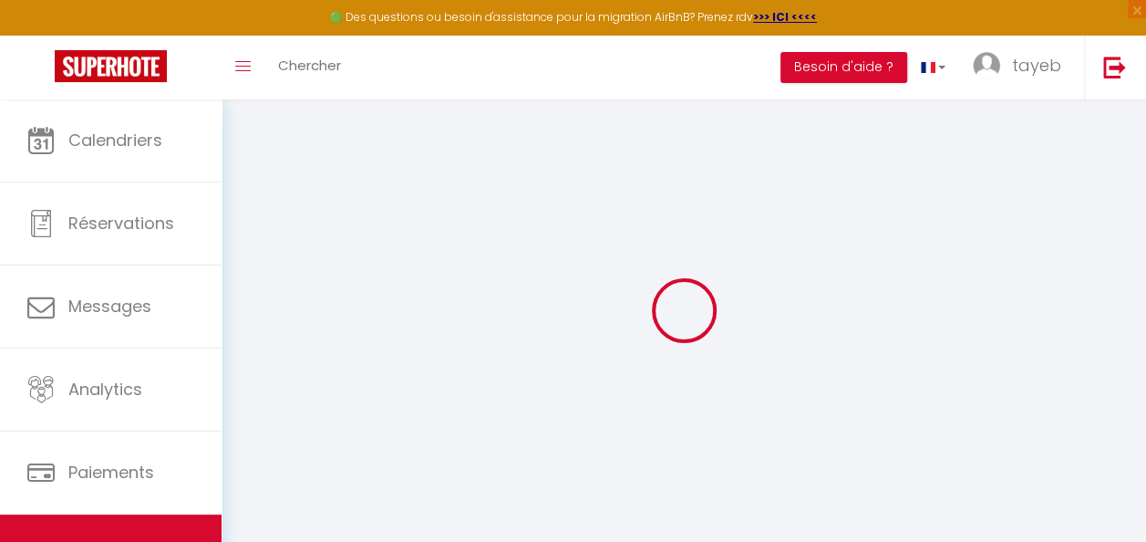
type input "Les Sablon d'A Côté"
type input "Régis"
type input "80"
type input "5"
type input "35"
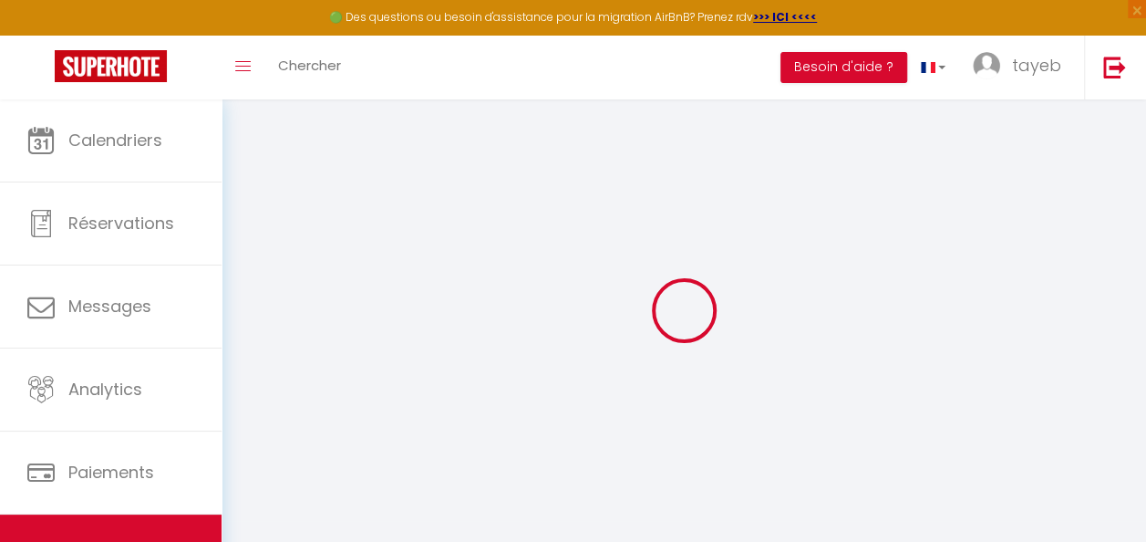
select select
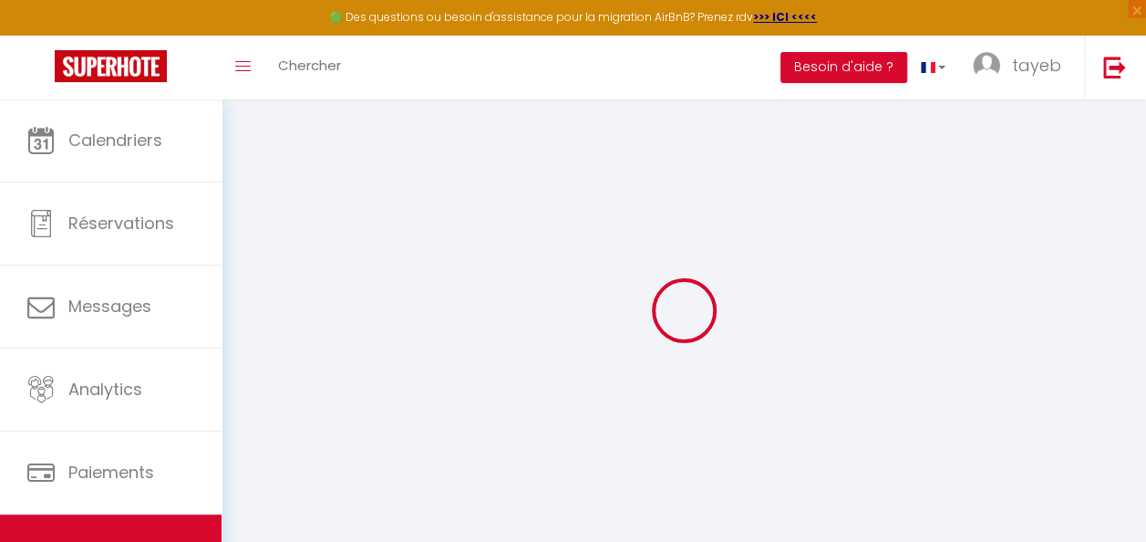
type input "80090"
type input "Amiens"
type input "[EMAIL_ADDRESS][DOMAIN_NAME]"
select select
checkbox input "false"
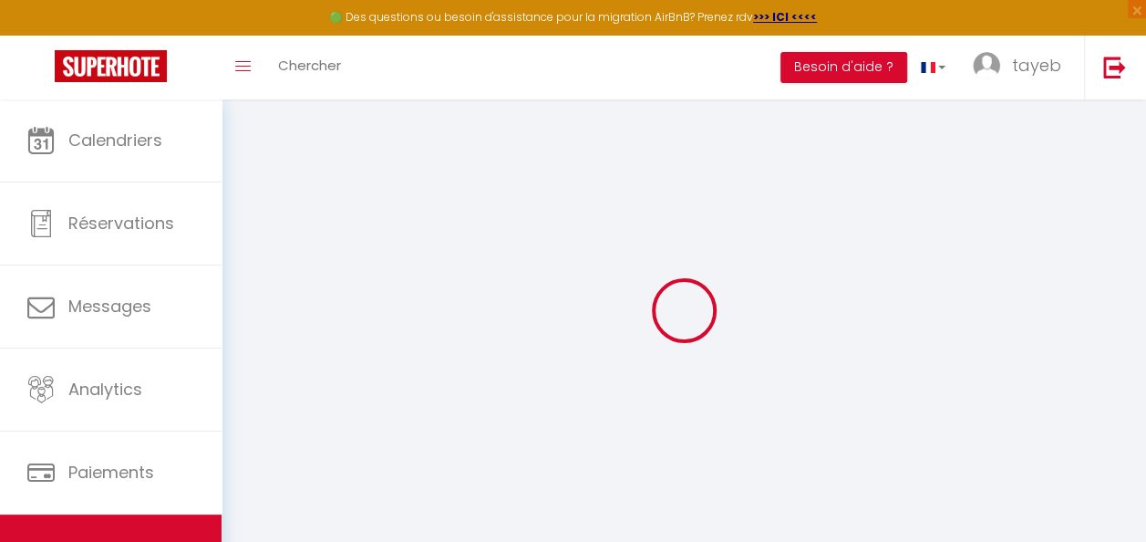
checkbox input "false"
select select
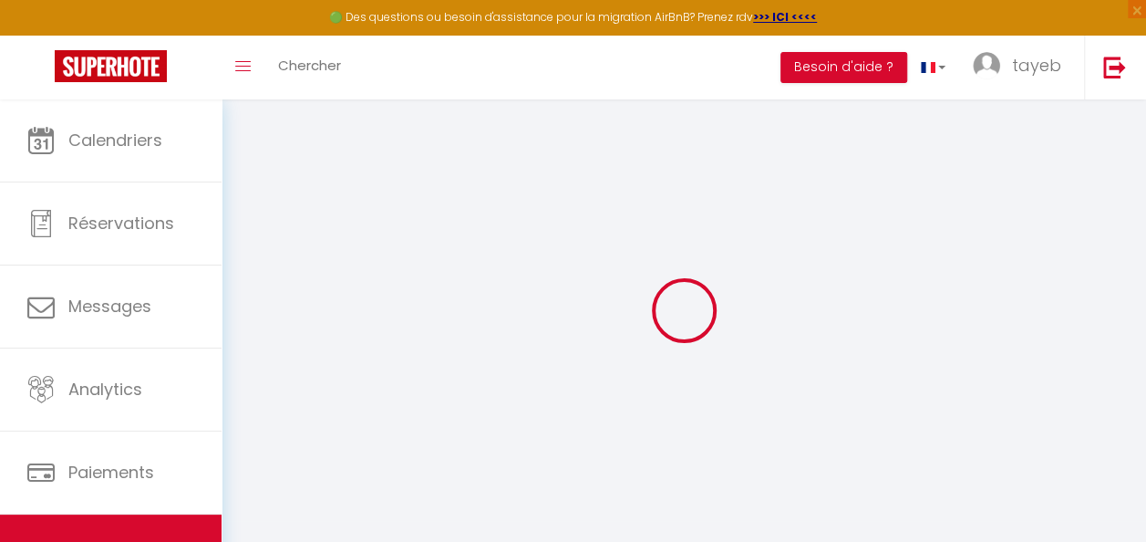
type input "0"
select select
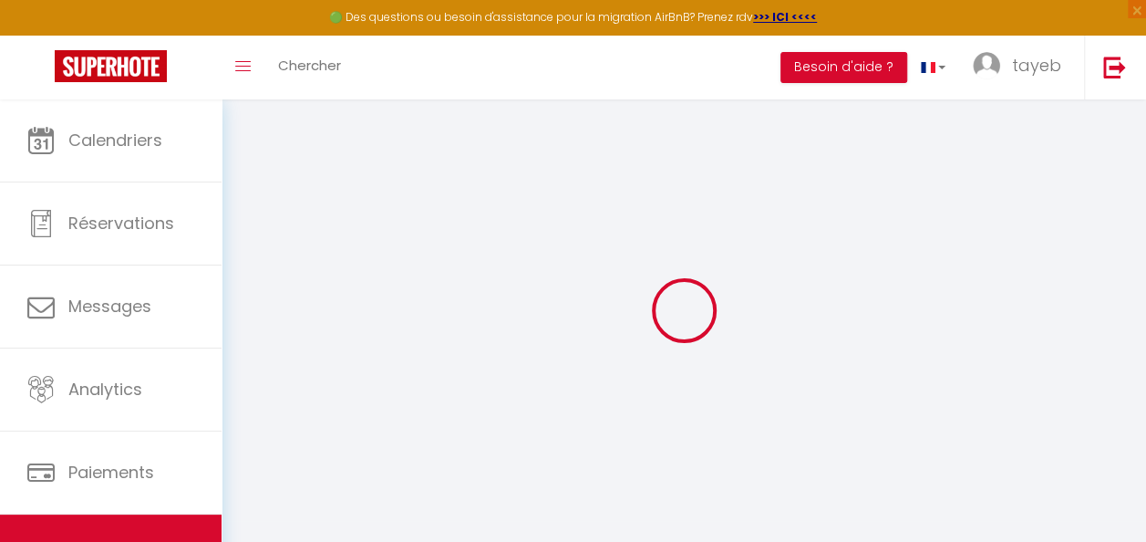
select select
checkbox input "false"
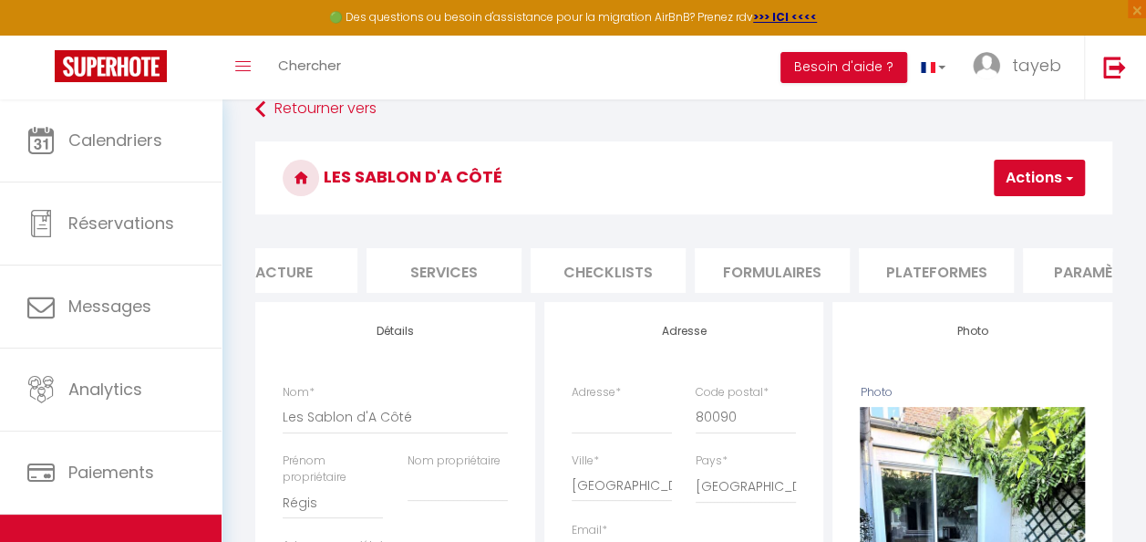
scroll to position [0, 272]
click at [755, 268] on li "Checklists" at bounding box center [717, 270] width 155 height 45
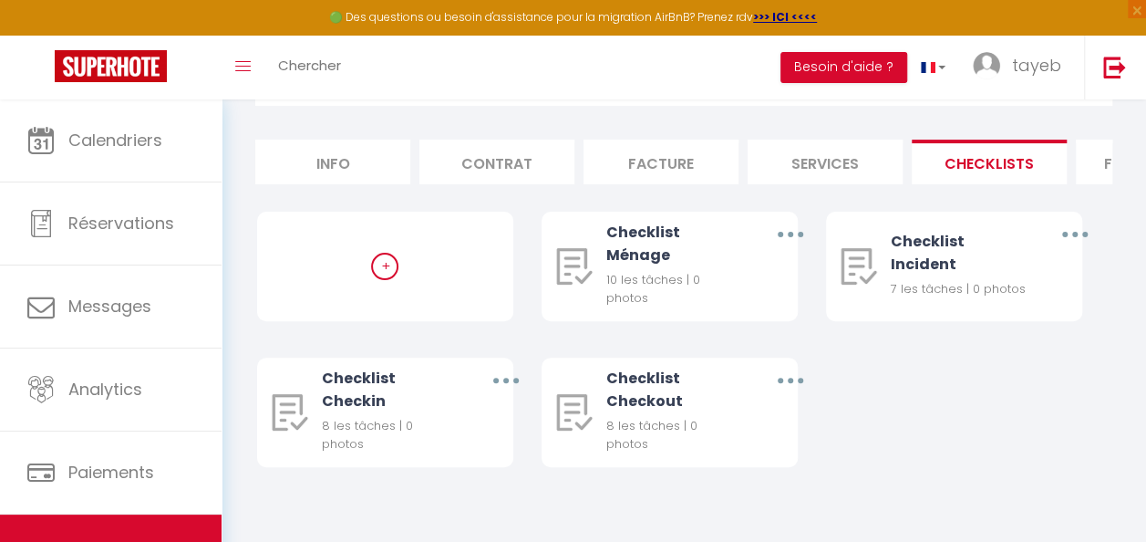
click at [496, 164] on li "Contrat" at bounding box center [496, 161] width 155 height 45
select select
checkbox input "false"
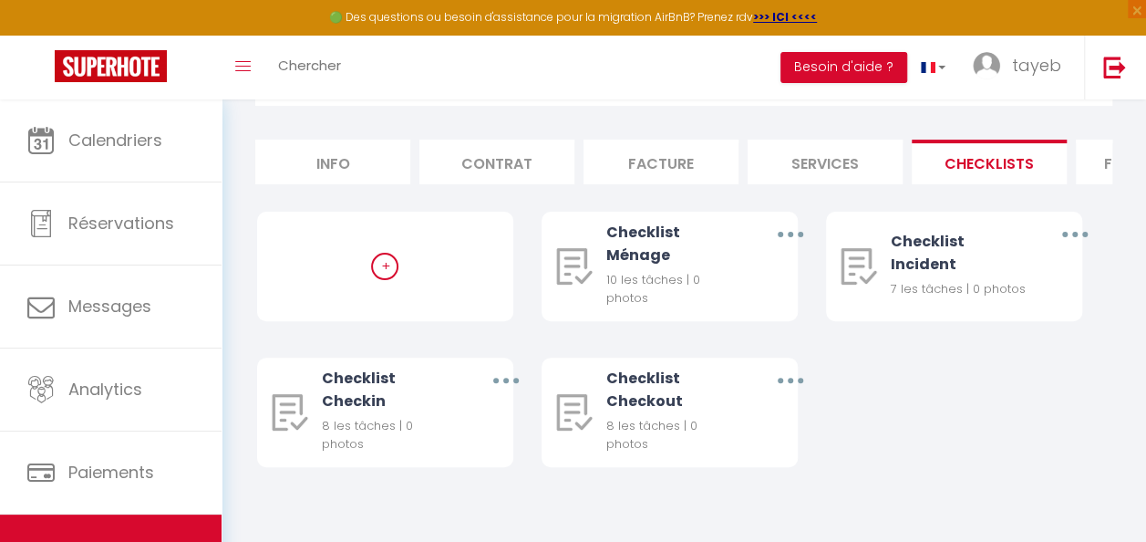
checkbox input "false"
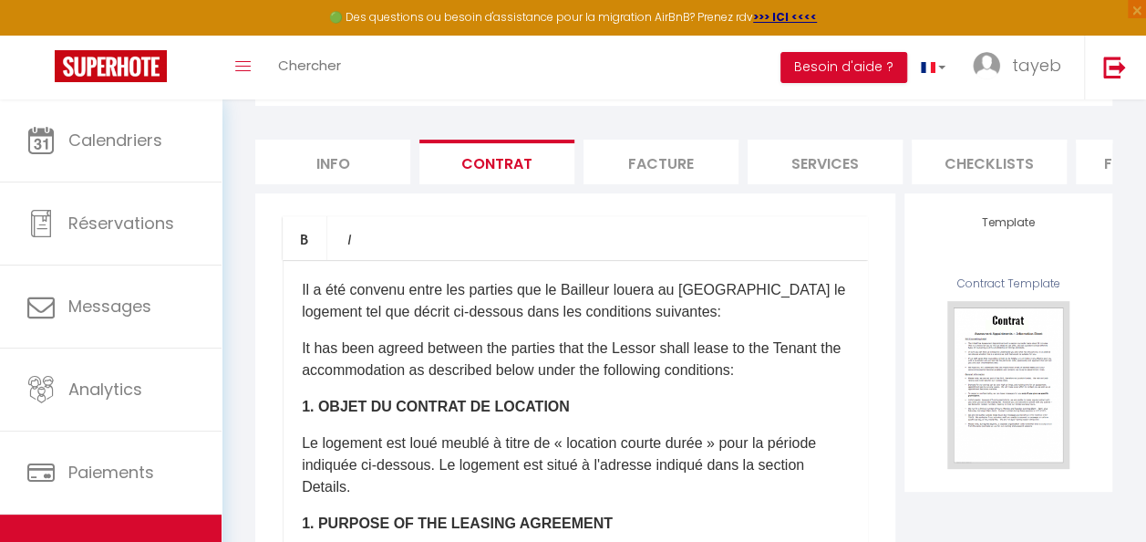
click at [346, 160] on li "Info" at bounding box center [332, 161] width 155 height 45
select select
checkbox input "false"
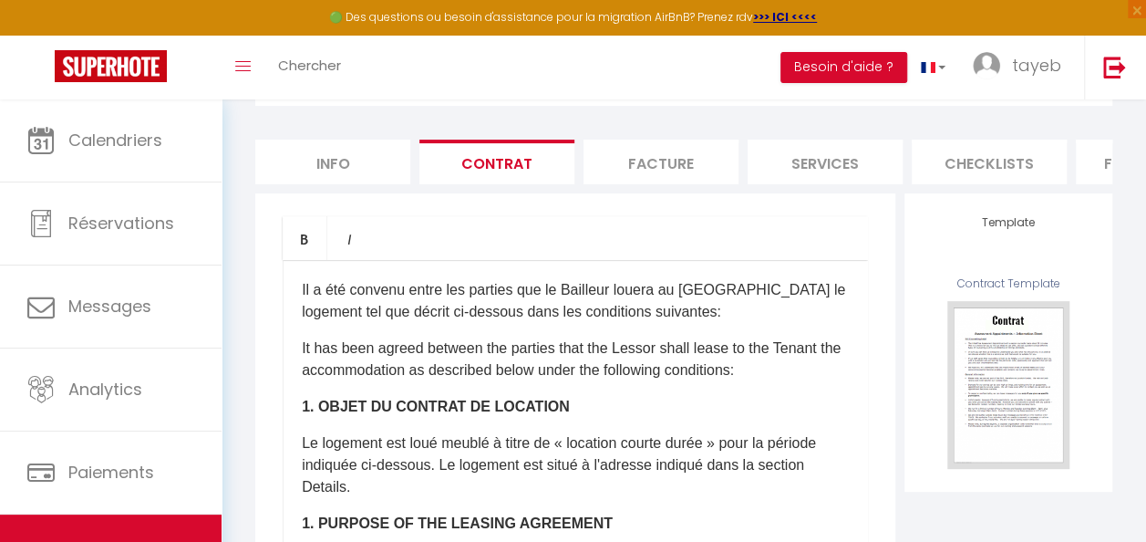
checkbox input "false"
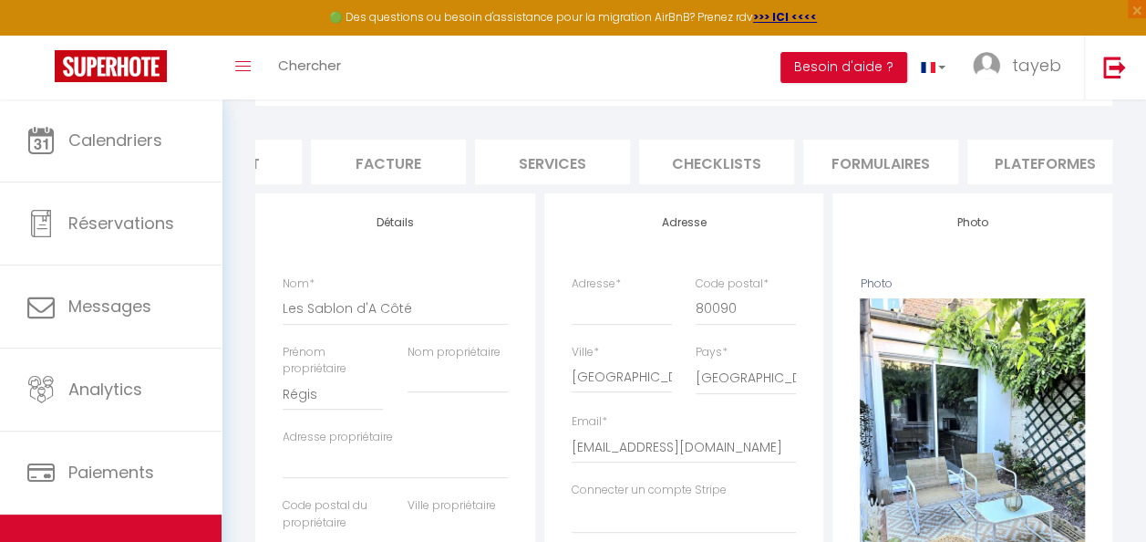
scroll to position [0, 277]
click at [821, 145] on li "Formulaires" at bounding box center [876, 161] width 155 height 45
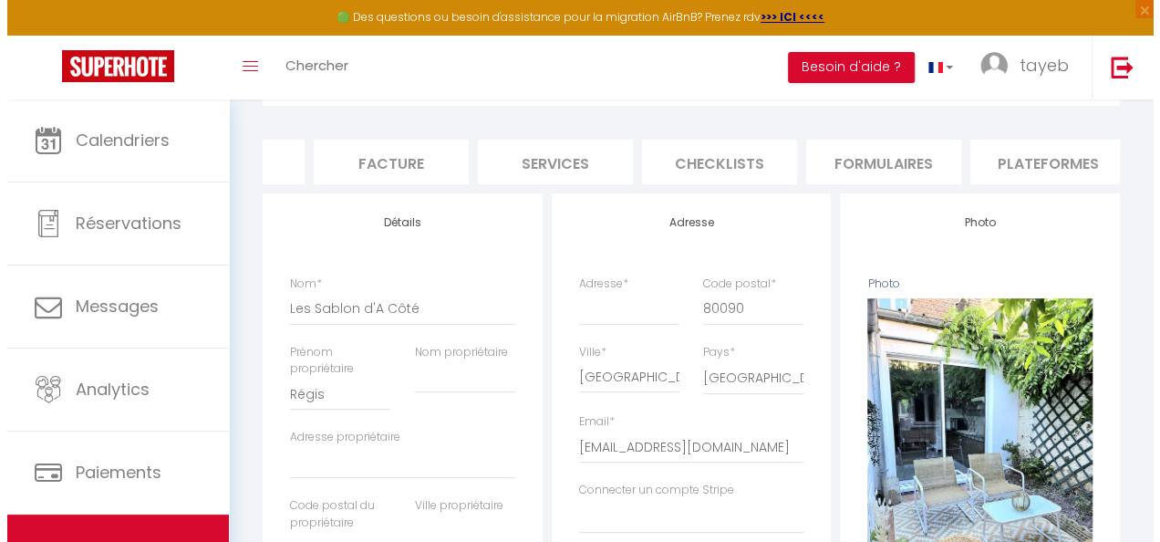
scroll to position [99, 0]
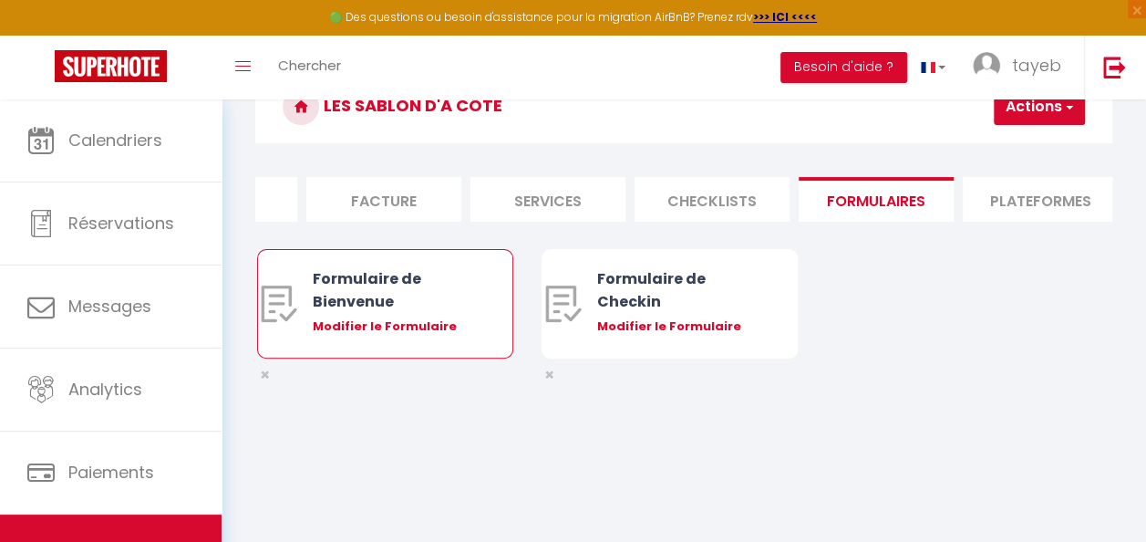
click at [419, 327] on div "Formulaire de Bienvenue Modifier le Formulaire" at bounding box center [396, 304] width 167 height 108
click at [403, 336] on div "Modifier le Formulaire" at bounding box center [396, 326] width 167 height 18
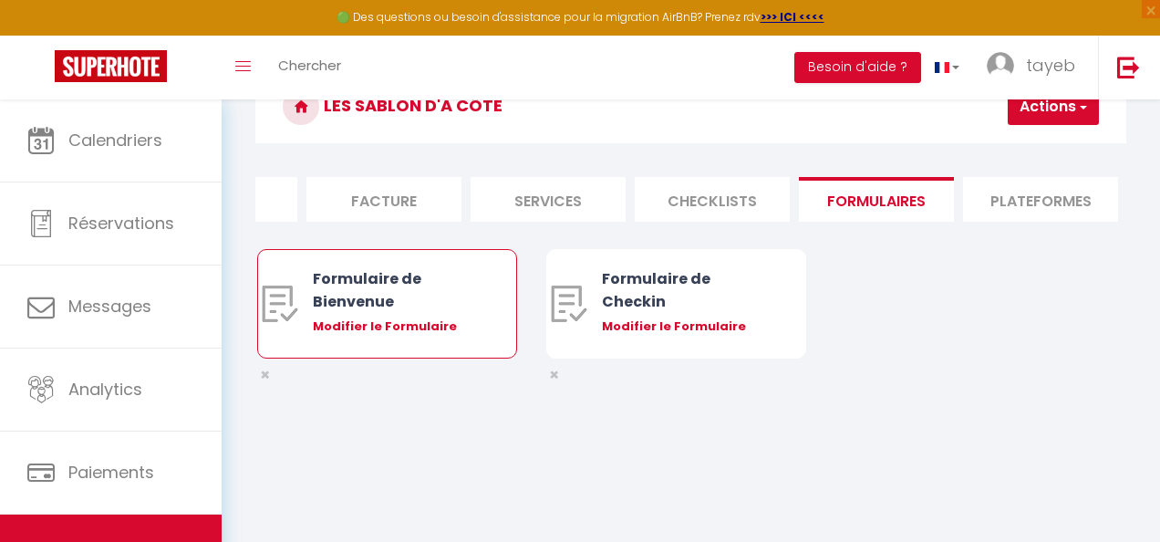
type input "Formulaire de Bienvenue"
type input "Afin de préparer au mieux votre arrivée et recevoir votre Guide de Bienvenue, j…"
select select "[object Object]"
radio input "true"
type input "https://superhote.com/confirmation"
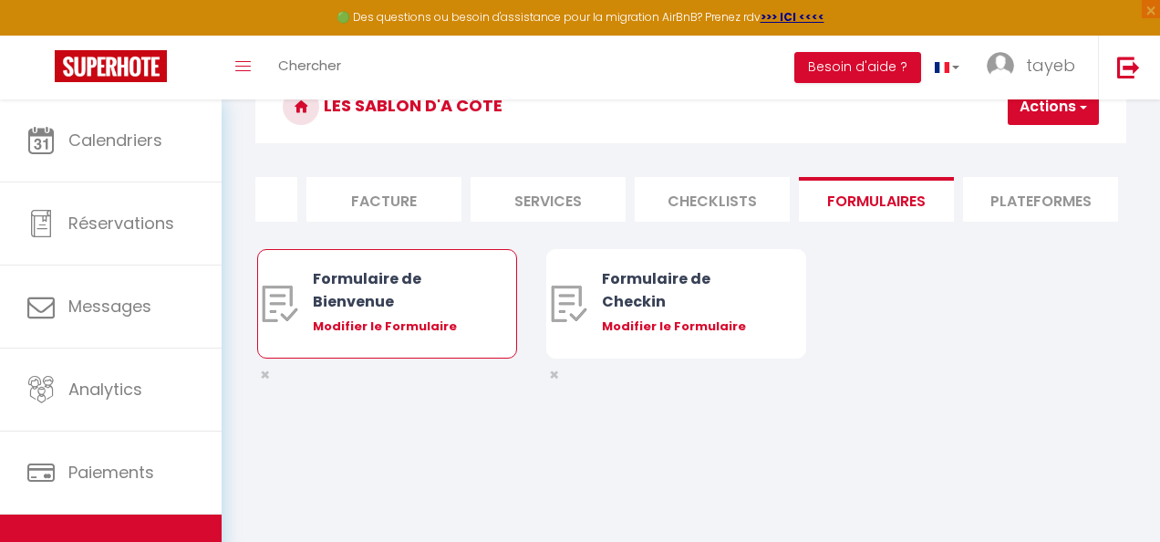
select select
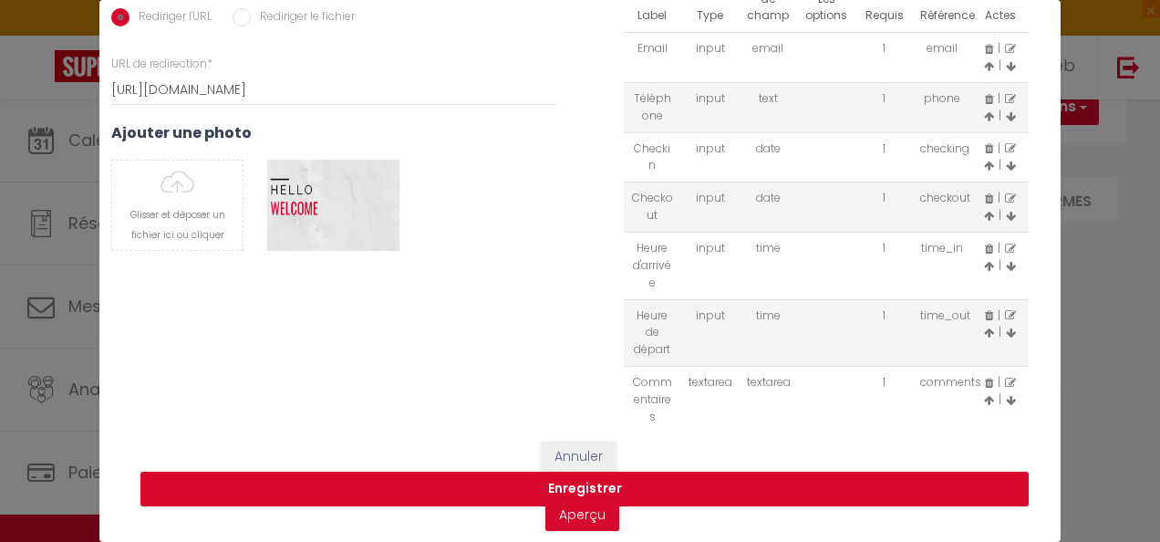
scroll to position [0, 0]
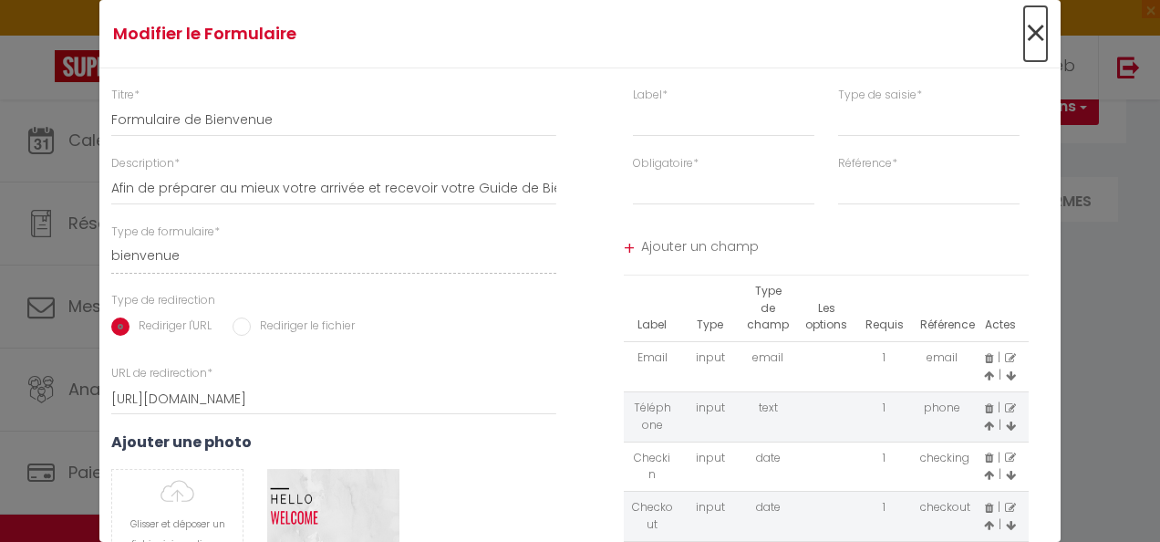
click at [1030, 28] on span "×" at bounding box center [1035, 33] width 23 height 55
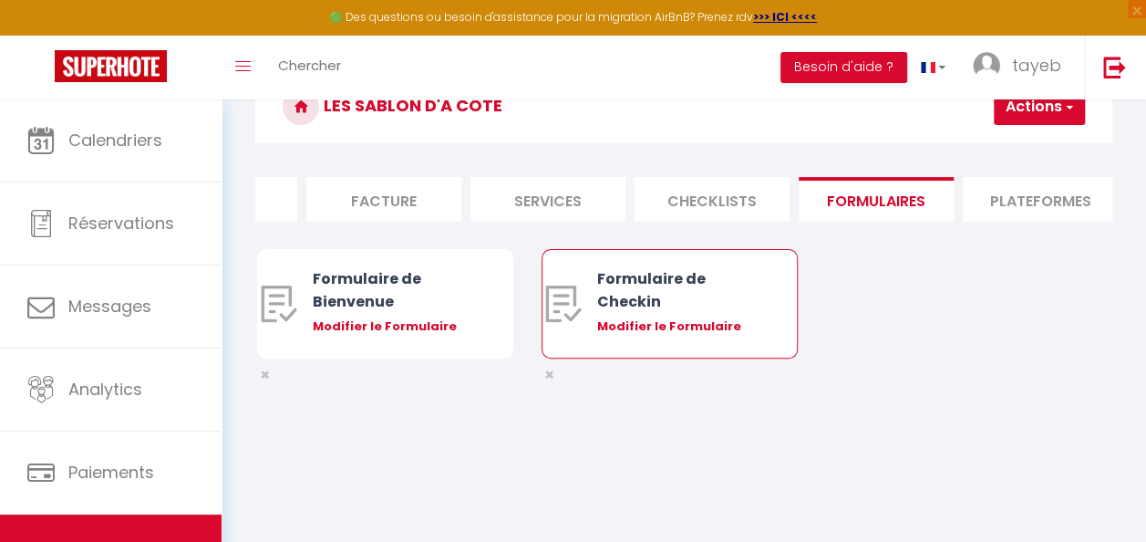
click at [675, 336] on div "Modifier le Formulaire" at bounding box center [680, 326] width 167 height 18
type input "Formulaire de Checkin"
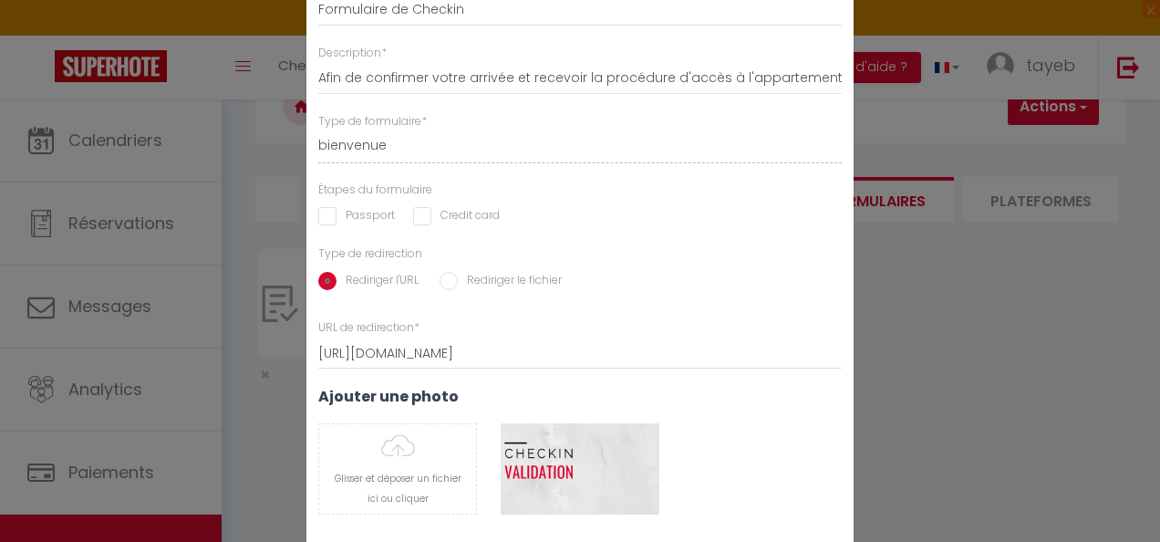
click at [974, 327] on div "Modifier le Formulaire × Titre * Formulaire de Checkin Description * Afin de co…" at bounding box center [580, 271] width 1160 height 542
click at [1007, 280] on div "Modifier le Formulaire × Titre * Formulaire de Checkin Description * Afin de co…" at bounding box center [580, 271] width 1160 height 542
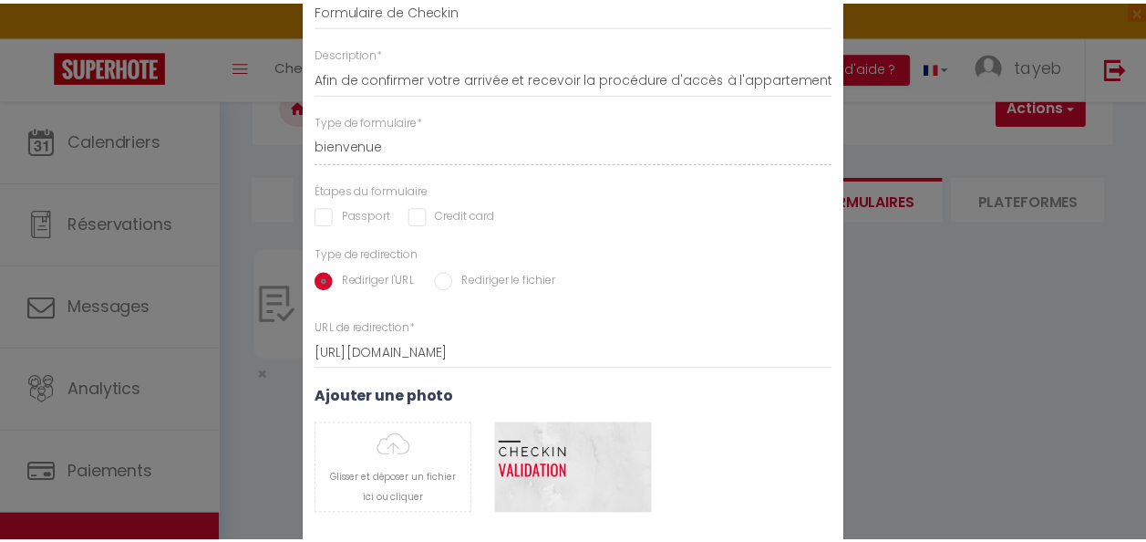
scroll to position [109, 0]
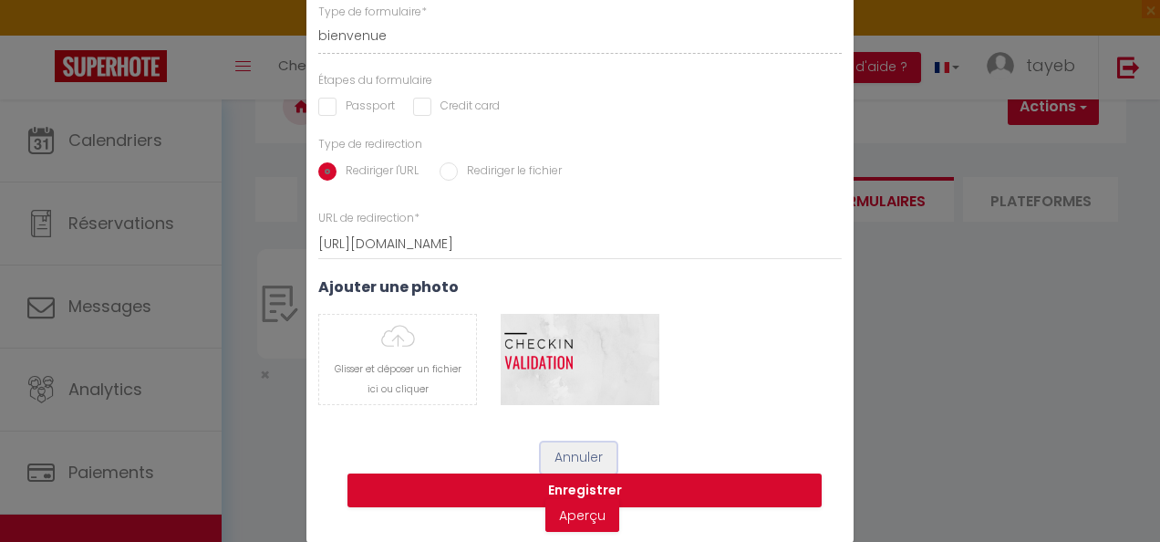
click at [567, 449] on button "Annuler" at bounding box center [579, 457] width 76 height 31
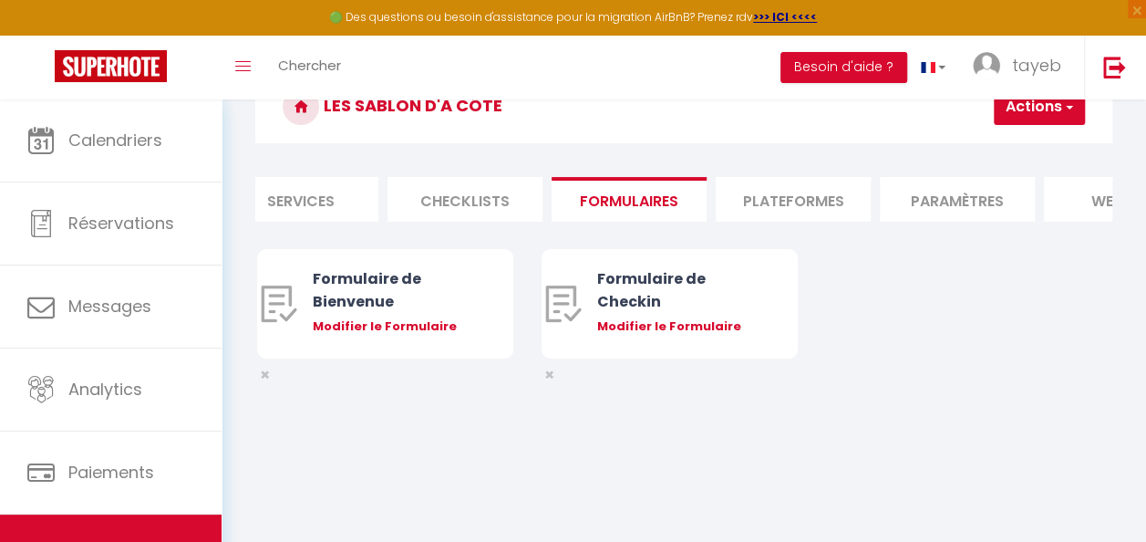
scroll to position [0, 531]
click at [947, 210] on li "Paramètres" at bounding box center [950, 199] width 155 height 45
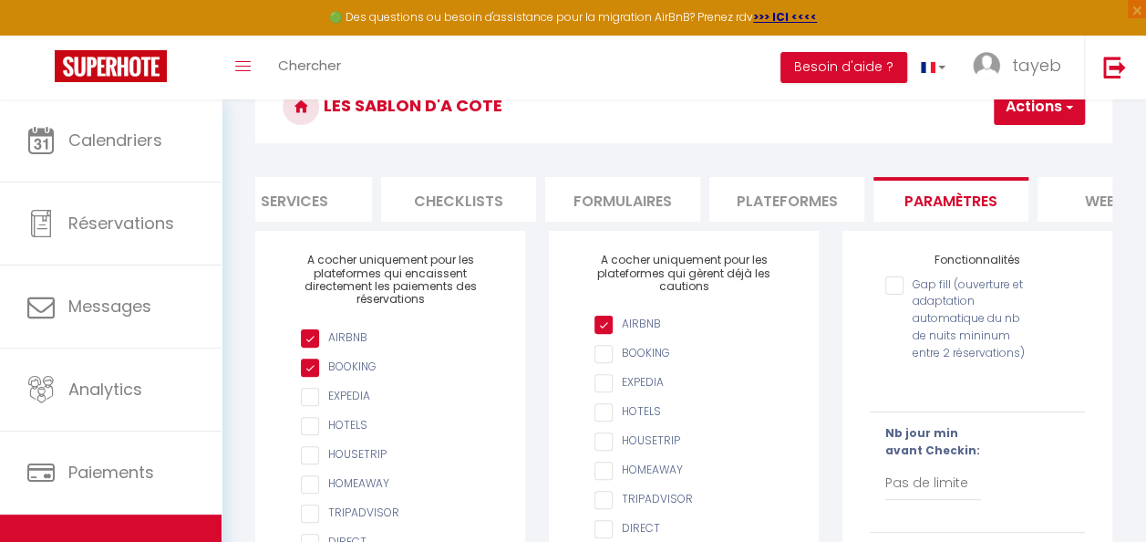
click at [801, 191] on li "Plateformes" at bounding box center [786, 199] width 155 height 45
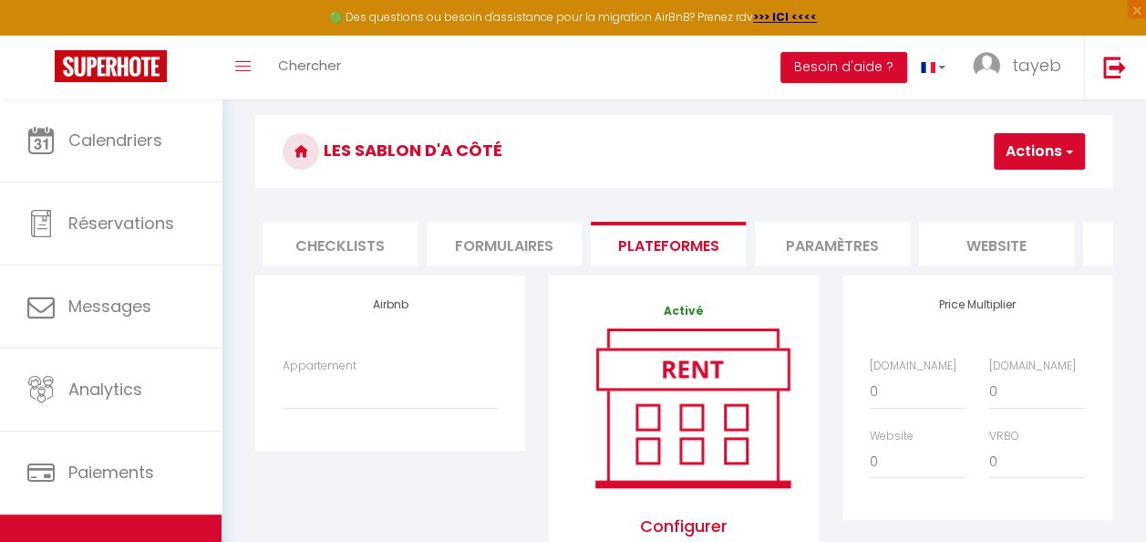
scroll to position [0, 784]
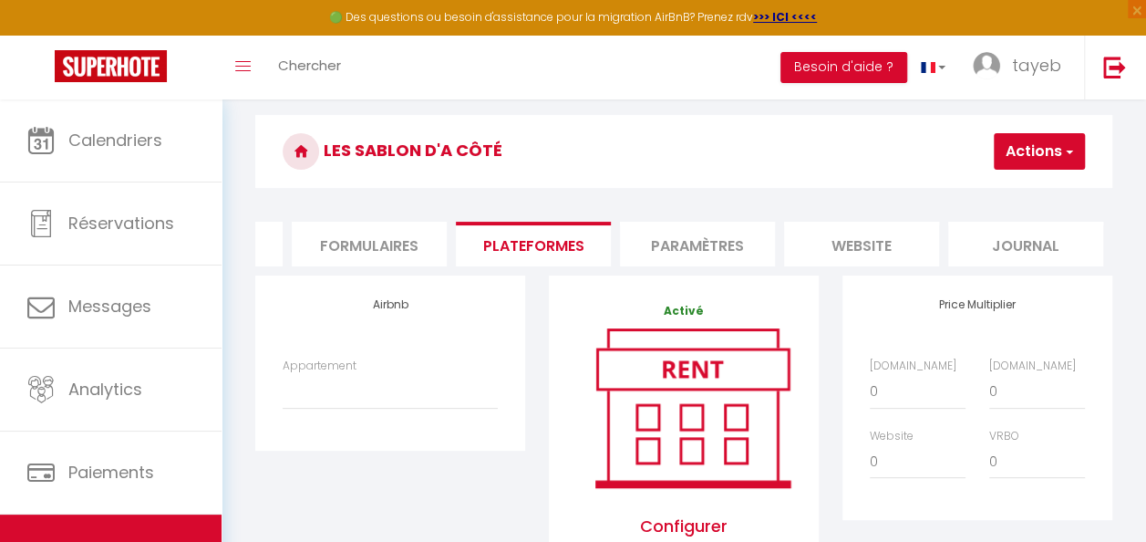
click at [1001, 259] on li "Journal" at bounding box center [1025, 244] width 155 height 45
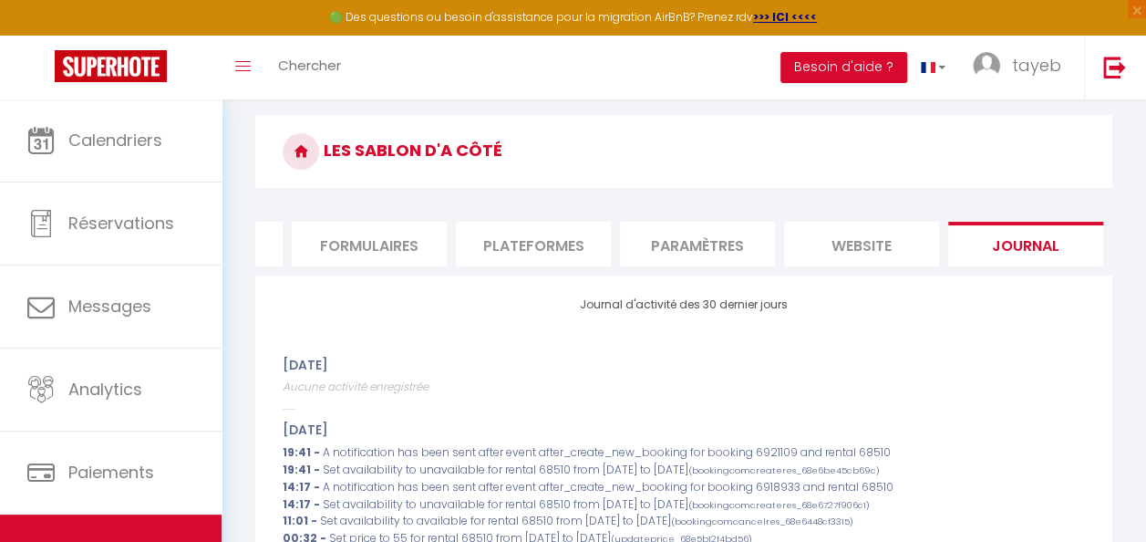
click at [852, 260] on li "website" at bounding box center [861, 244] width 155 height 45
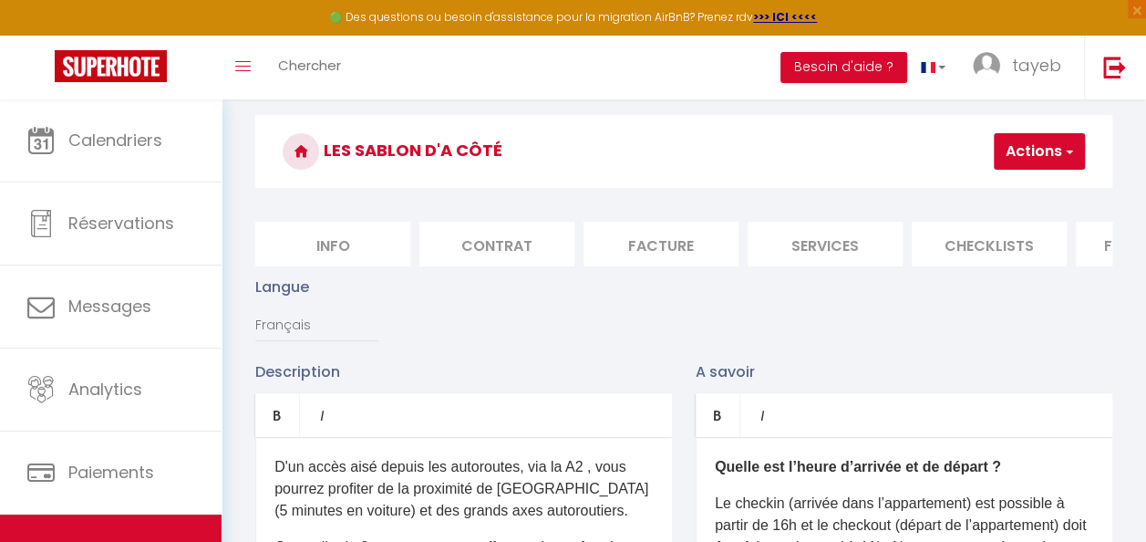
click at [351, 243] on li "Info" at bounding box center [332, 244] width 155 height 45
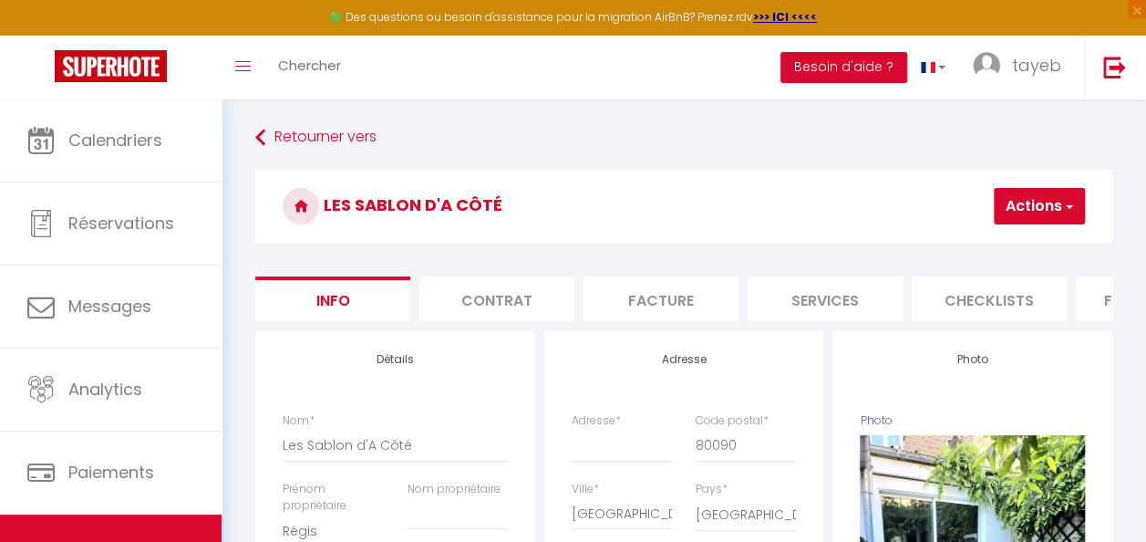
click at [1001, 213] on button "Actions" at bounding box center [1039, 206] width 91 height 36
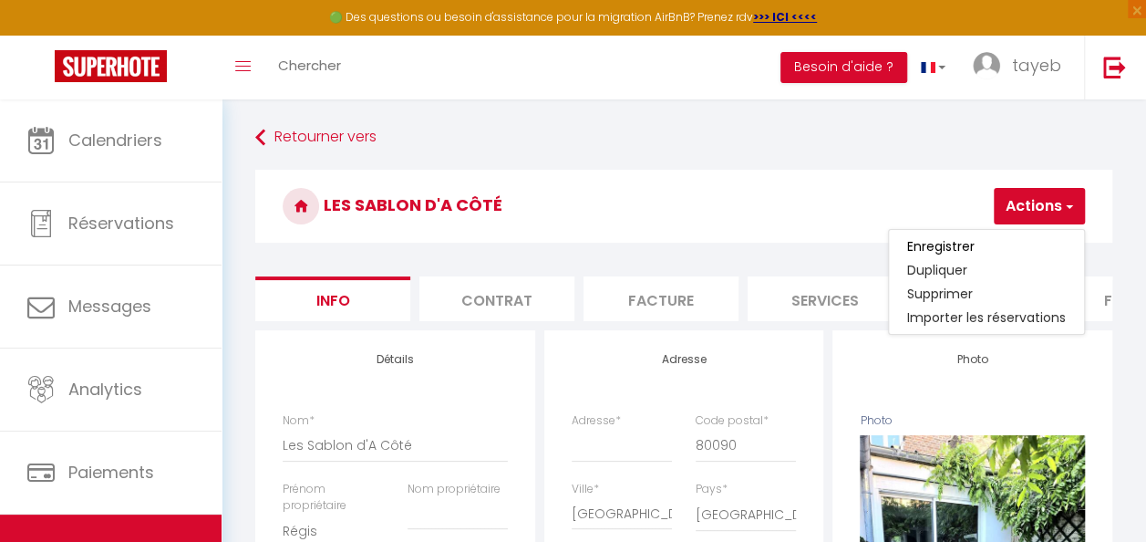
click at [547, 302] on li "Contrat" at bounding box center [496, 298] width 155 height 45
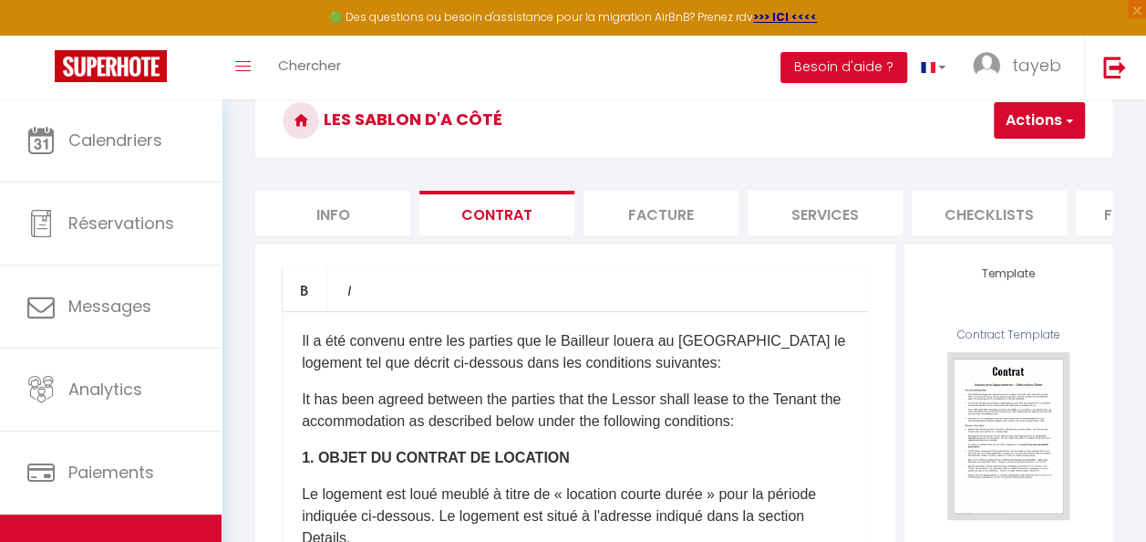
scroll to position [85, 0]
click at [697, 195] on li "Facture" at bounding box center [661, 213] width 155 height 45
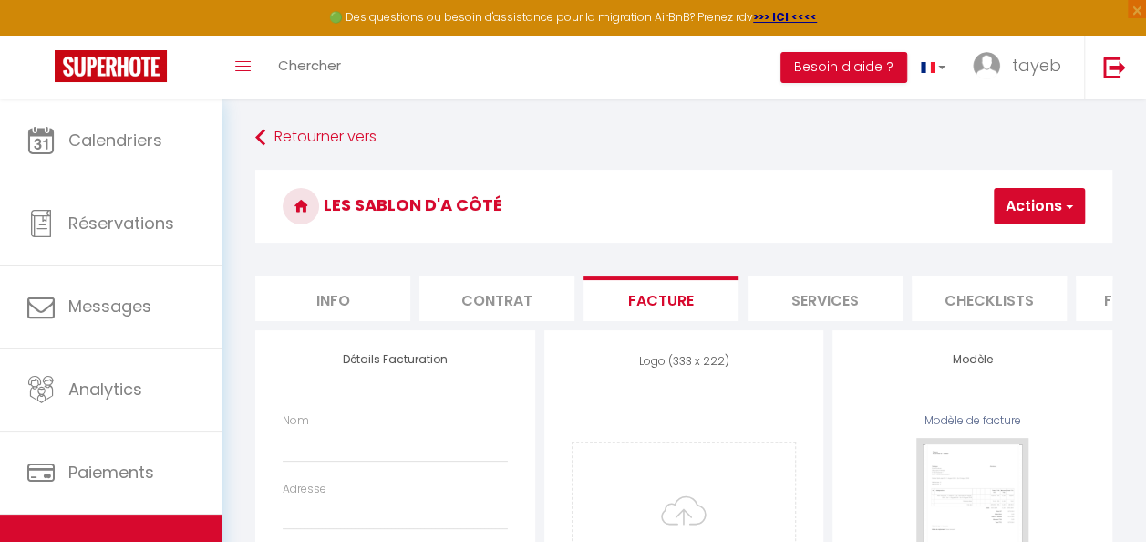
click at [835, 308] on li "Services" at bounding box center [825, 298] width 155 height 45
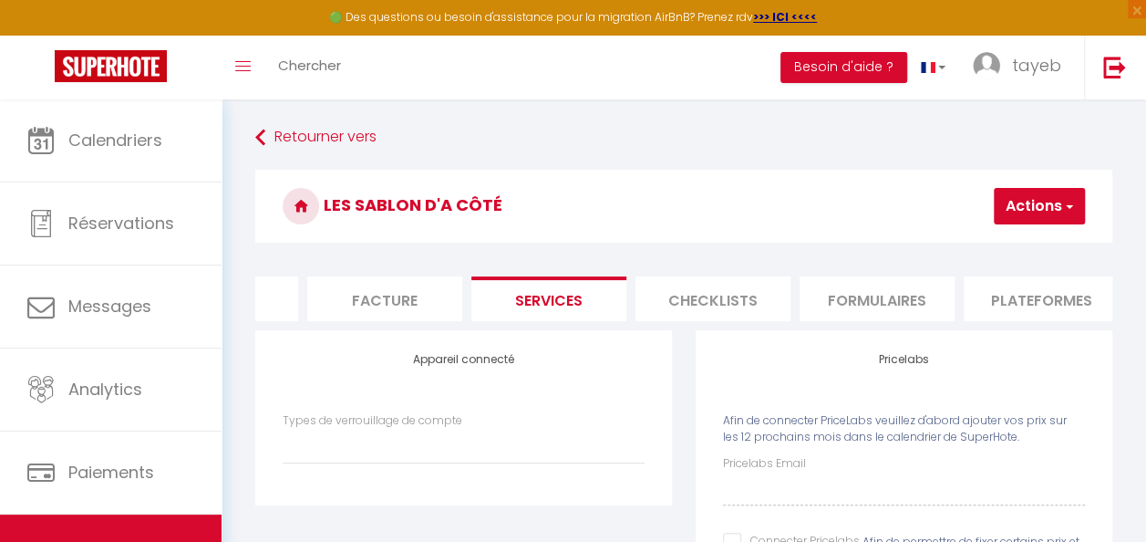
scroll to position [0, 277]
click at [779, 299] on li "Checklists" at bounding box center [712, 298] width 155 height 45
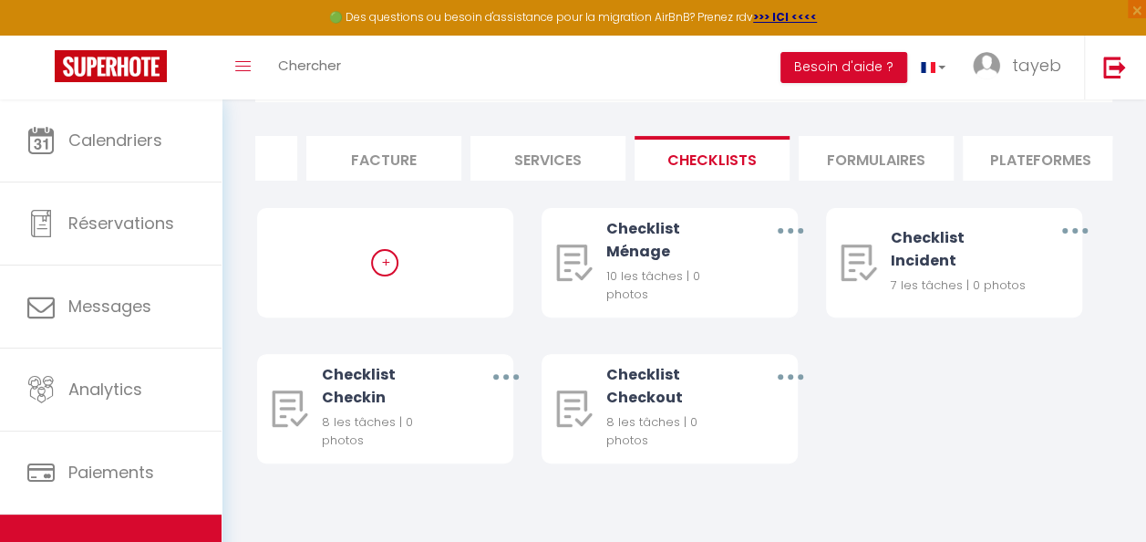
scroll to position [148, 0]
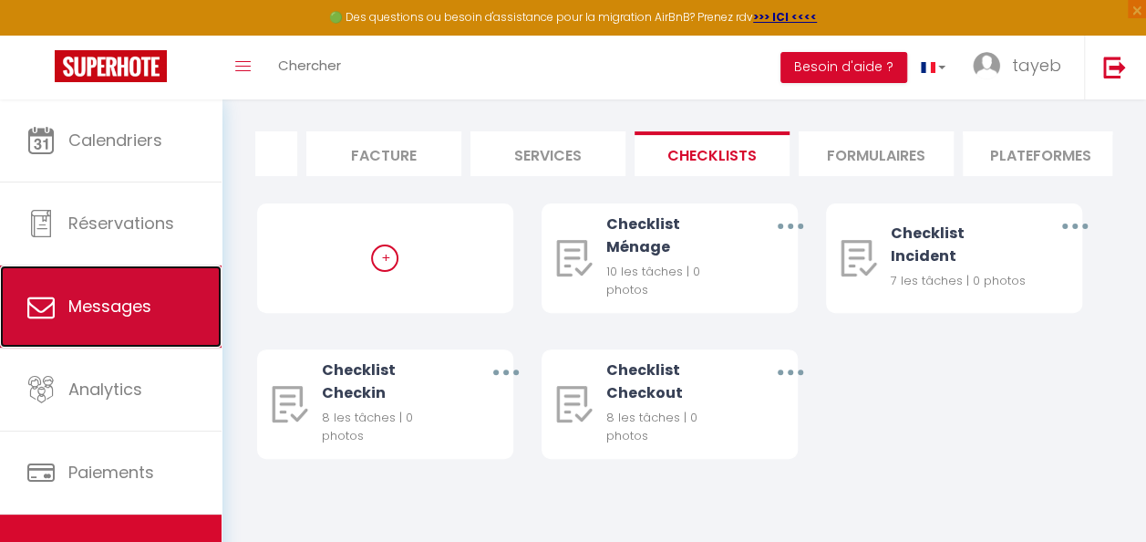
click at [166, 323] on link "Messages" at bounding box center [111, 306] width 222 height 82
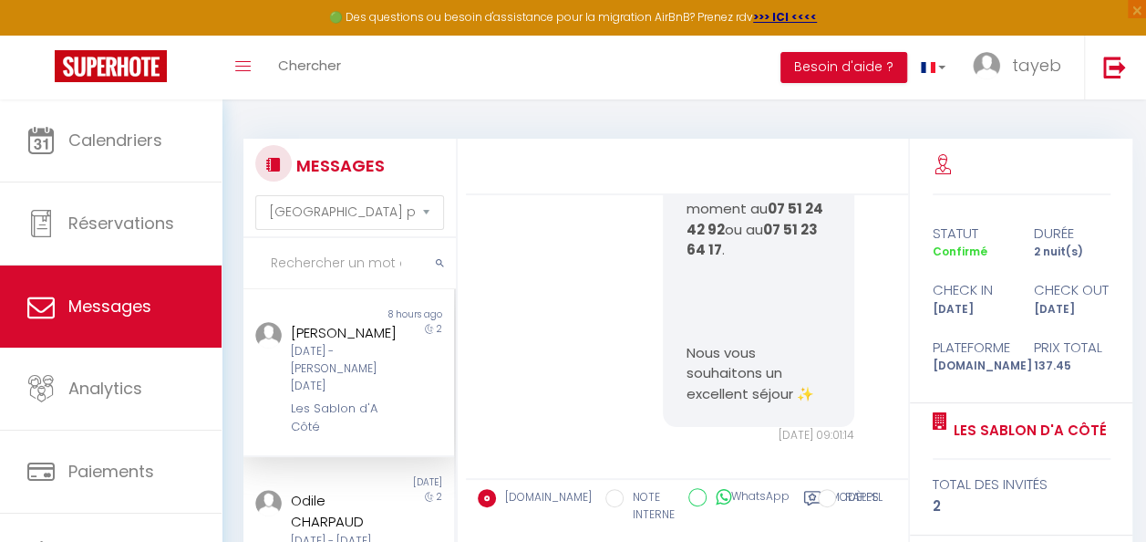
click at [941, 164] on icon at bounding box center [942, 166] width 18 height 18
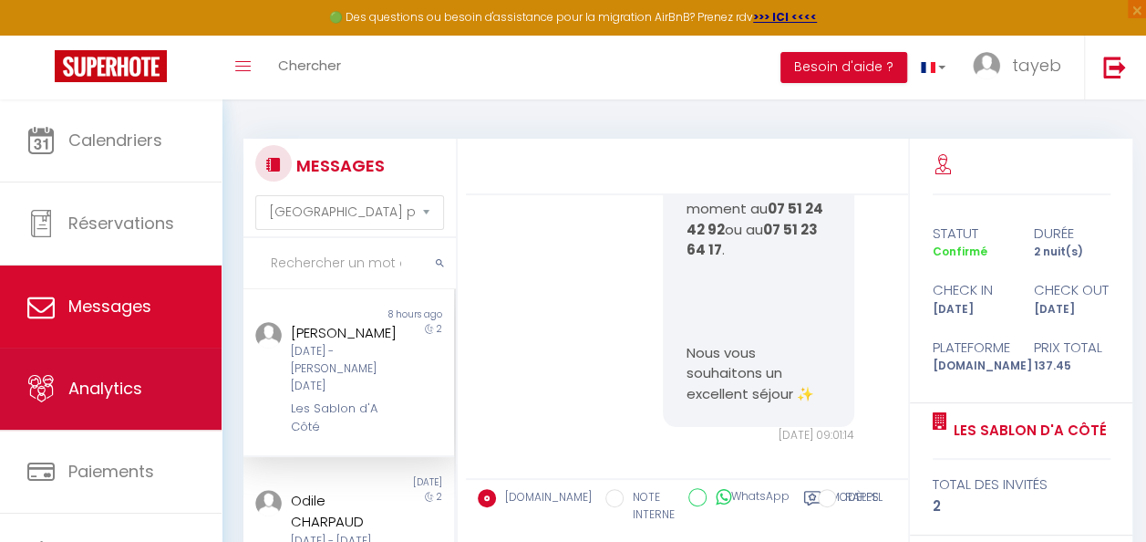
scroll to position [97, 0]
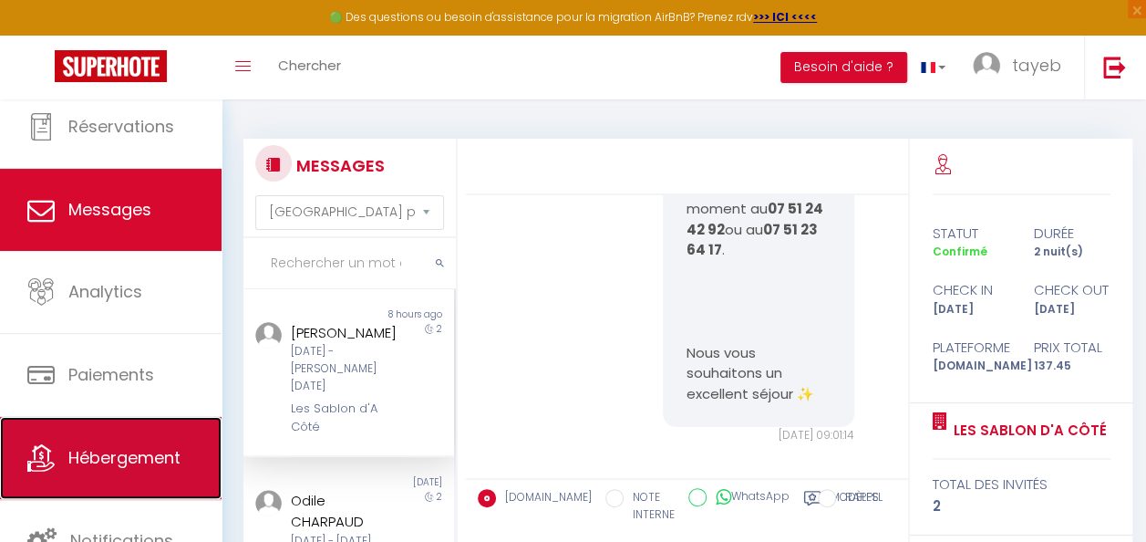
click at [94, 431] on link "Hébergement" at bounding box center [111, 458] width 222 height 82
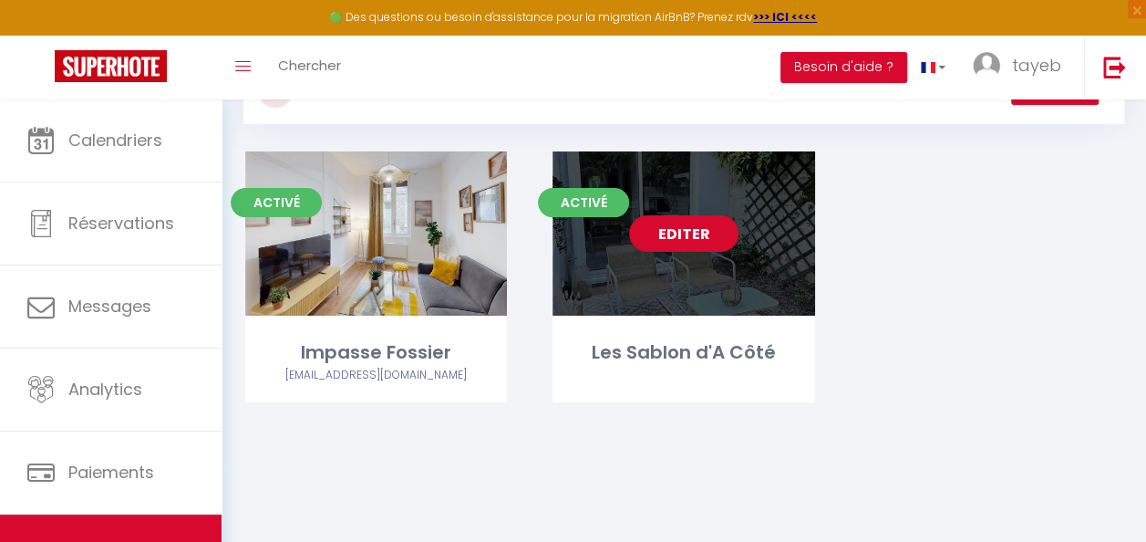
scroll to position [84, 0]
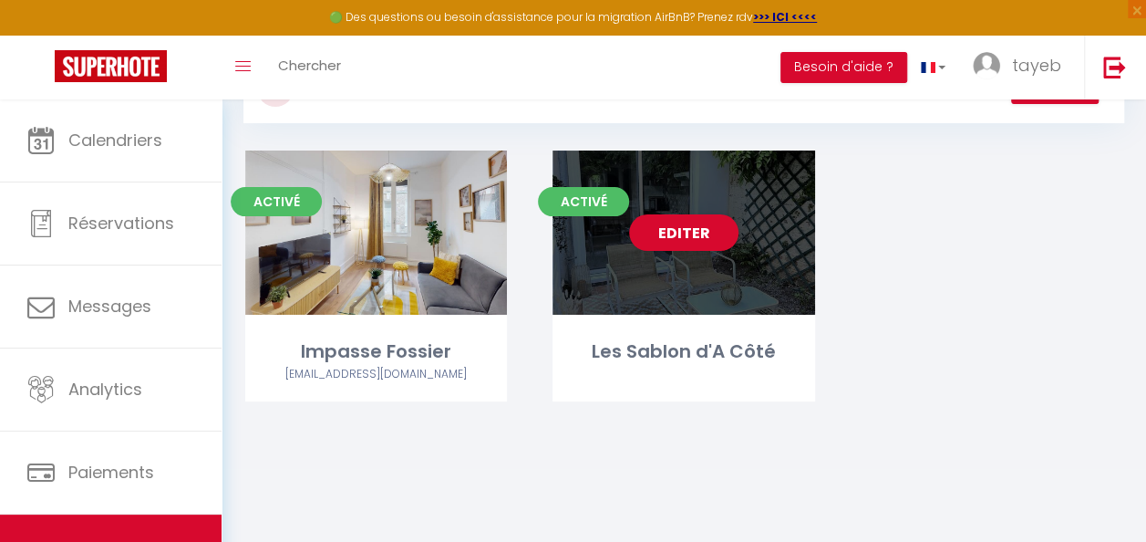
click at [684, 294] on div "Editer" at bounding box center [684, 232] width 262 height 164
click at [685, 235] on link "Editer" at bounding box center [683, 232] width 109 height 36
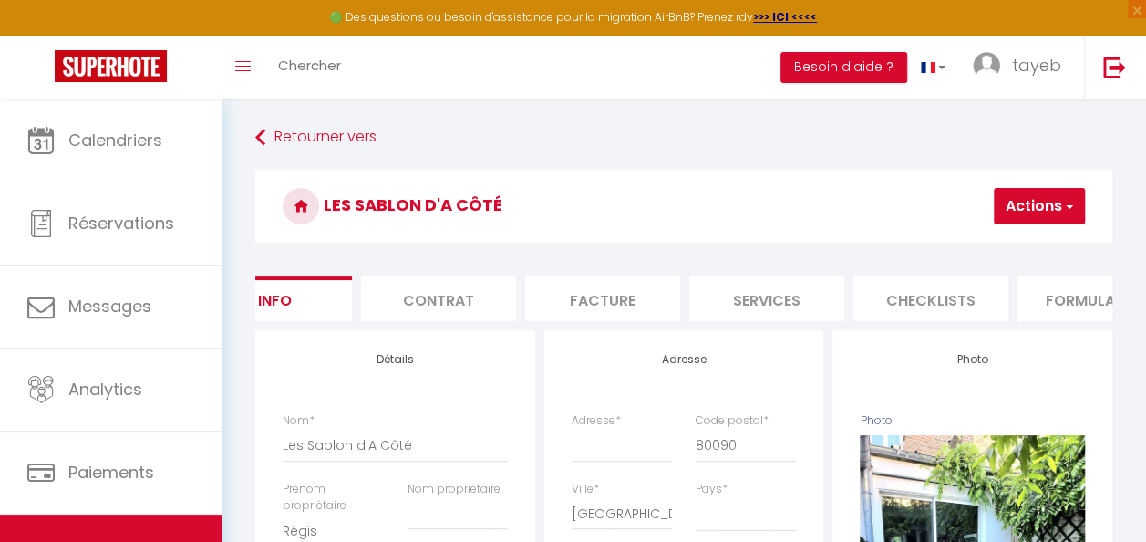
scroll to position [0, 66]
click at [799, 299] on li "Services" at bounding box center [759, 298] width 155 height 45
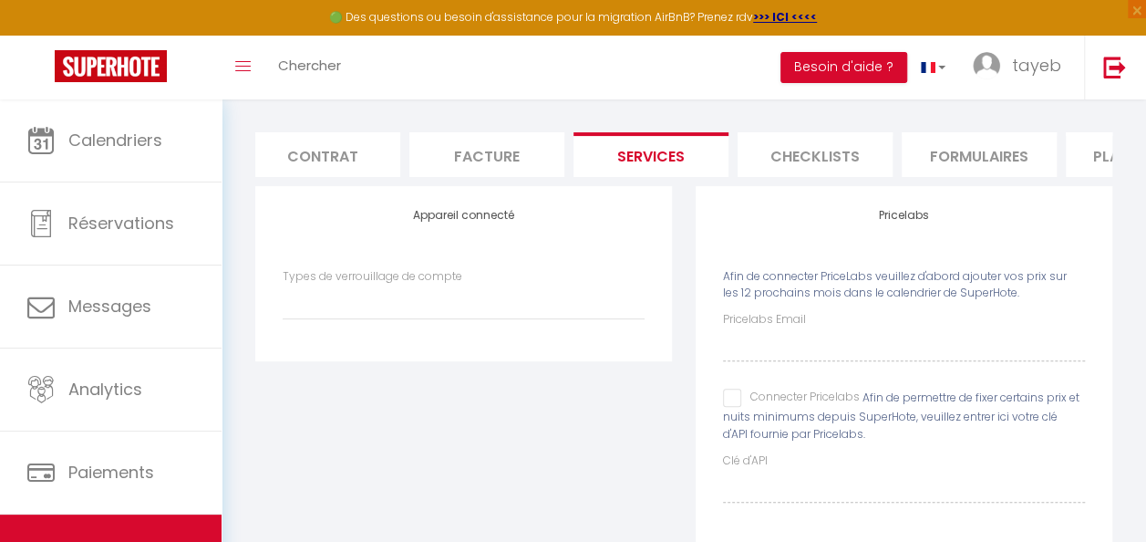
scroll to position [0, 175]
click at [802, 148] on li "Checklists" at bounding box center [814, 154] width 155 height 45
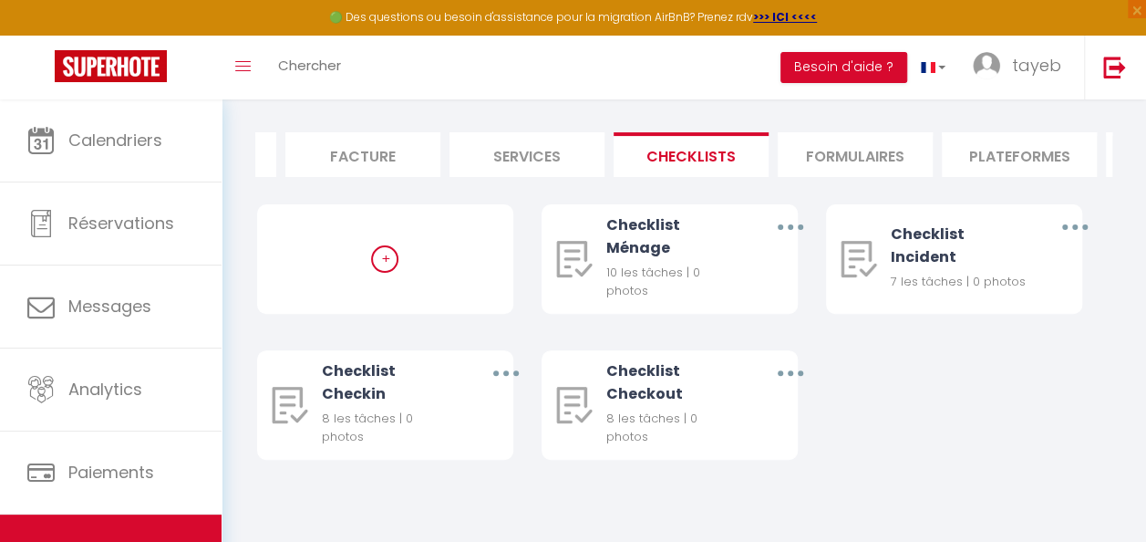
scroll to position [0, 303]
click at [802, 148] on li "Formulaires" at bounding box center [850, 154] width 155 height 45
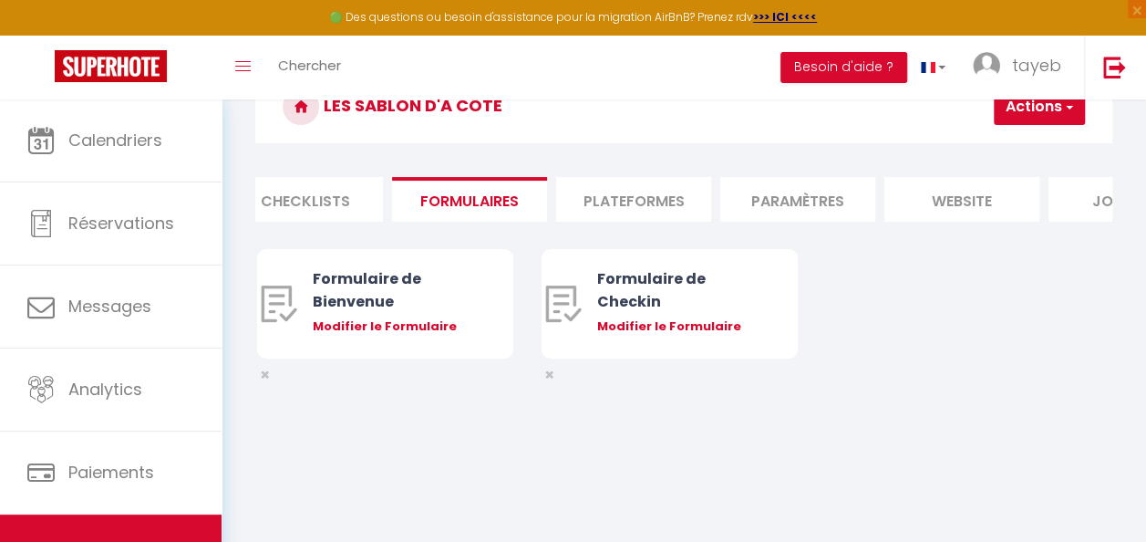
scroll to position [0, 686]
click at [664, 195] on li "Plateformes" at bounding box center [631, 199] width 155 height 45
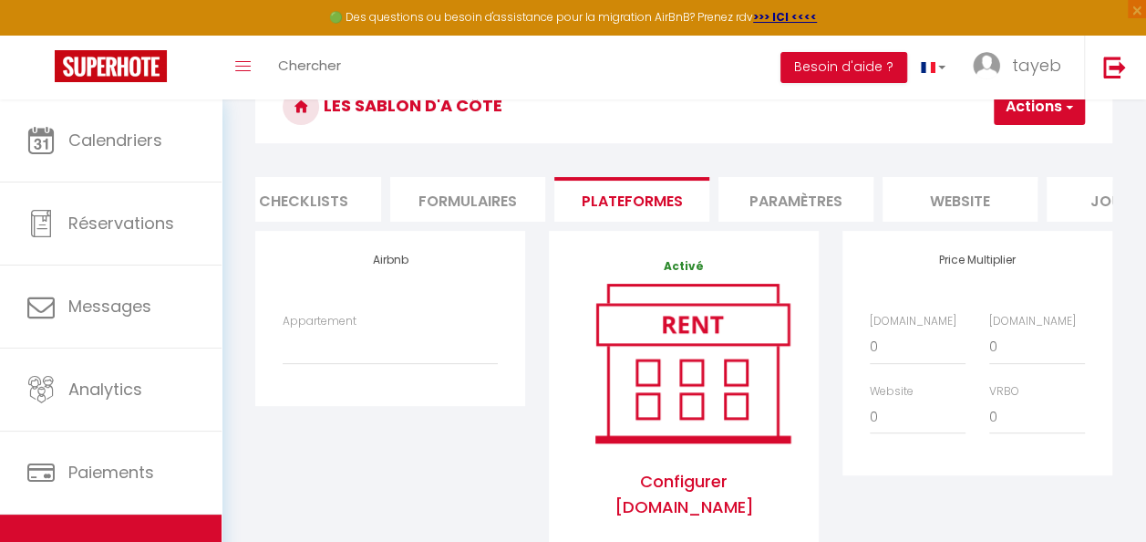
click at [789, 195] on li "Paramètres" at bounding box center [795, 199] width 155 height 45
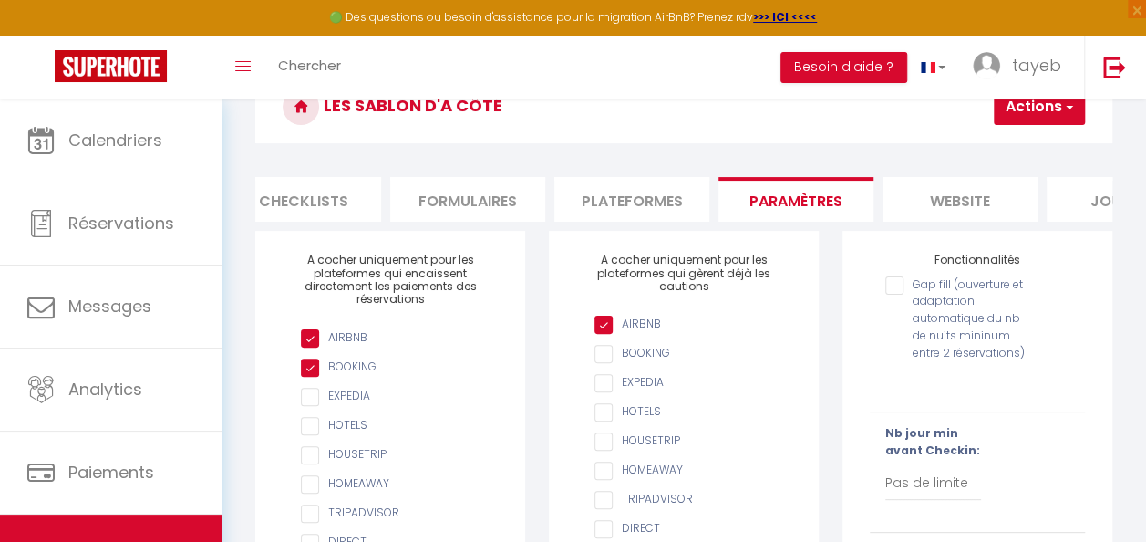
click at [657, 191] on li "Plateformes" at bounding box center [631, 199] width 155 height 45
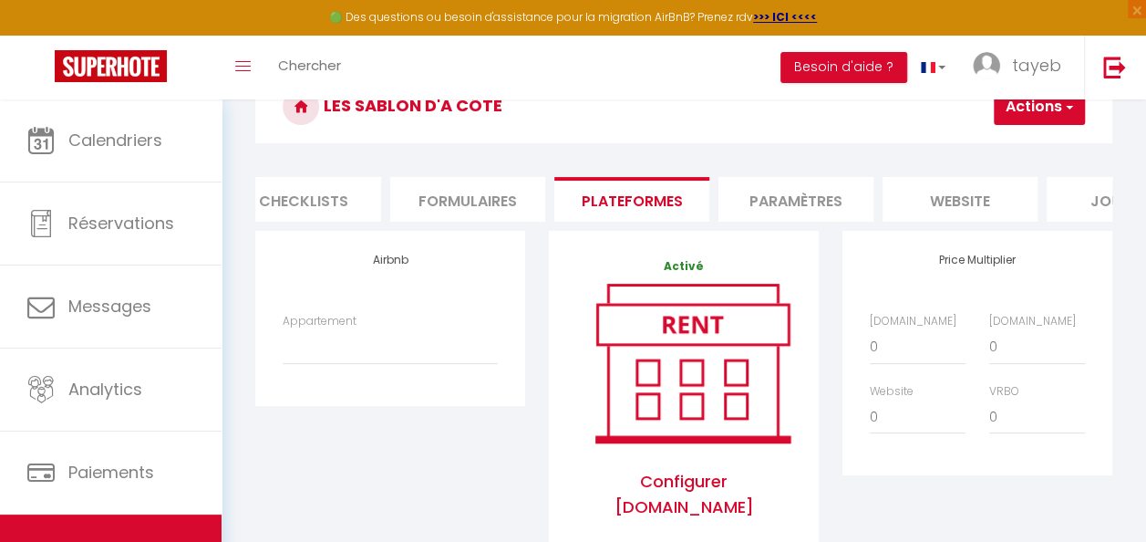
click at [749, 191] on li "Paramètres" at bounding box center [795, 199] width 155 height 45
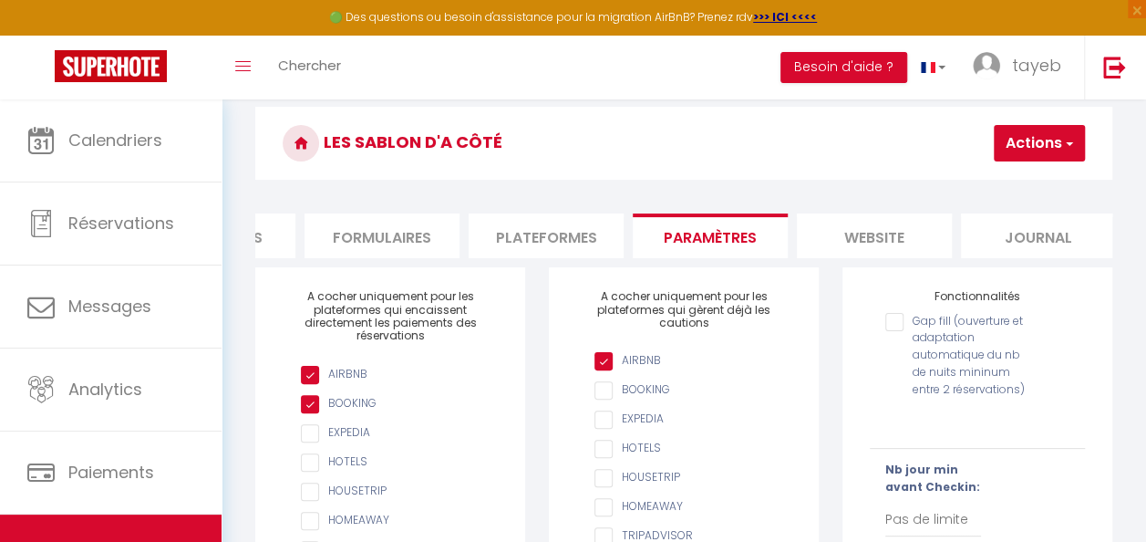
scroll to position [0, 776]
click at [861, 244] on li "website" at bounding box center [869, 235] width 155 height 45
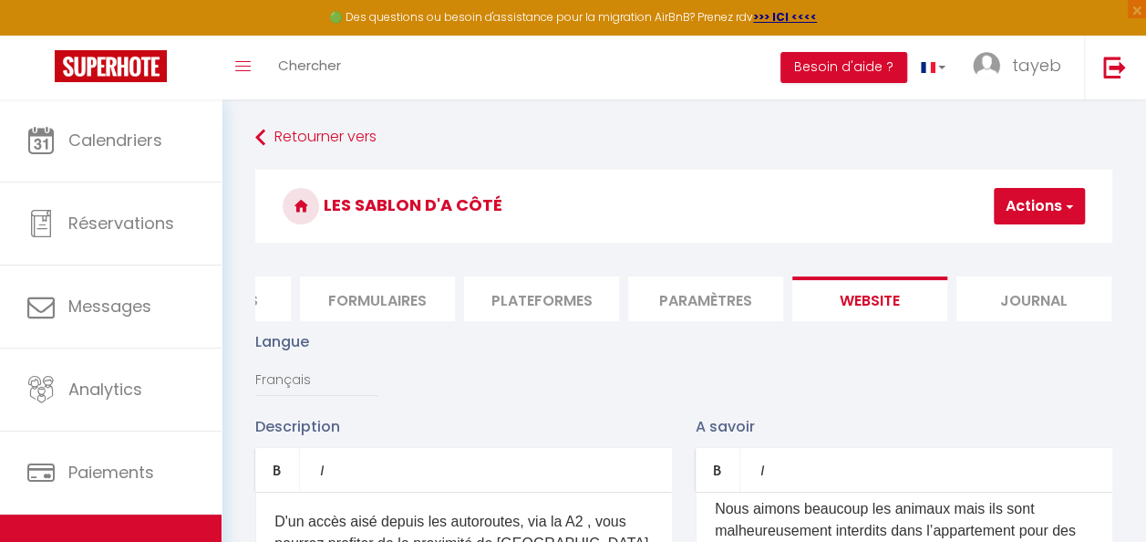
scroll to position [0, 784]
click at [1012, 315] on li "Journal" at bounding box center [1025, 298] width 155 height 45
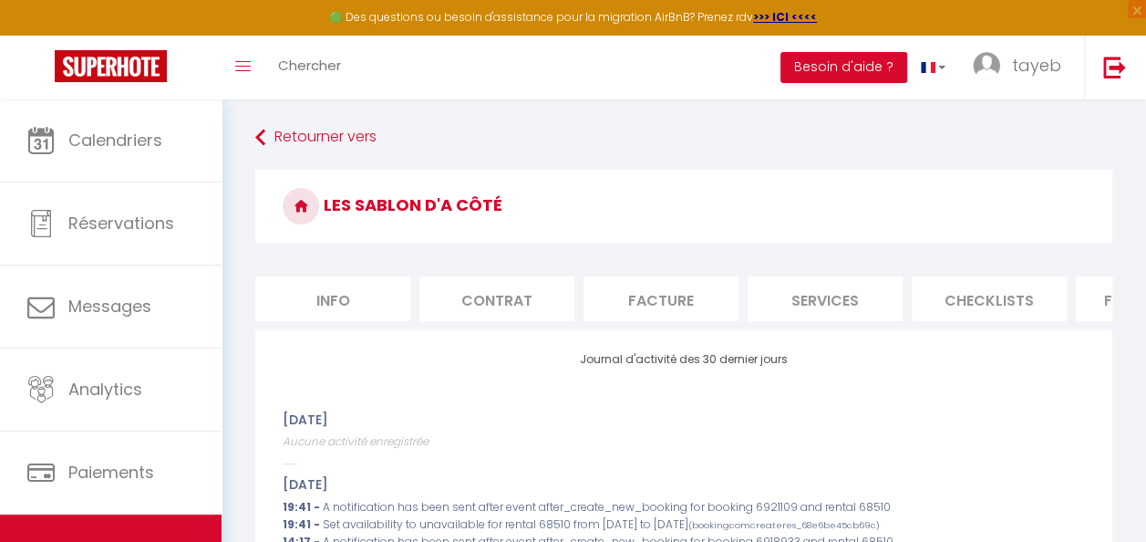
click at [363, 300] on li "Info" at bounding box center [332, 298] width 155 height 45
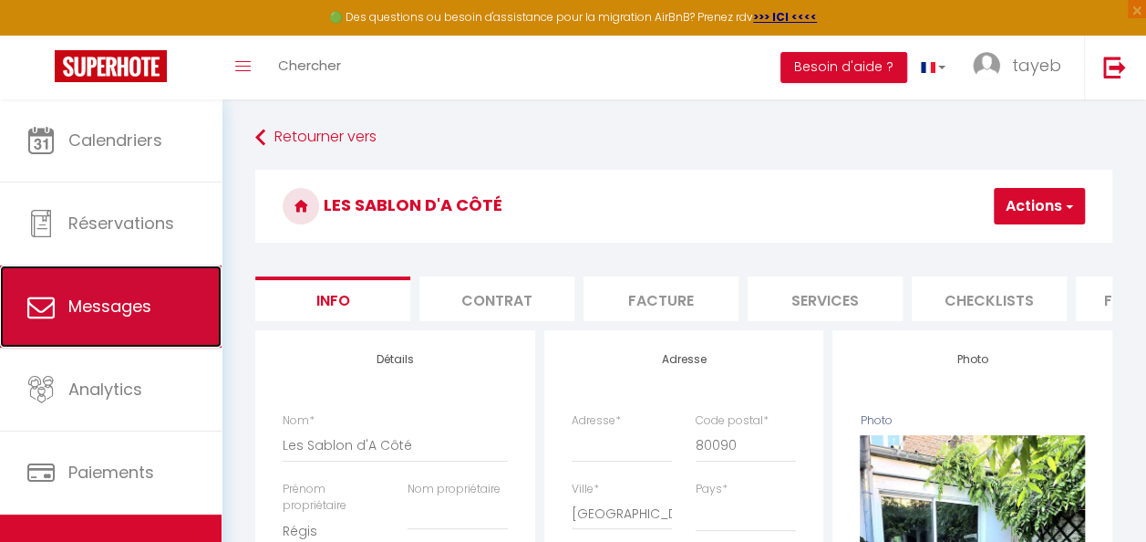
click at [173, 279] on link "Messages" at bounding box center [111, 306] width 222 height 82
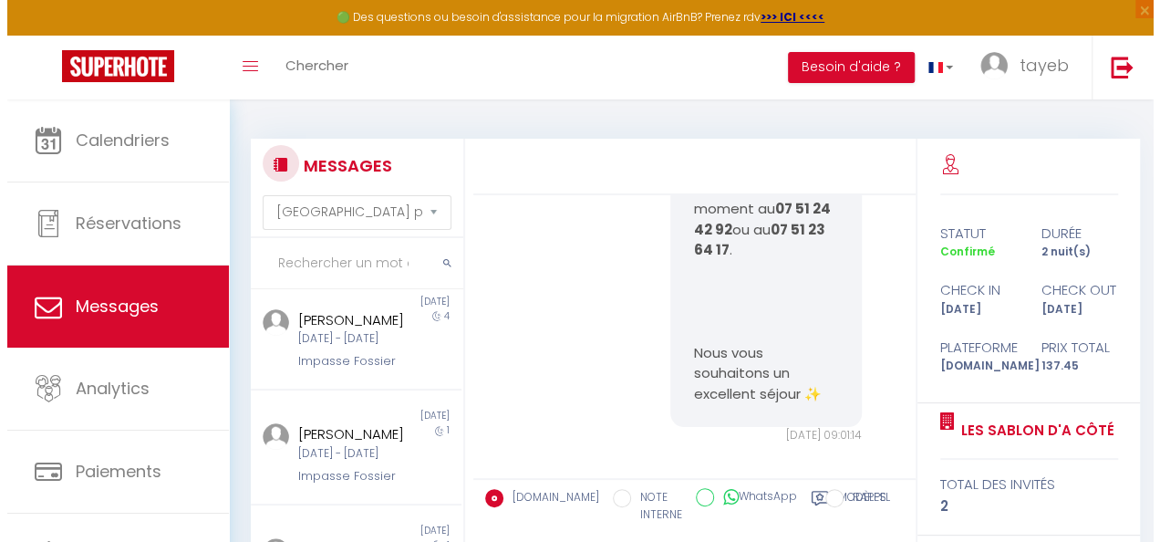
scroll to position [883, 0]
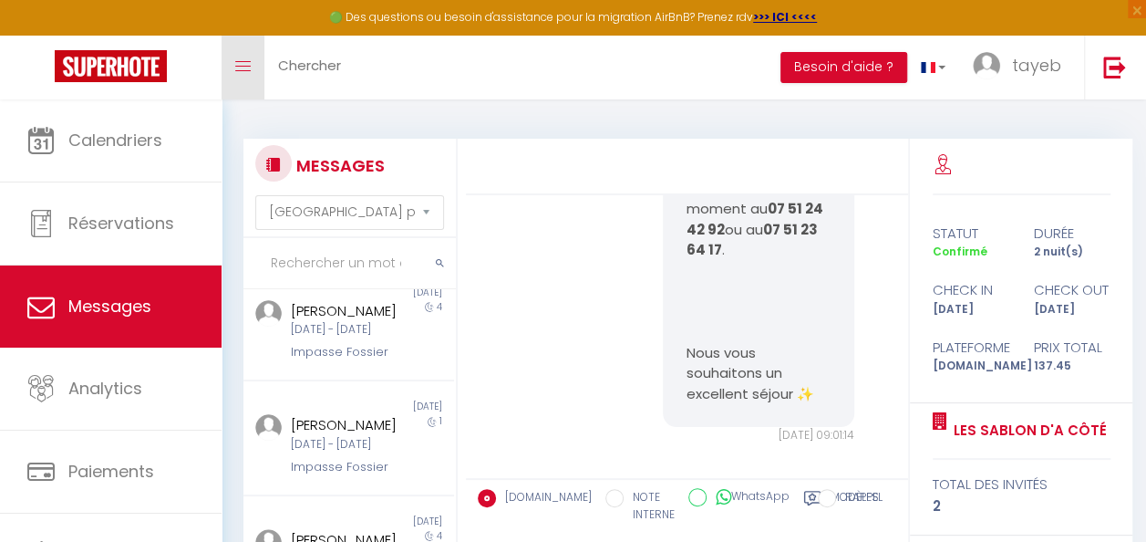
click at [244, 61] on icon "Toggle menubar" at bounding box center [242, 66] width 15 height 11
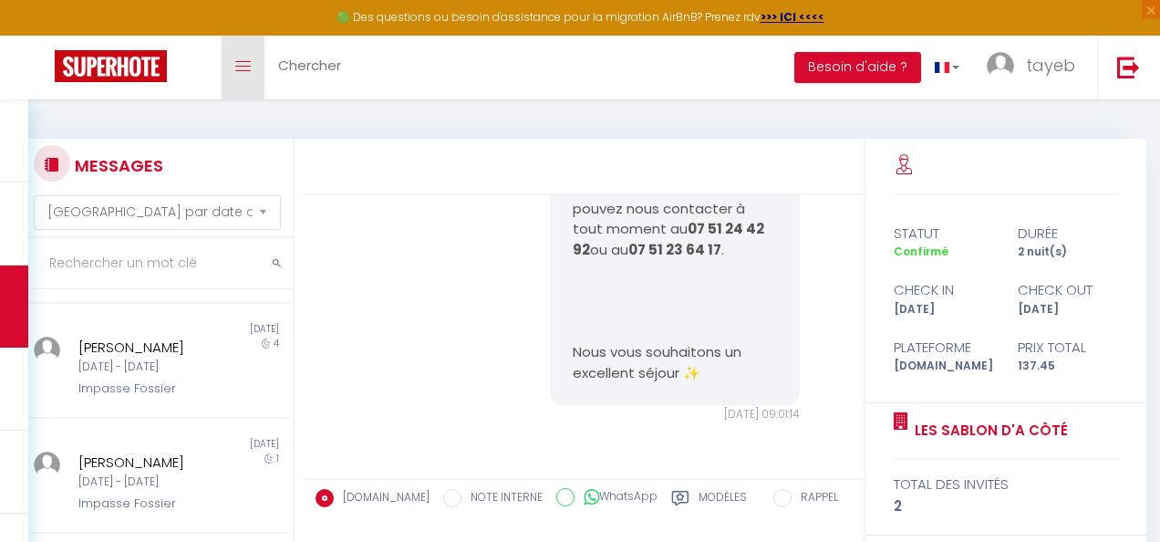
scroll to position [680, 0]
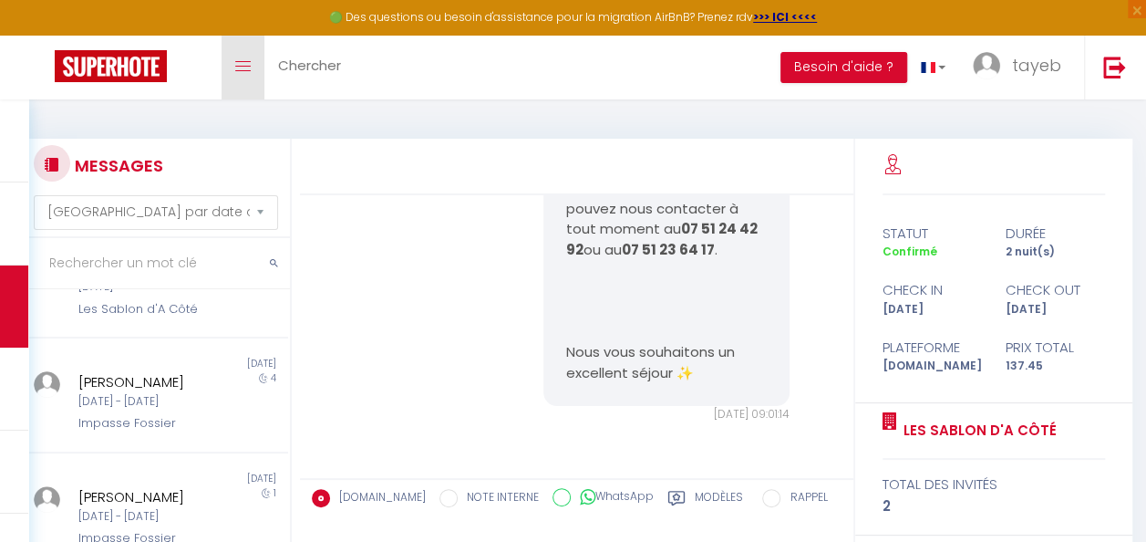
click at [244, 61] on icon "Toggle menubar" at bounding box center [242, 66] width 15 height 11
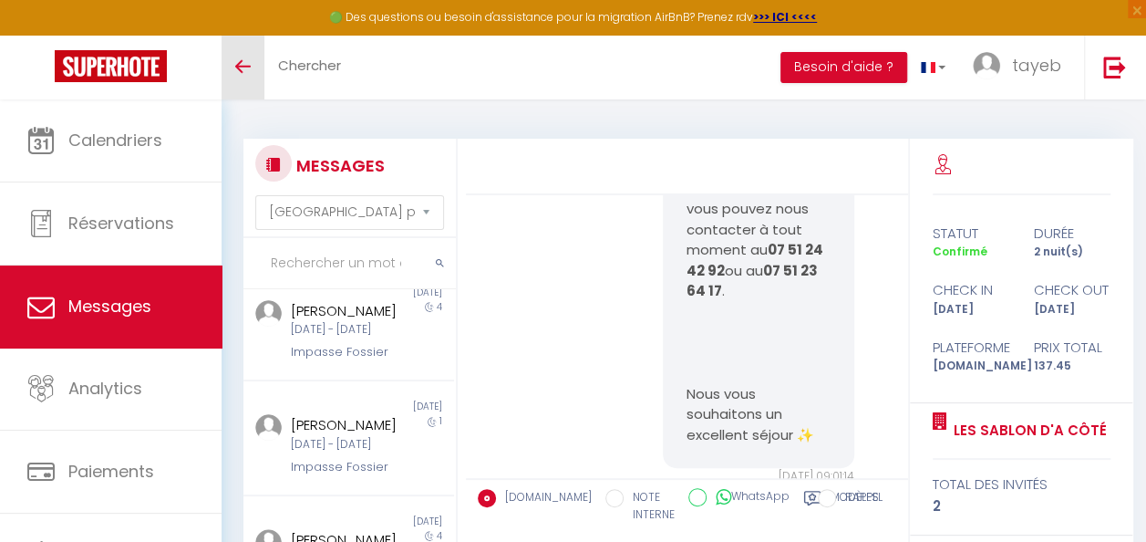
scroll to position [2417, 0]
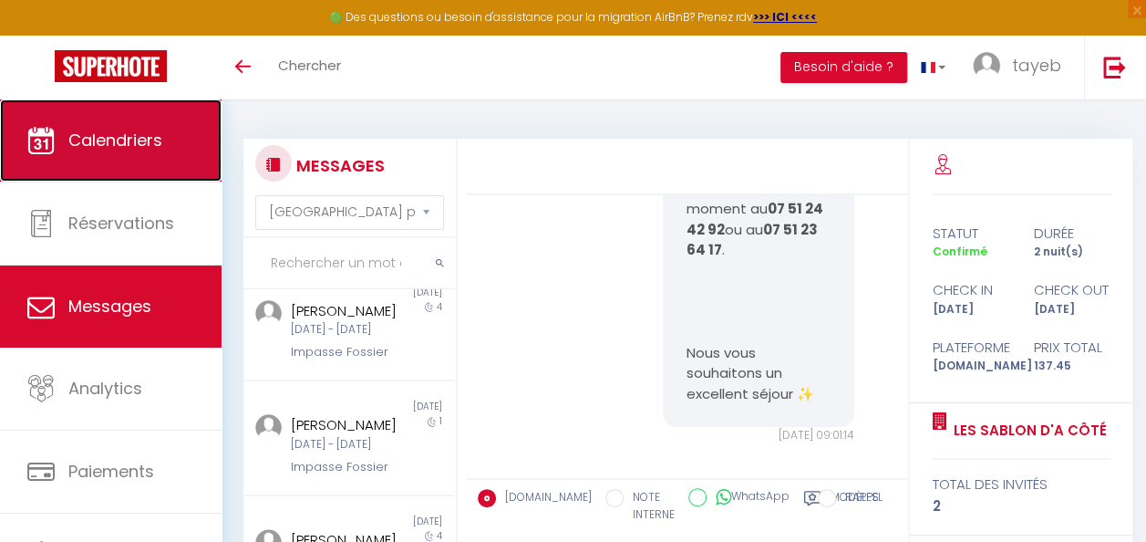
click at [140, 159] on link "Calendriers" at bounding box center [111, 140] width 222 height 82
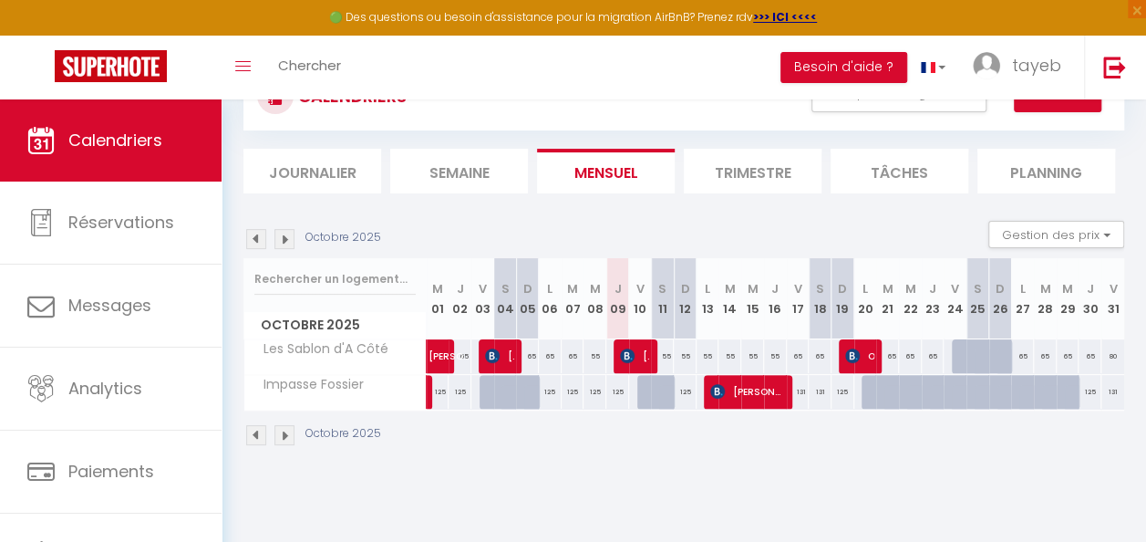
scroll to position [99, 0]
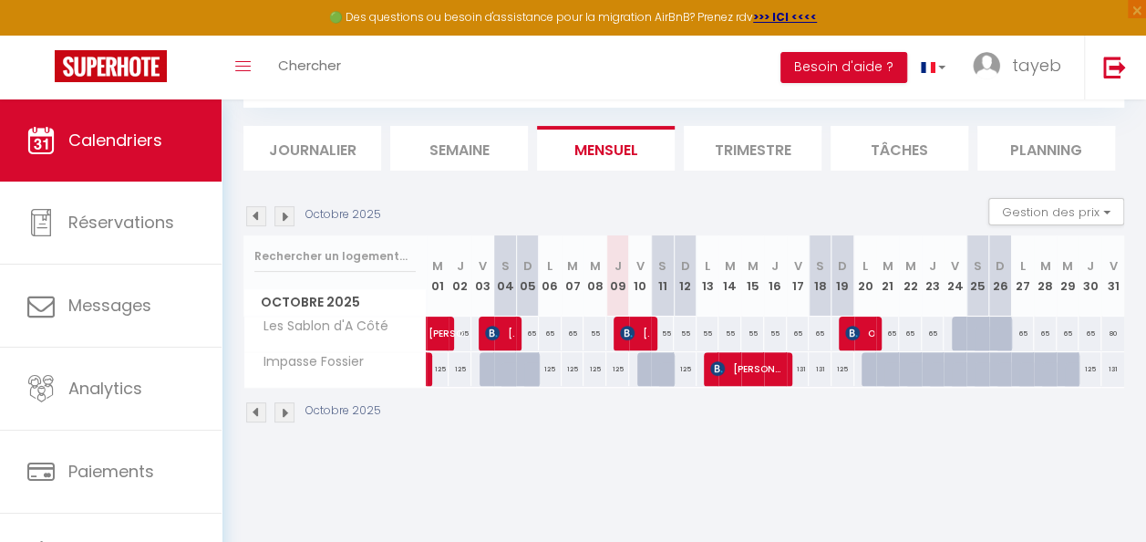
click at [857, 153] on li "Tâches" at bounding box center [900, 148] width 138 height 45
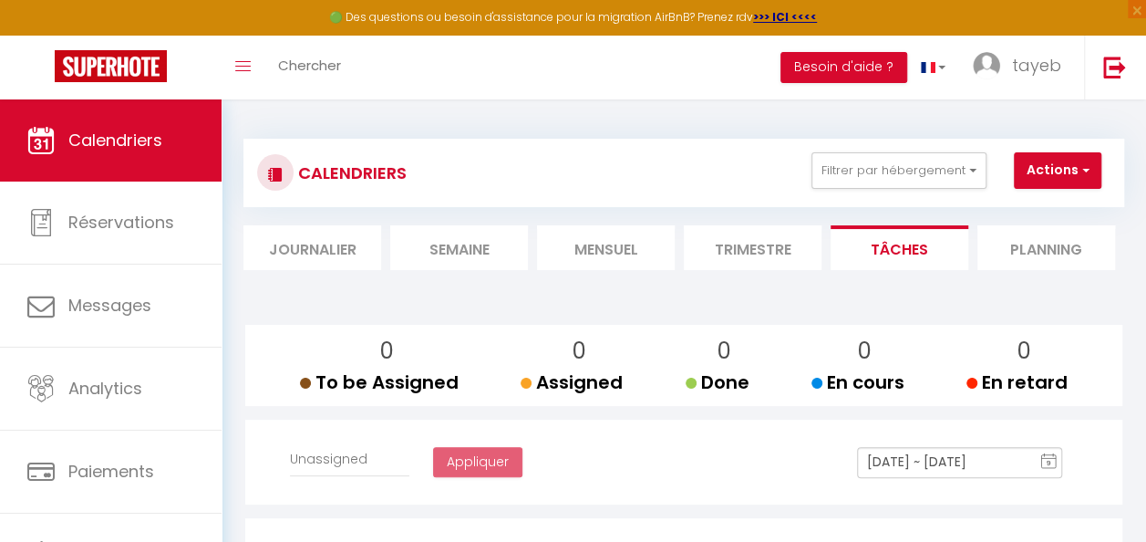
click at [1027, 242] on li "Planning" at bounding box center [1046, 247] width 138 height 45
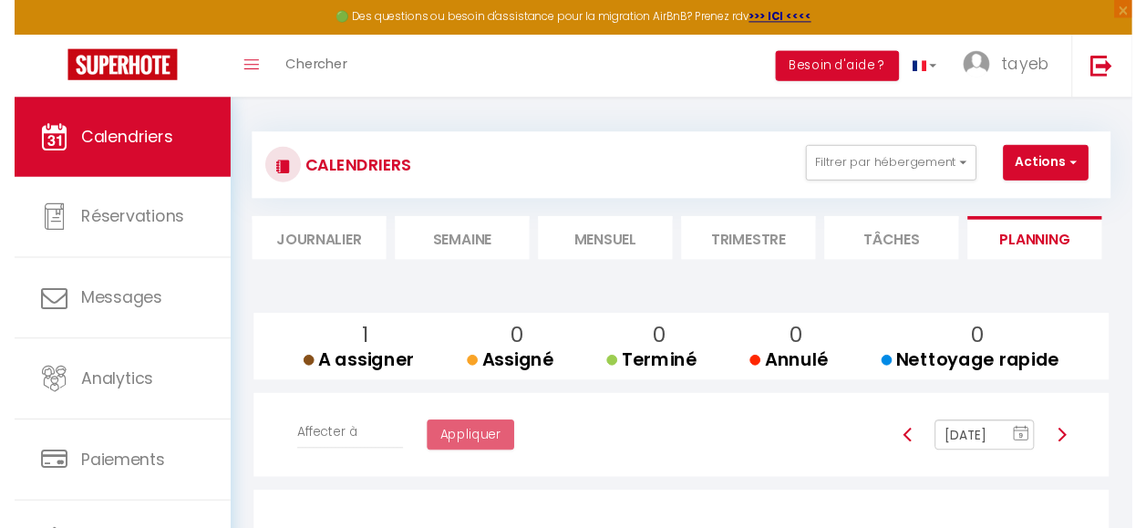
scroll to position [3, 0]
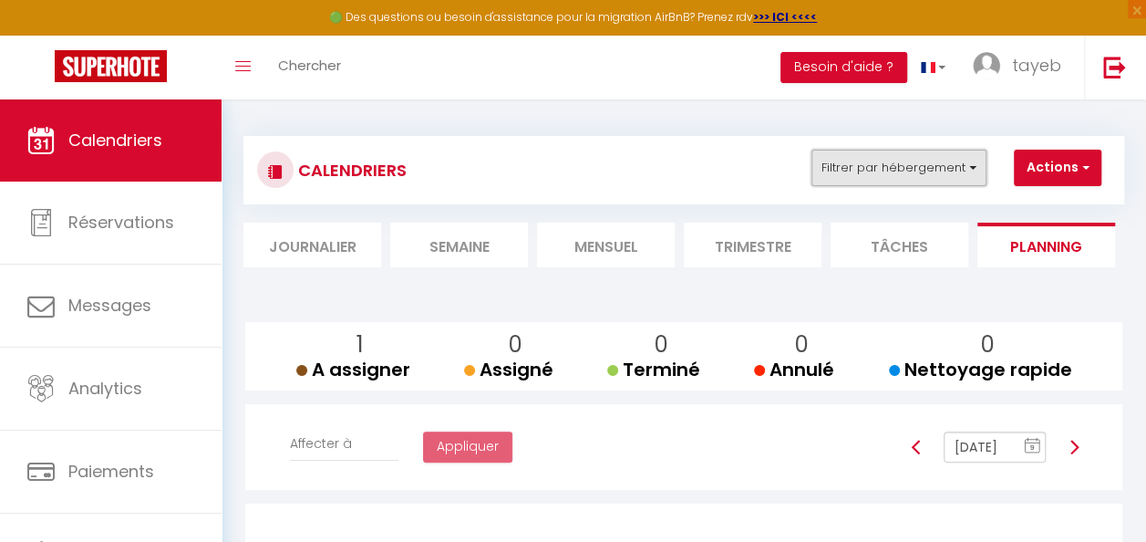
click at [914, 163] on button "Filtrer par hébergement" at bounding box center [898, 168] width 175 height 36
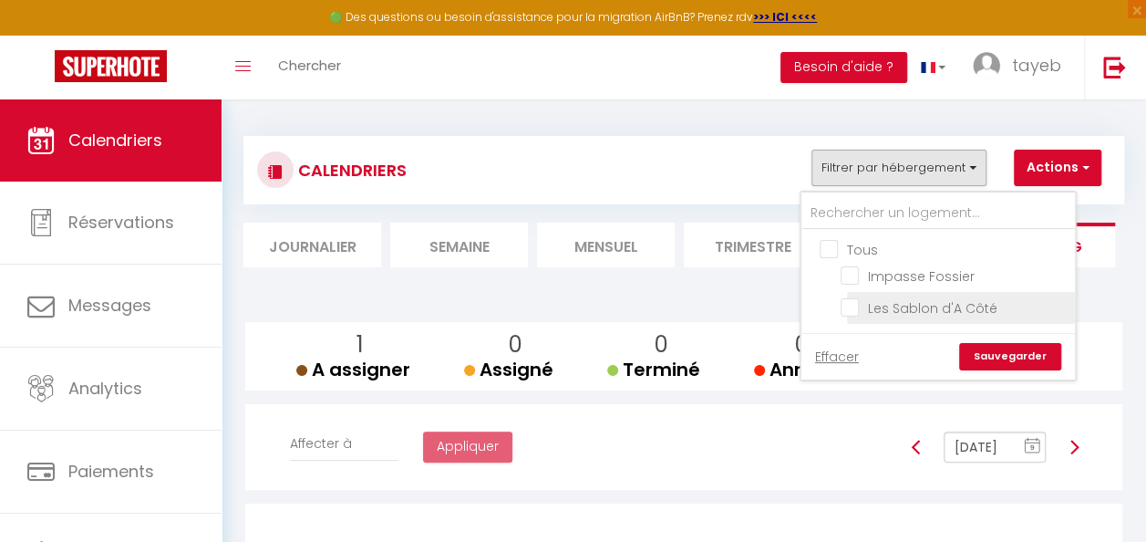
click at [853, 297] on input "Les Sablon d'A Côté" at bounding box center [955, 306] width 228 height 18
click at [1015, 358] on link "Sauvegarder" at bounding box center [1010, 356] width 102 height 27
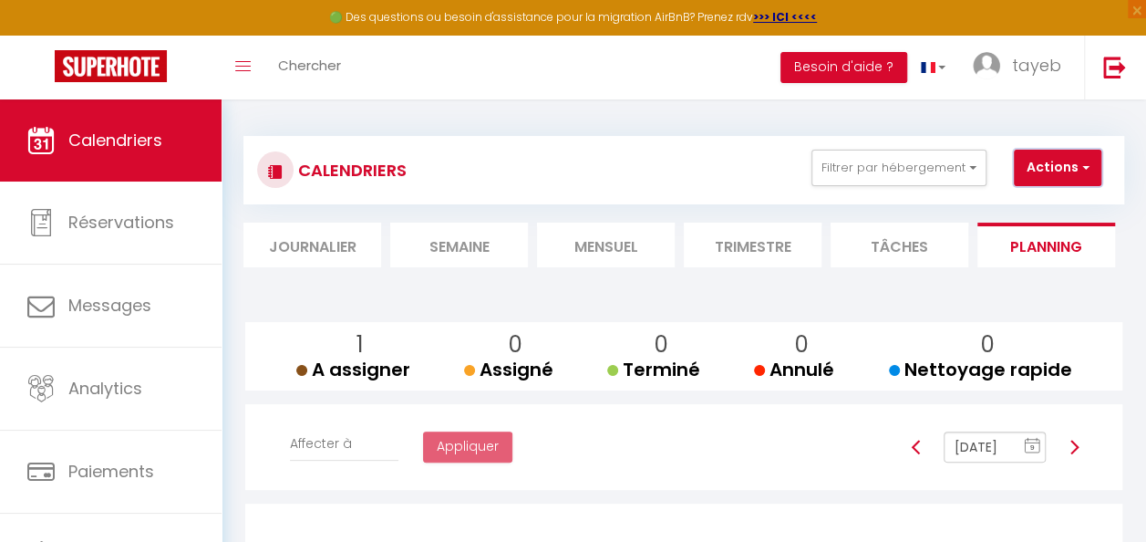
click at [1059, 161] on button "Actions" at bounding box center [1058, 168] width 88 height 36
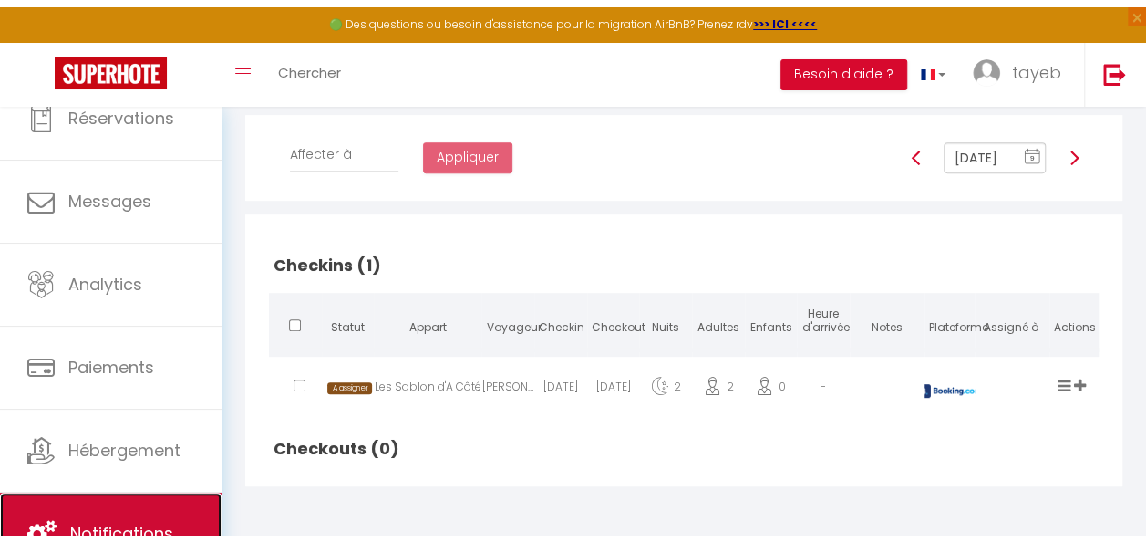
scroll to position [97, 0]
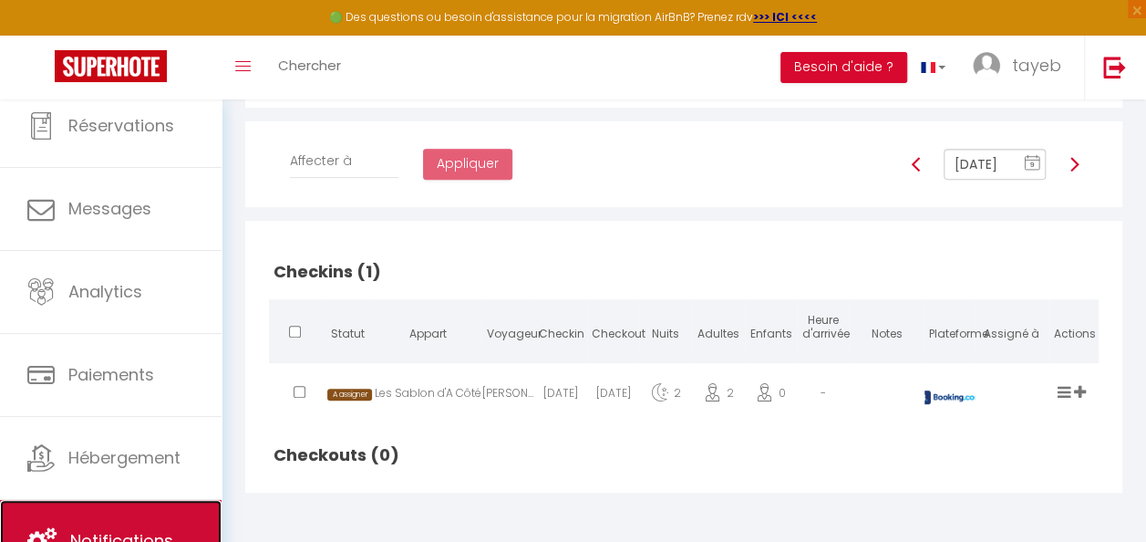
click at [136, 505] on link "Notifications" at bounding box center [111, 541] width 222 height 82
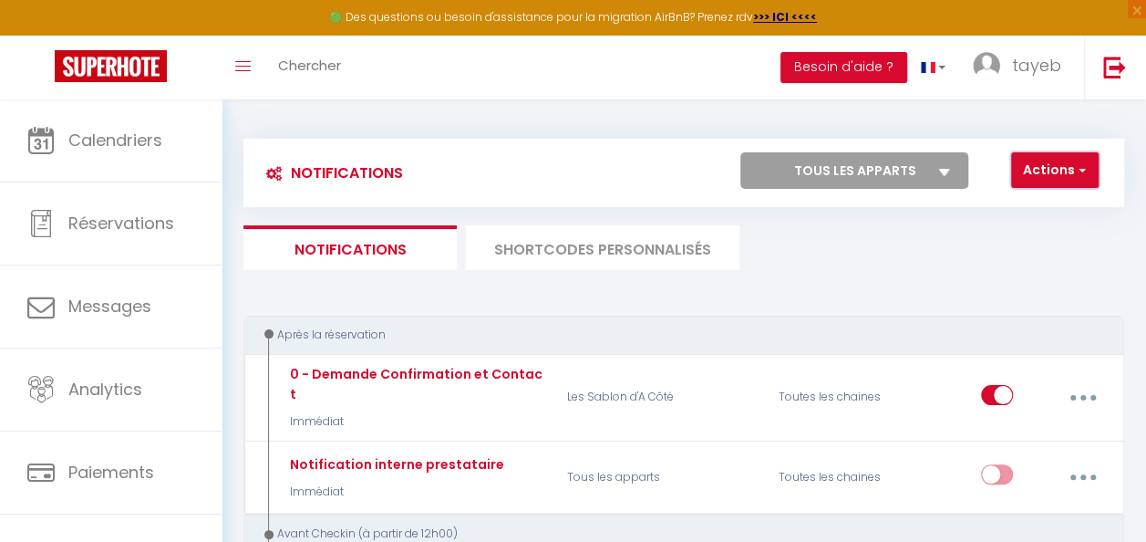
click at [1041, 181] on button "Actions" at bounding box center [1055, 170] width 88 height 36
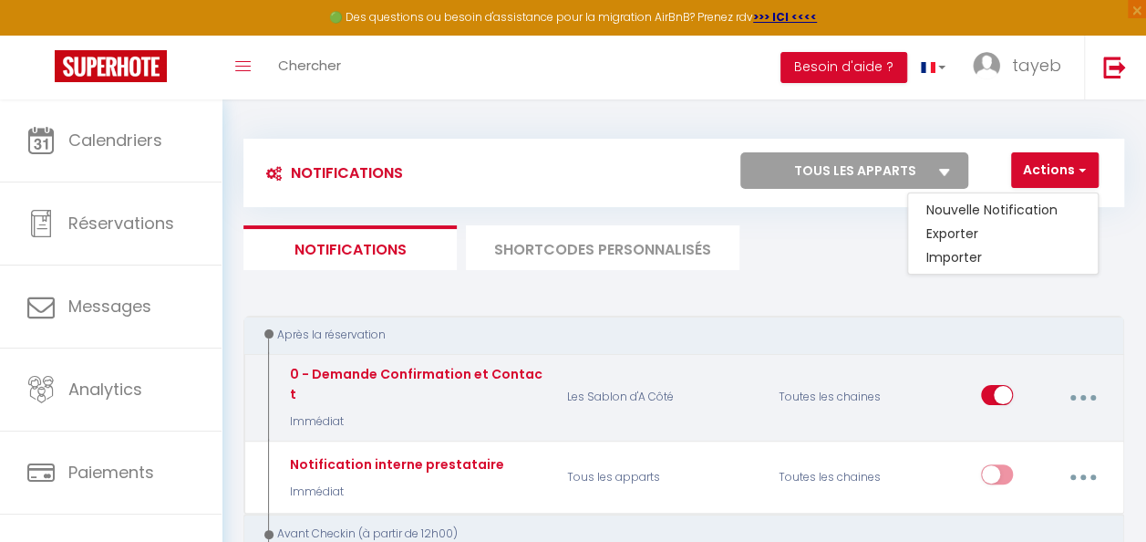
click at [730, 359] on div "0 - Demande Confirmation et Contact Immédiat Les Sablon d'A Côté Toutes les cha…" at bounding box center [683, 398] width 881 height 88
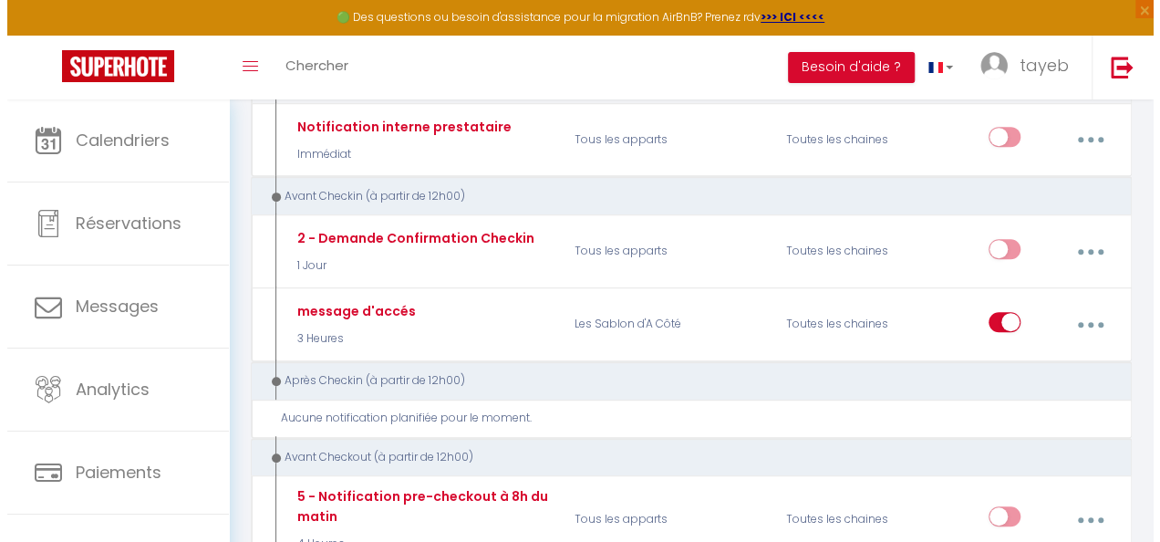
scroll to position [346, 0]
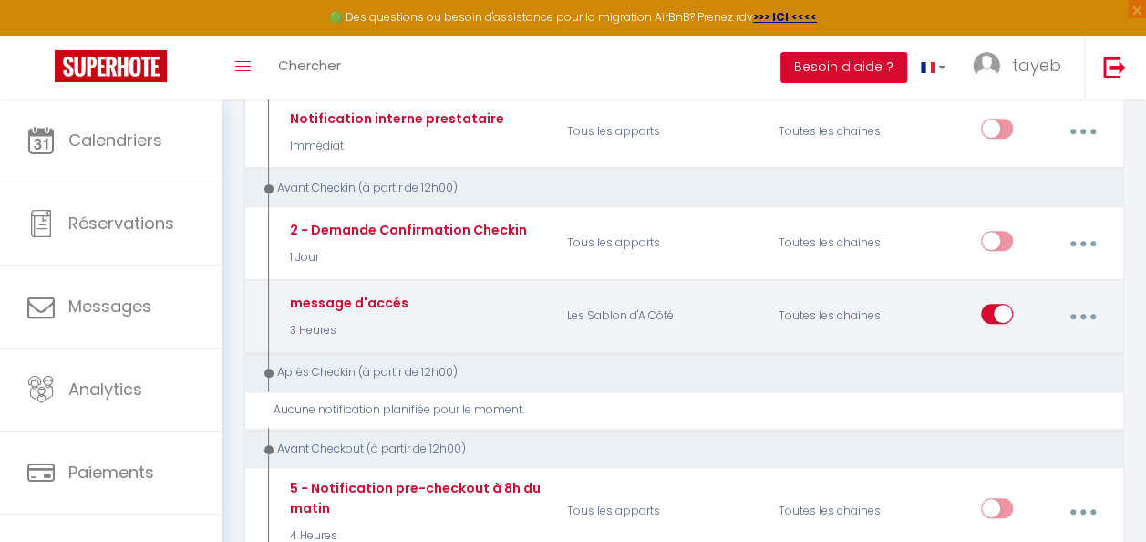
click at [494, 305] on div "message d'accés 3 Heures" at bounding box center [415, 316] width 282 height 53
click at [1076, 299] on button "button" at bounding box center [1083, 316] width 48 height 35
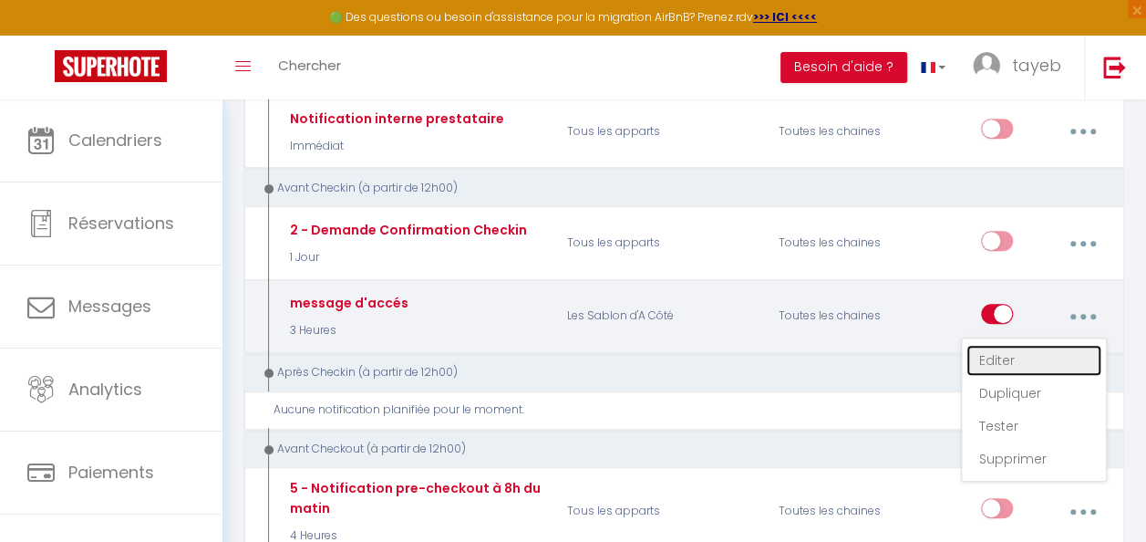
click at [1020, 345] on link "Editer" at bounding box center [1033, 360] width 135 height 31
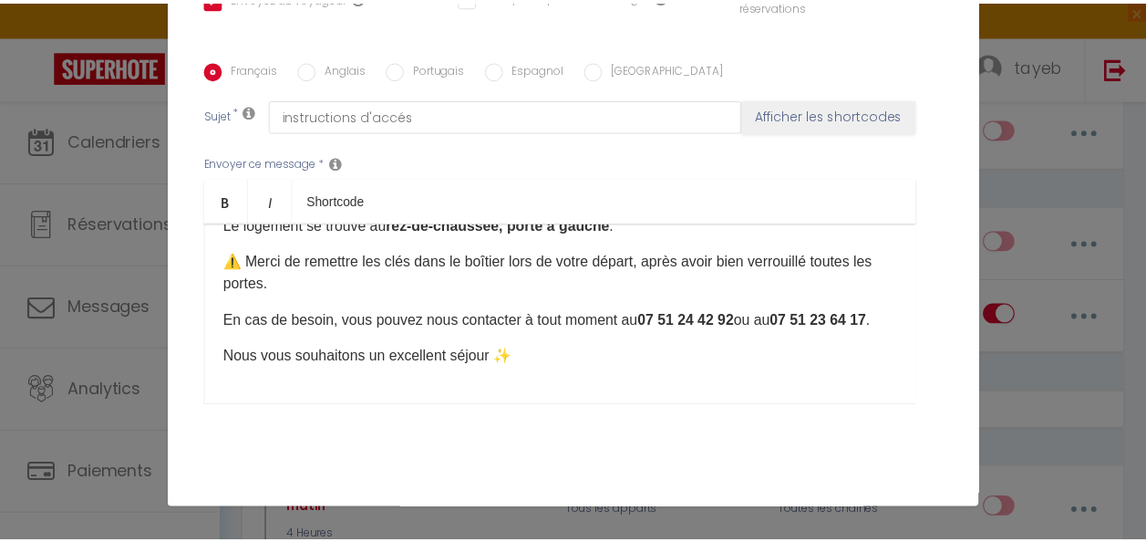
scroll to position [473, 0]
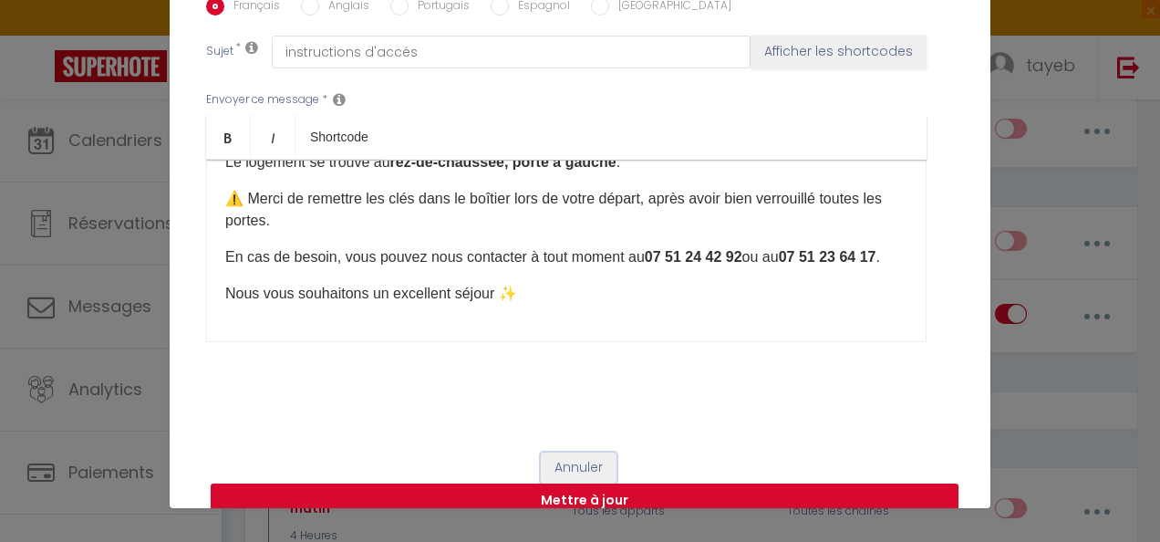
click at [561, 452] on button "Annuler" at bounding box center [579, 467] width 76 height 31
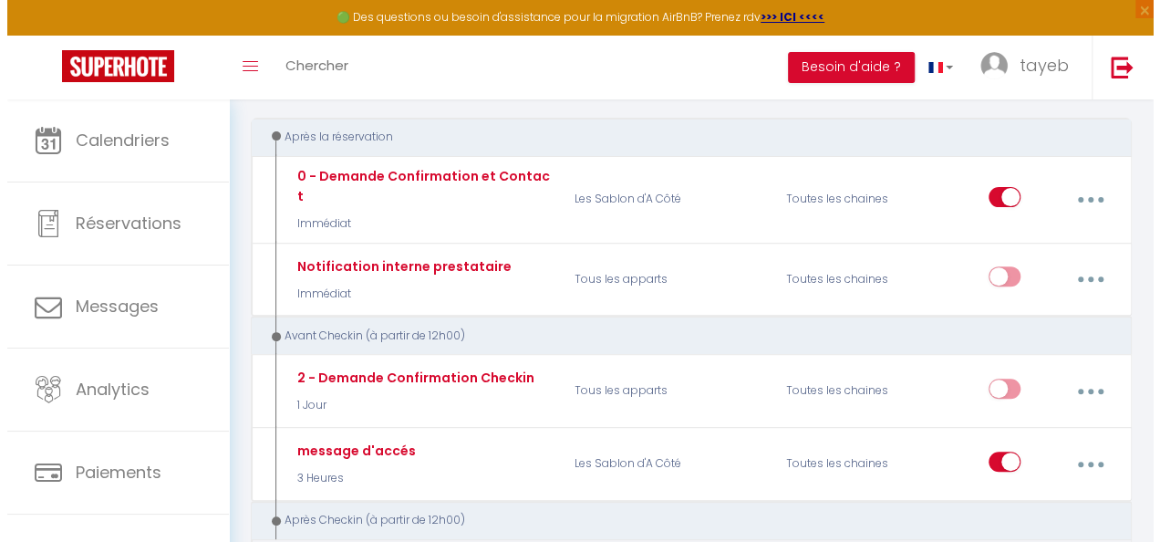
scroll to position [197, 0]
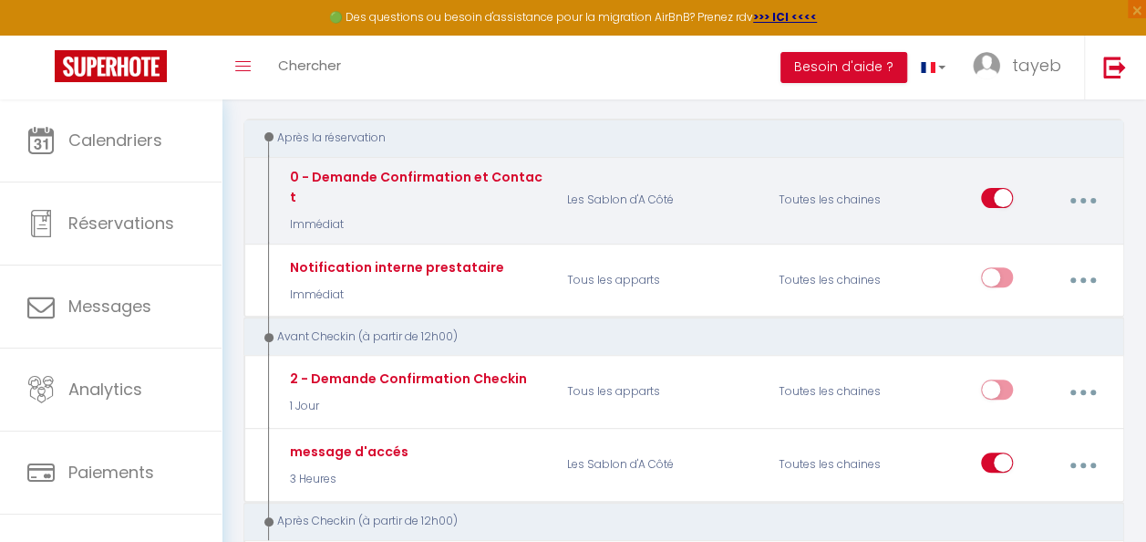
click at [1086, 192] on button "button" at bounding box center [1083, 200] width 48 height 35
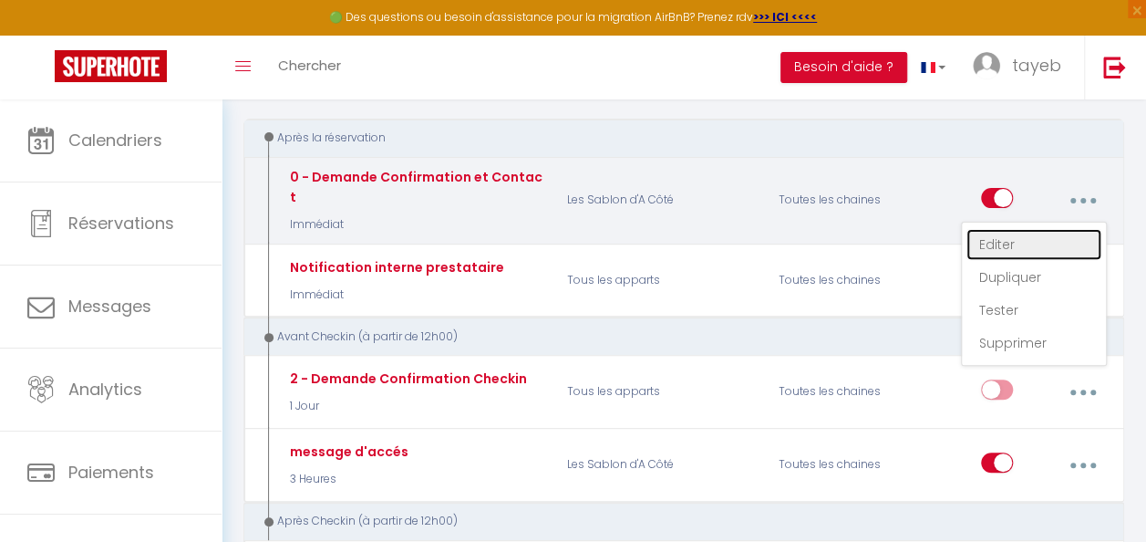
click at [1032, 230] on link "Editer" at bounding box center [1033, 244] width 135 height 31
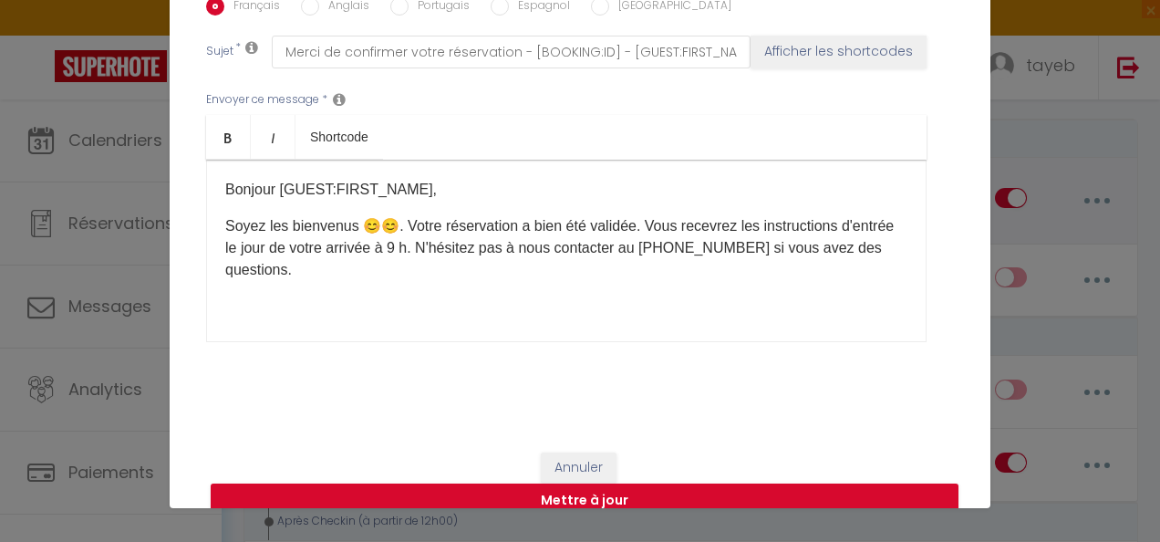
scroll to position [0, 0]
click at [452, 215] on p "Soyez les bienvenus 😊😊. Votre réservation a bien été validée. Vous recevrez les…" at bounding box center [566, 248] width 682 height 66
click at [559, 483] on button "Mettre à jour" at bounding box center [585, 500] width 748 height 35
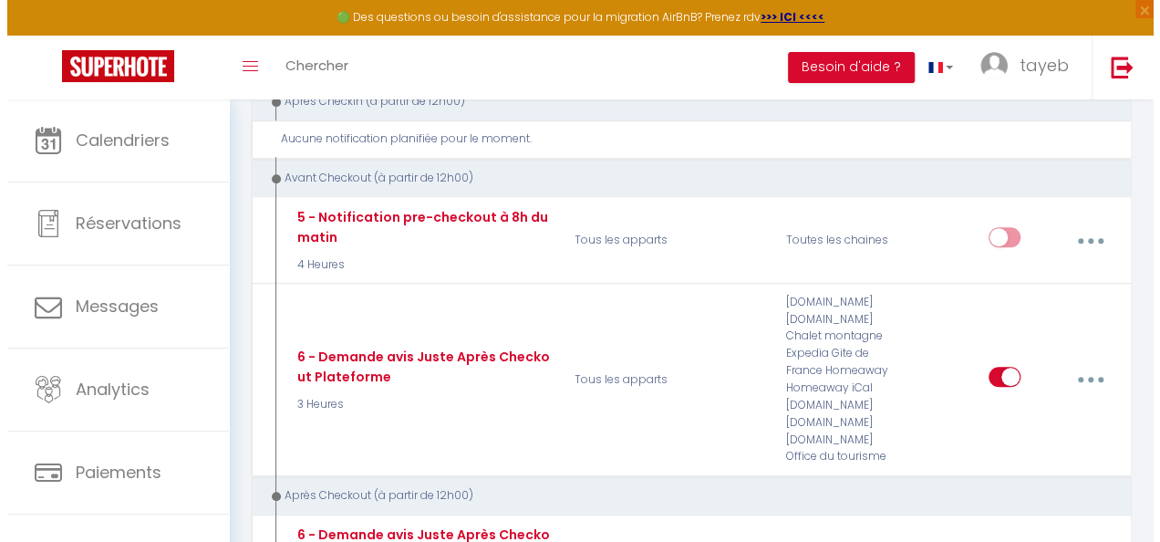
scroll to position [619, 0]
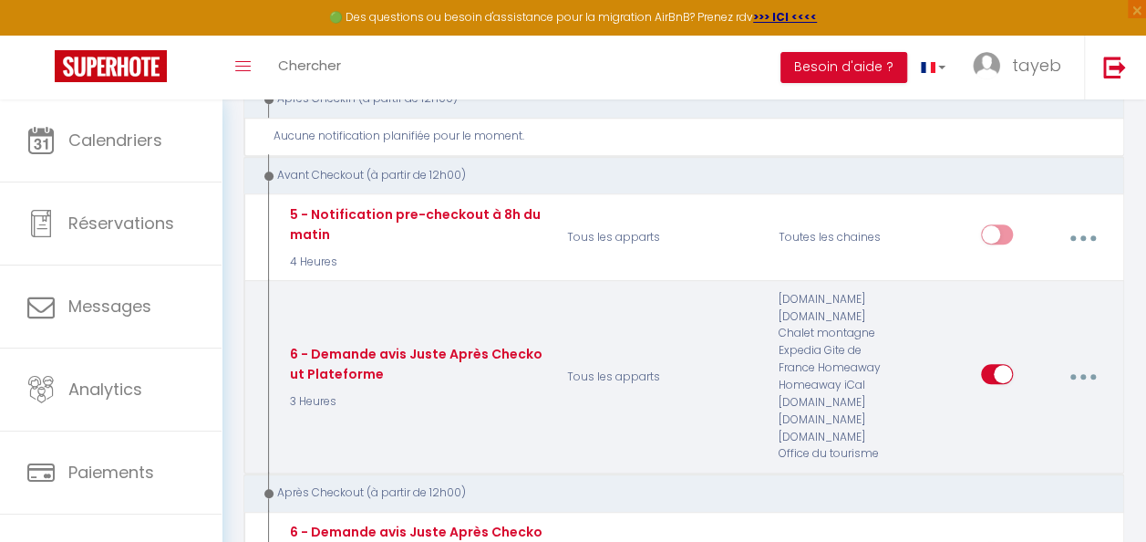
click at [1069, 359] on button "button" at bounding box center [1083, 376] width 48 height 35
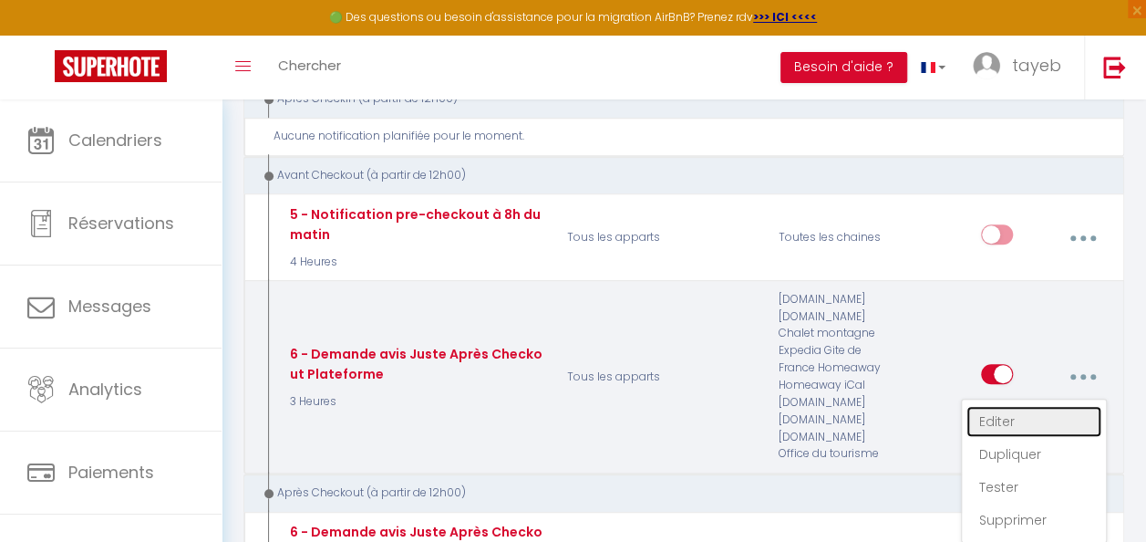
click at [1005, 406] on link "Editer" at bounding box center [1033, 421] width 135 height 31
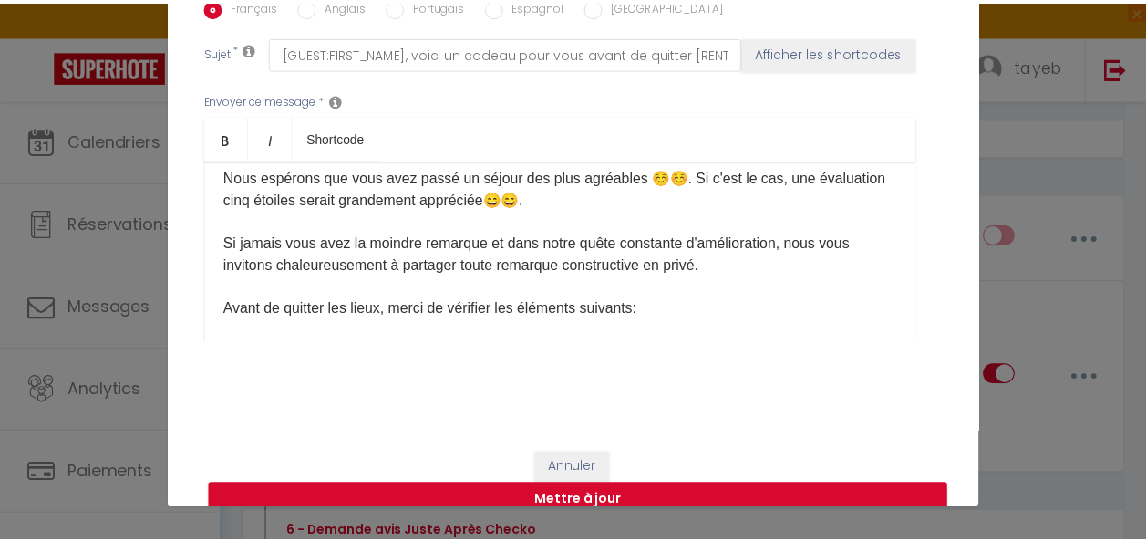
scroll to position [0, 0]
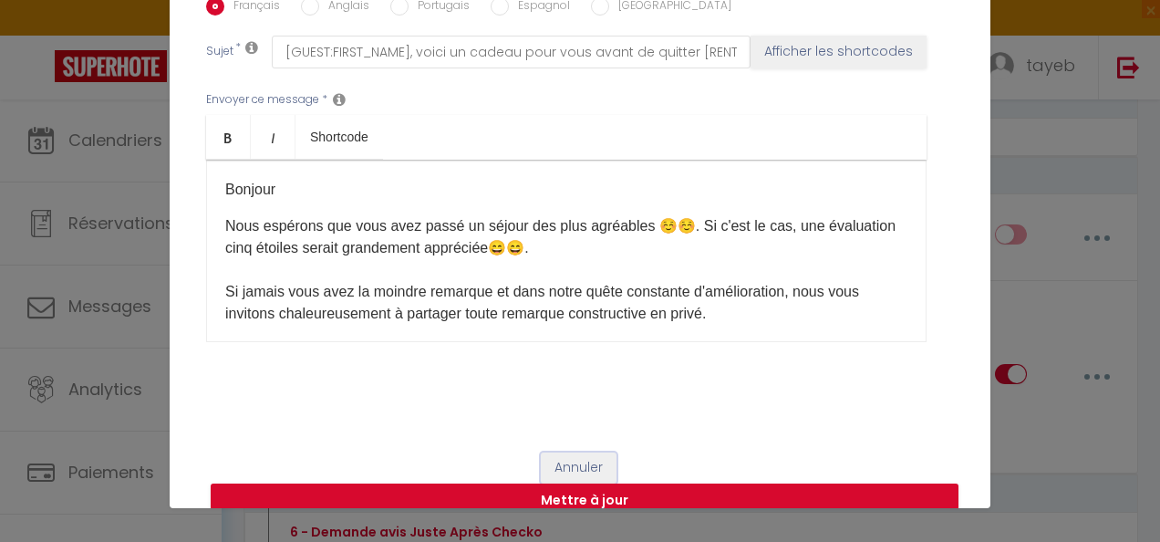
click at [572, 452] on button "Annuler" at bounding box center [579, 467] width 76 height 31
